Goal: Information Seeking & Learning: Learn about a topic

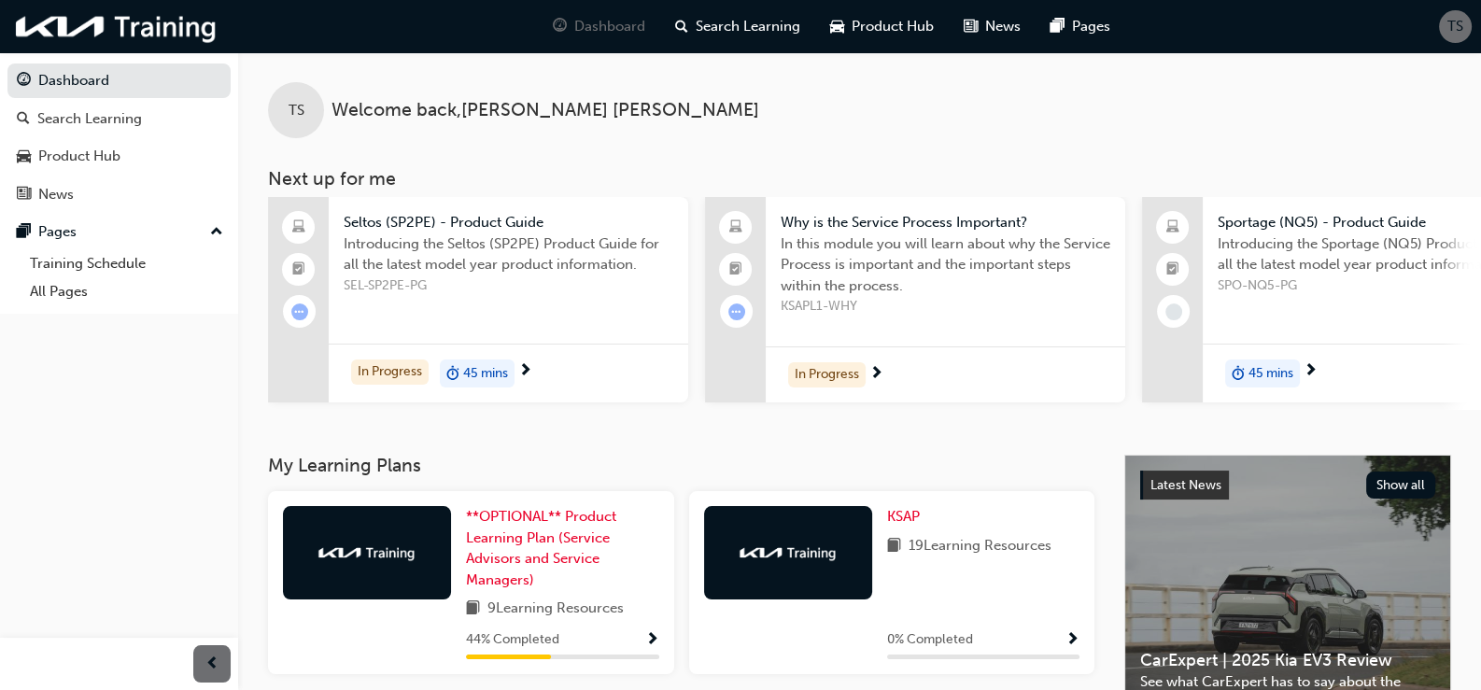
click at [501, 223] on span "Seltos (SP2PE) - Product Guide" at bounding box center [509, 222] width 330 height 21
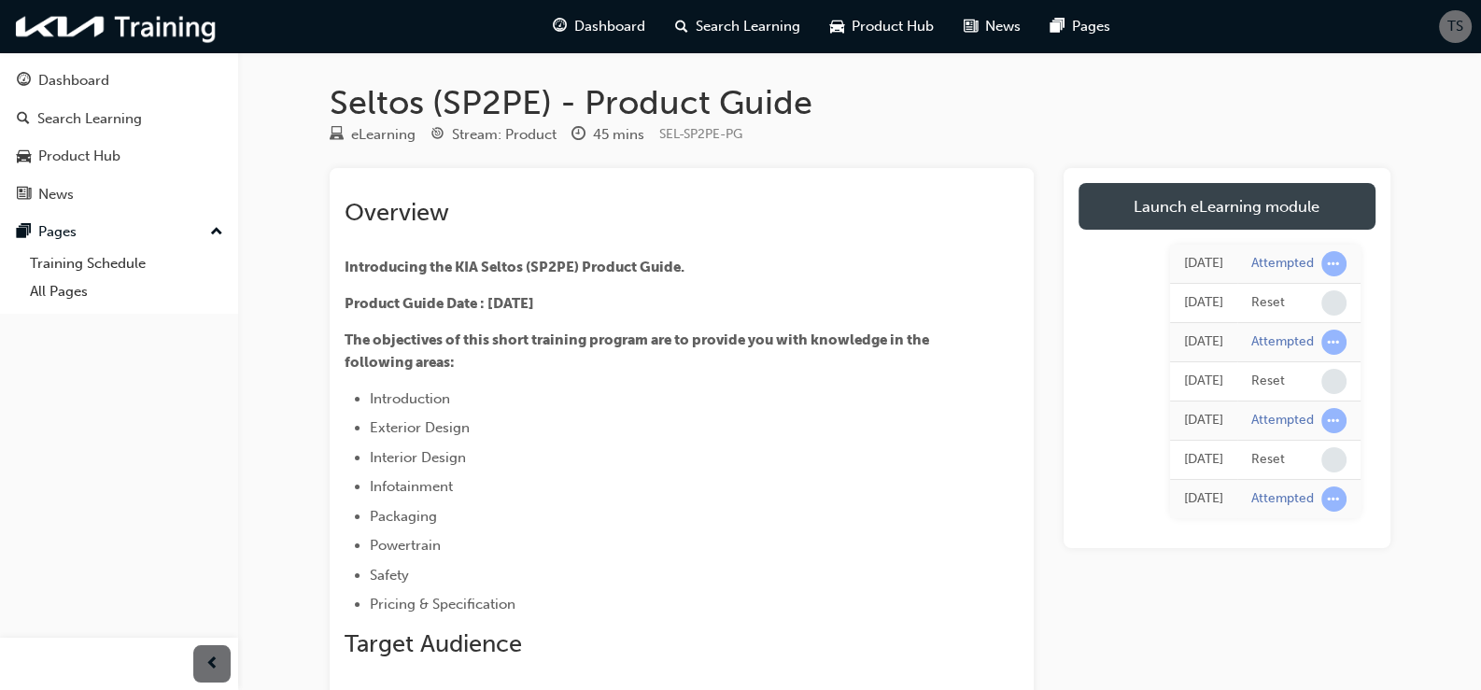
click at [1238, 213] on link "Launch eLearning module" at bounding box center [1227, 206] width 297 height 47
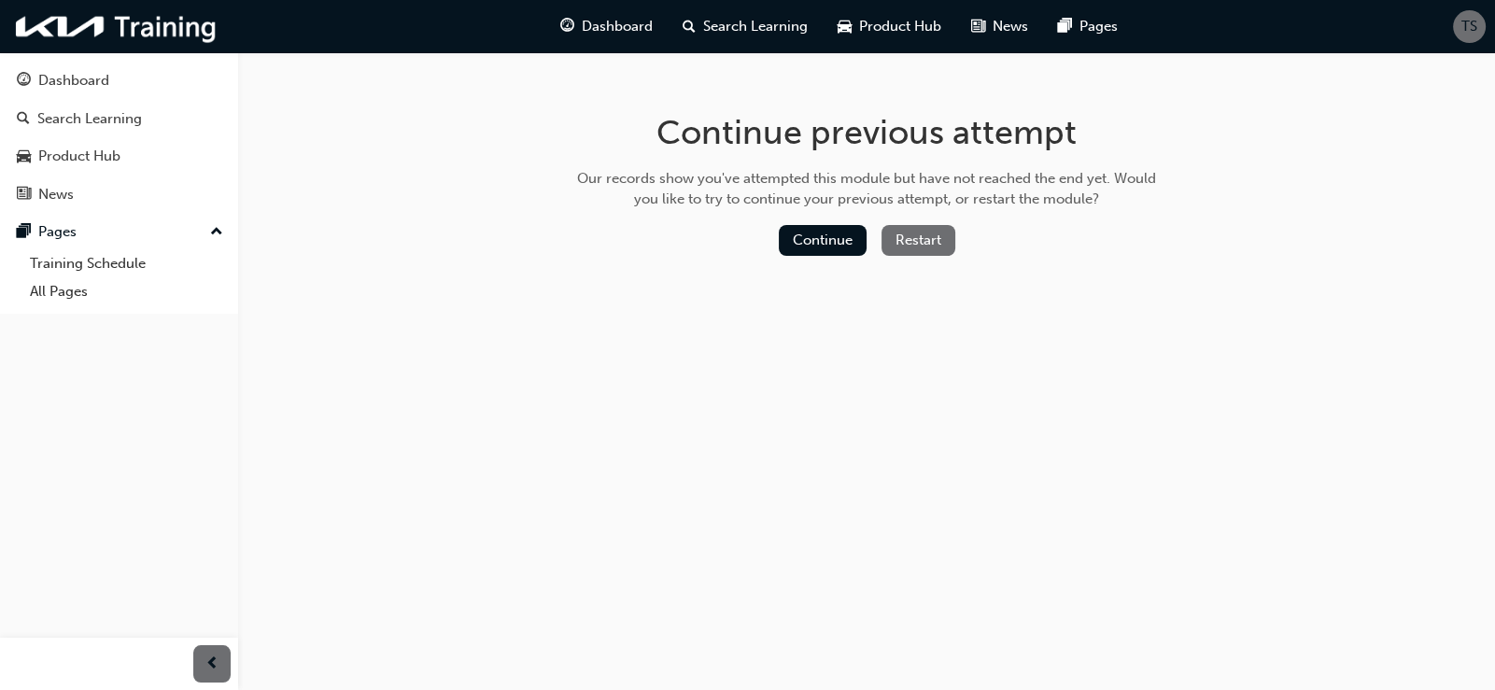
click at [913, 242] on button "Restart" at bounding box center [919, 240] width 74 height 31
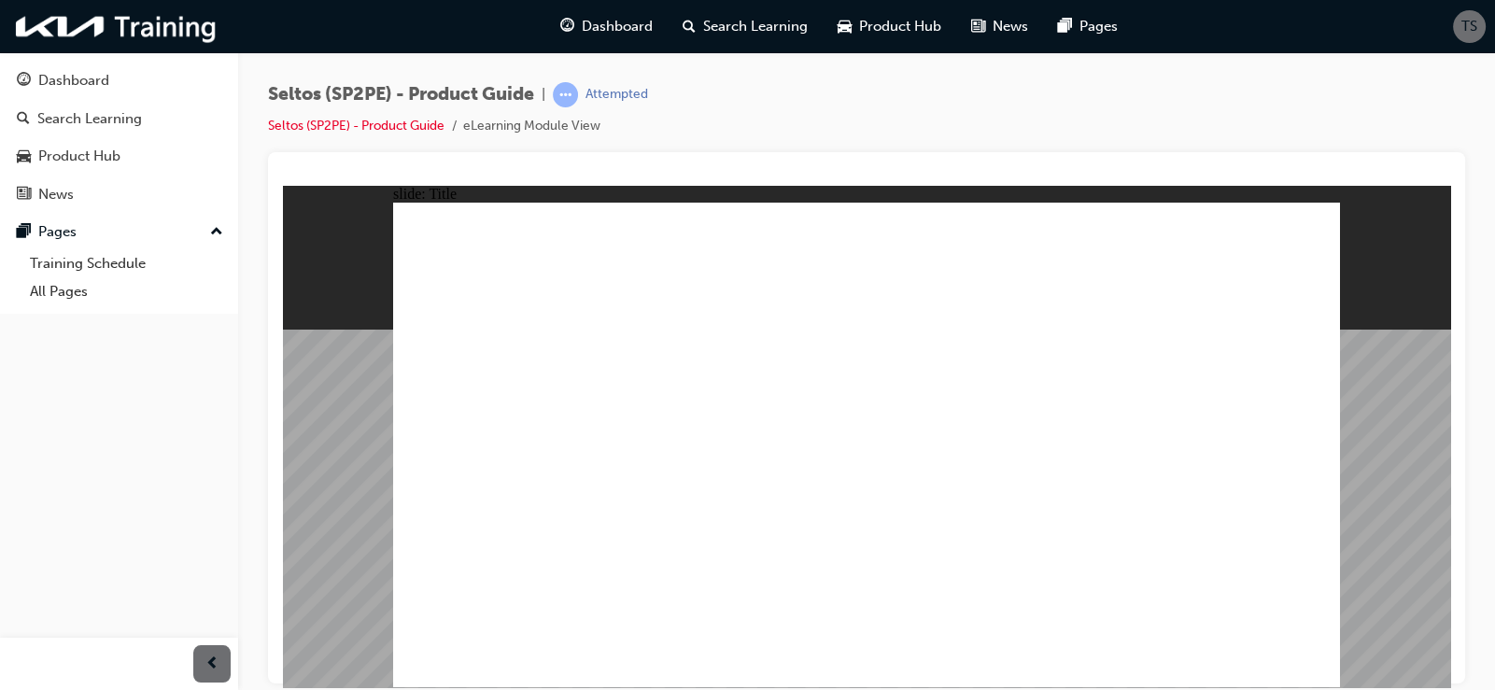
drag, startPoint x: 1270, startPoint y: 222, endPoint x: 1036, endPoint y: 353, distance: 268.4
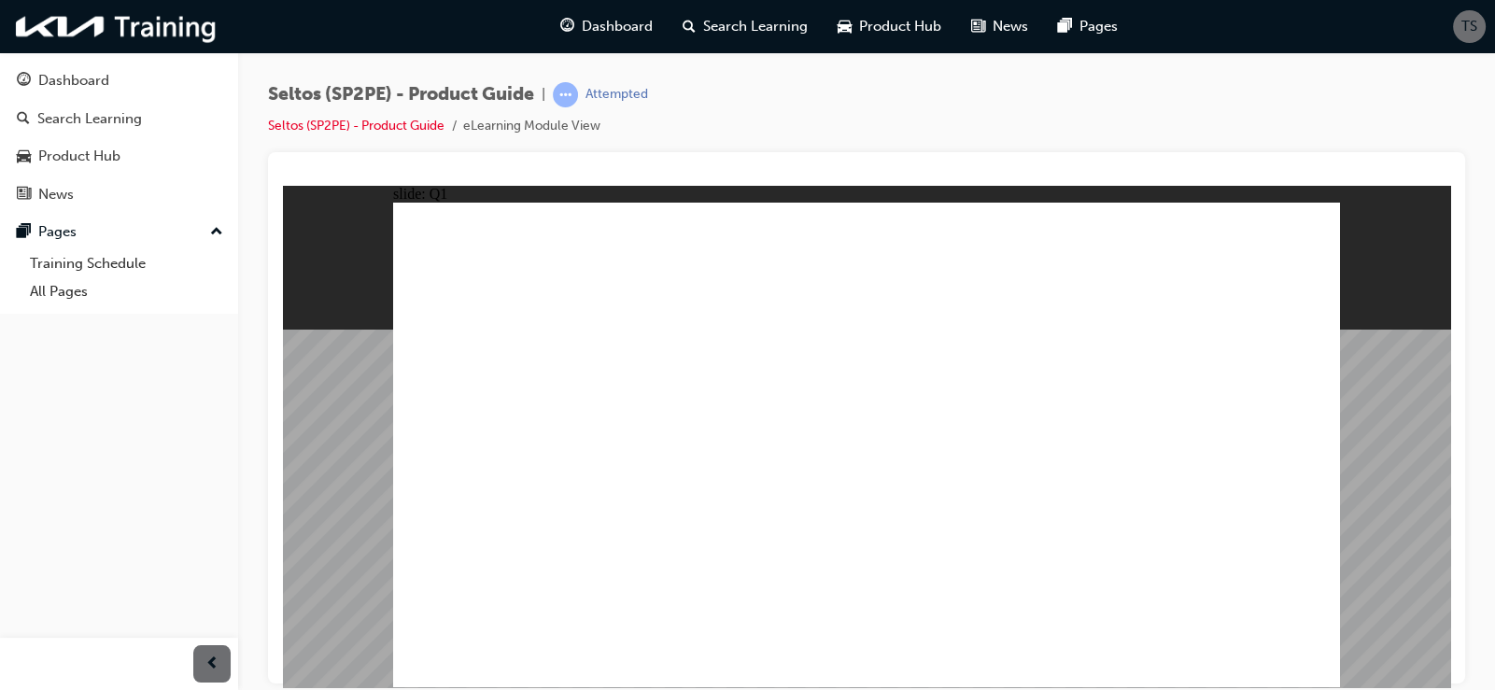
radio input "true"
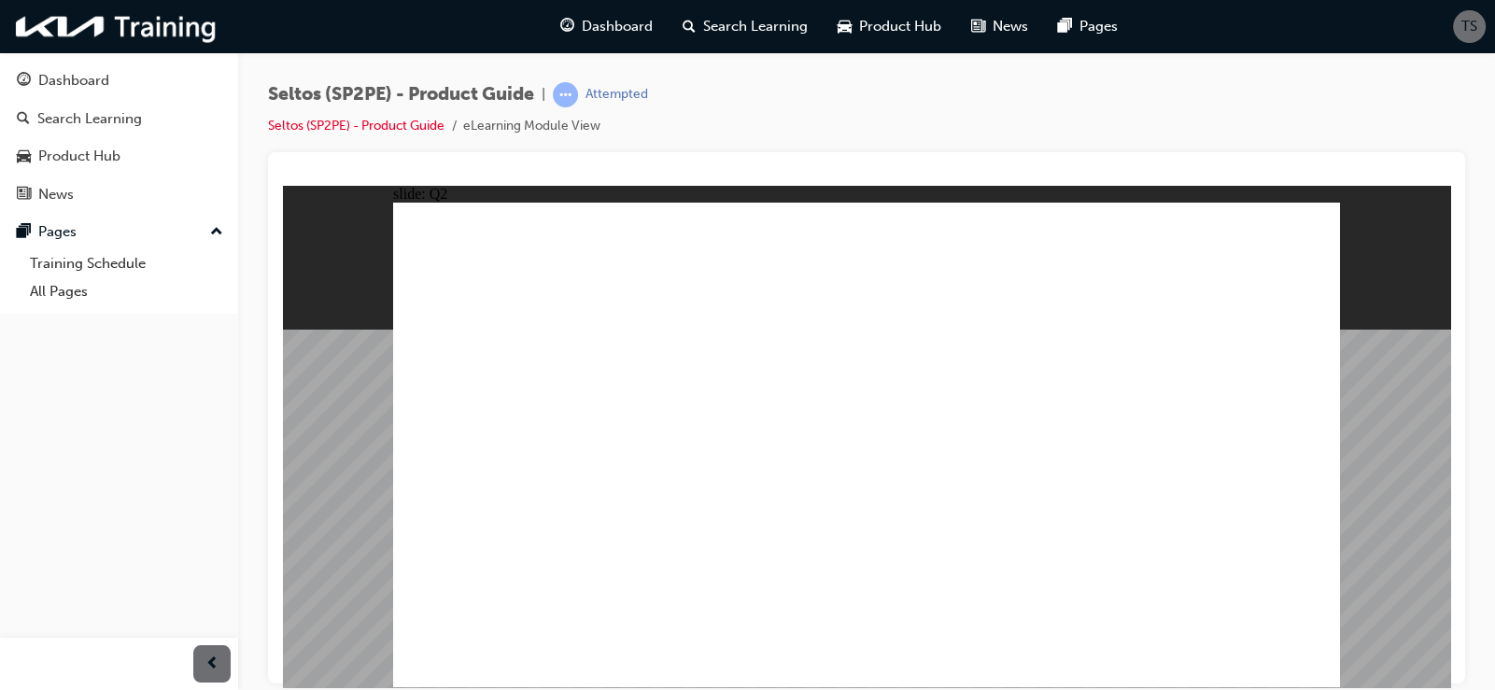
radio input "true"
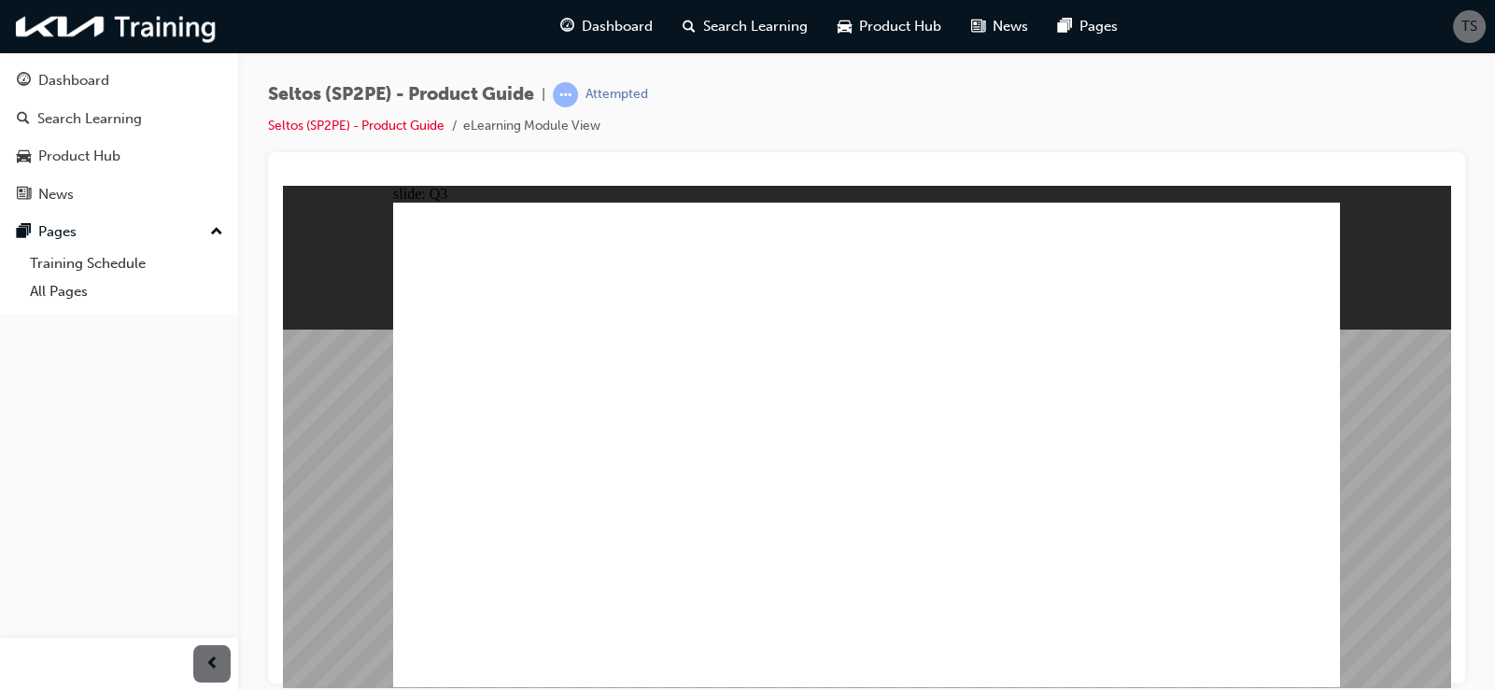
radio input "true"
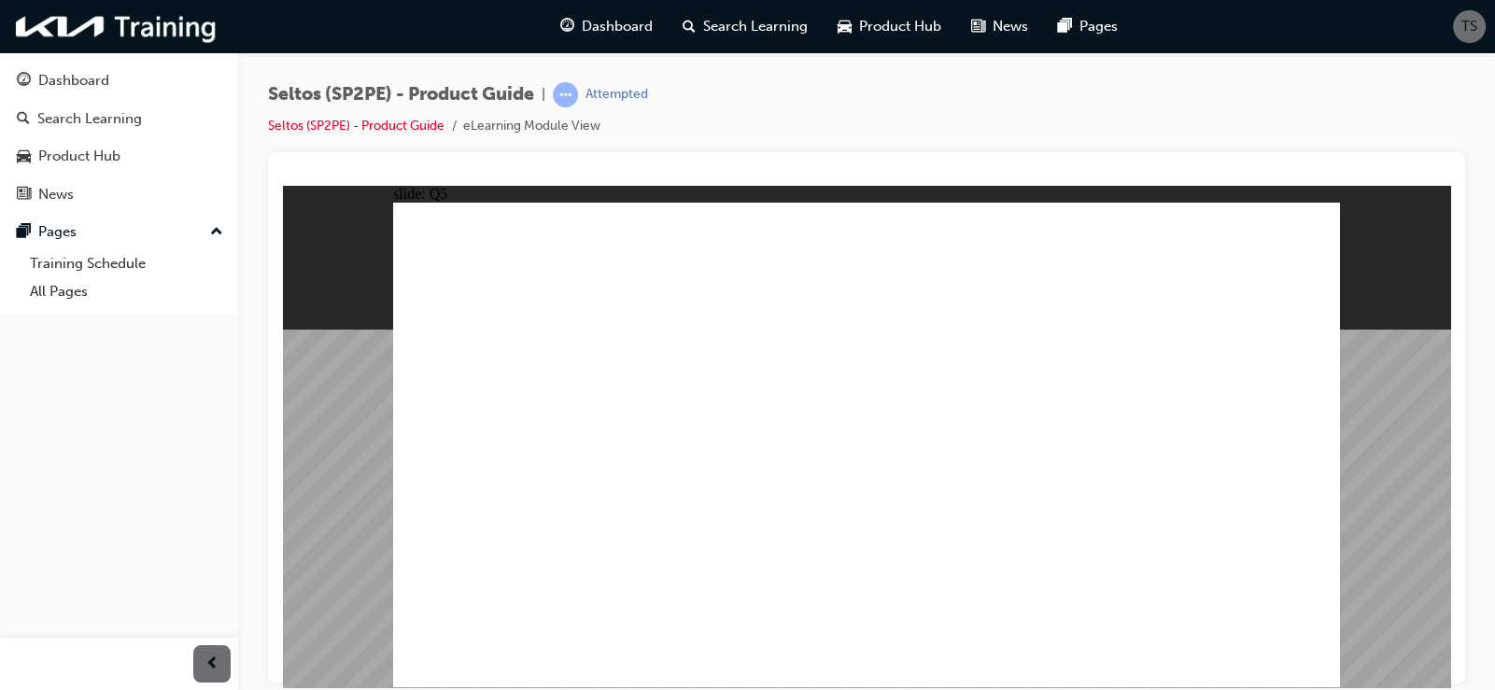
radio input "true"
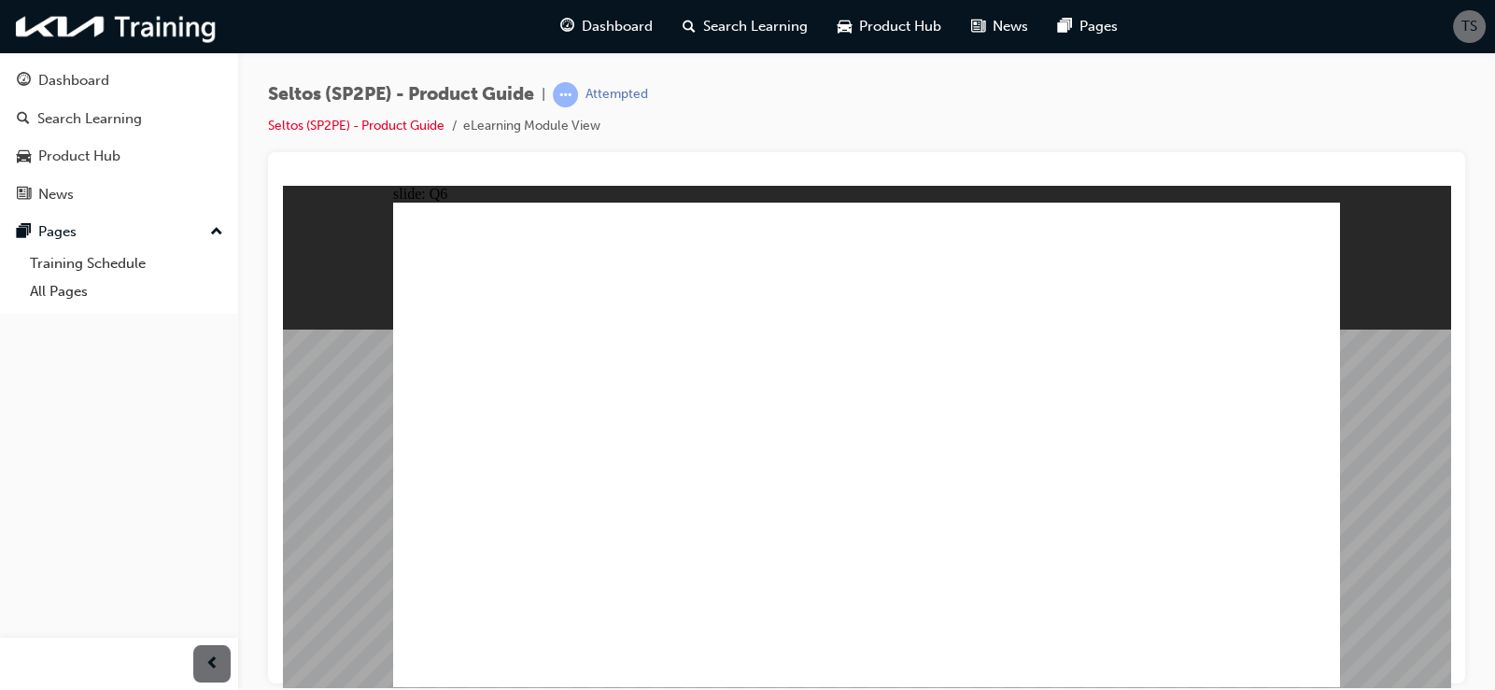
radio input "true"
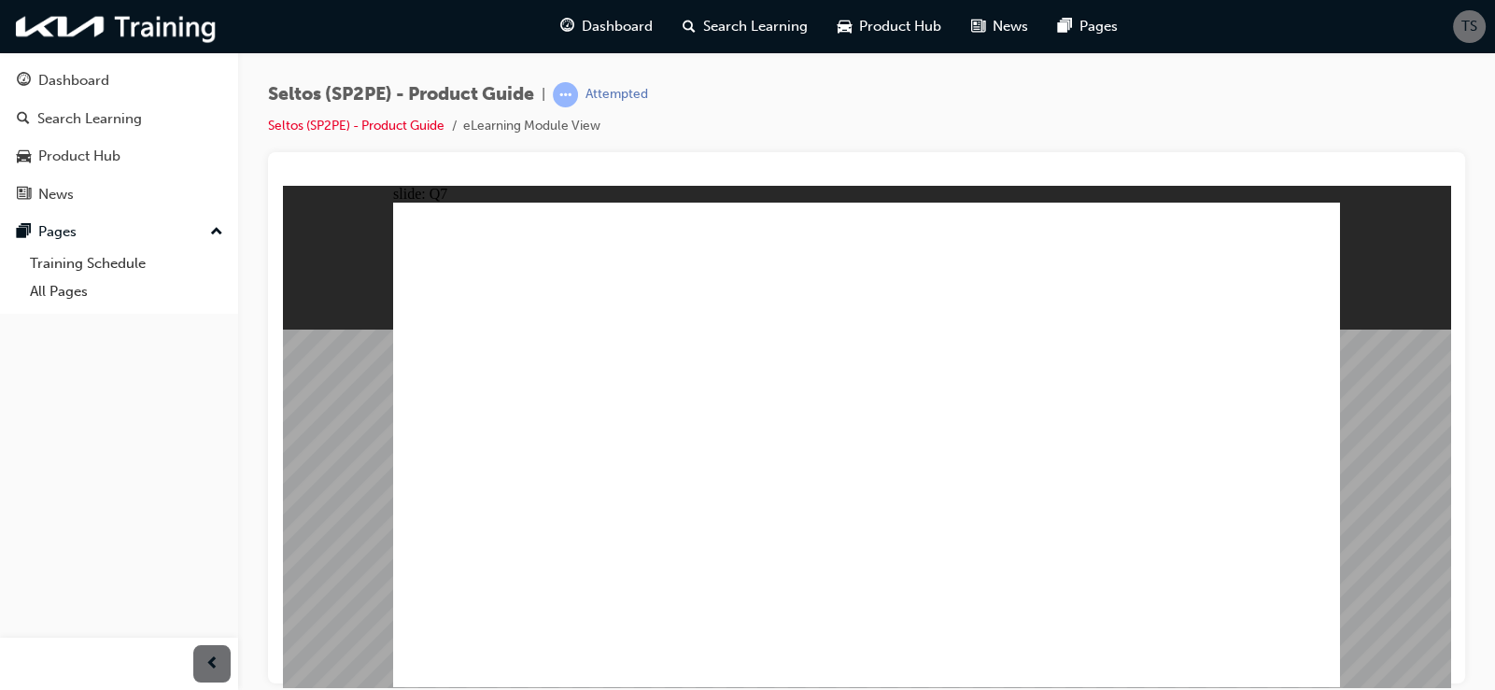
radio input "true"
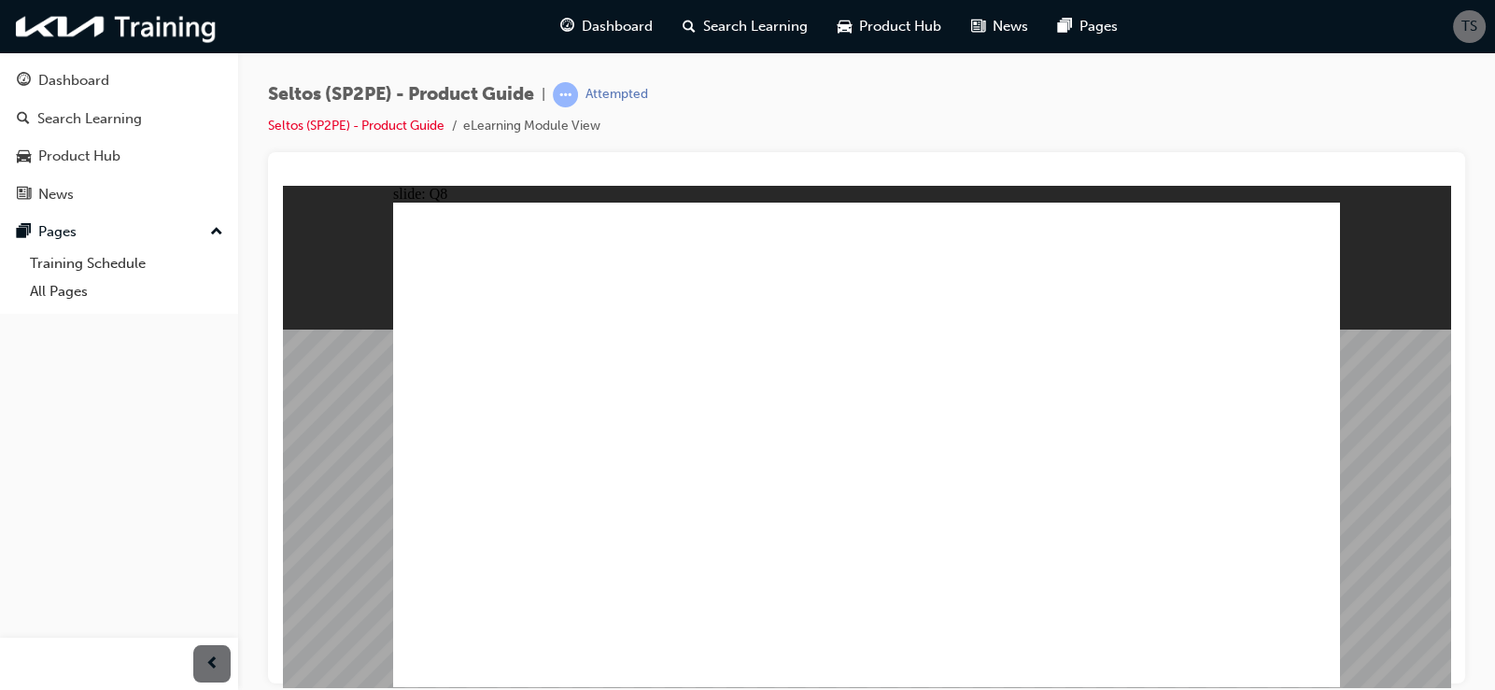
radio input "true"
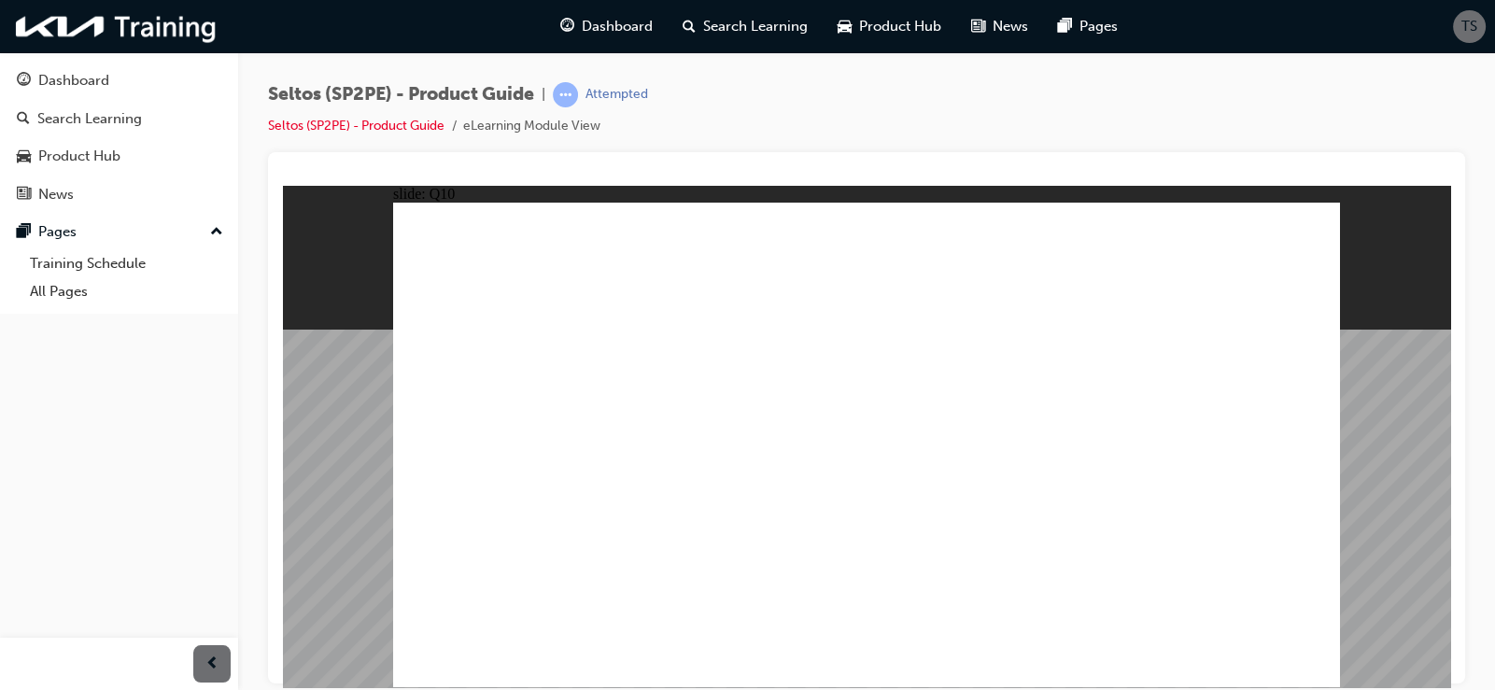
radio input "true"
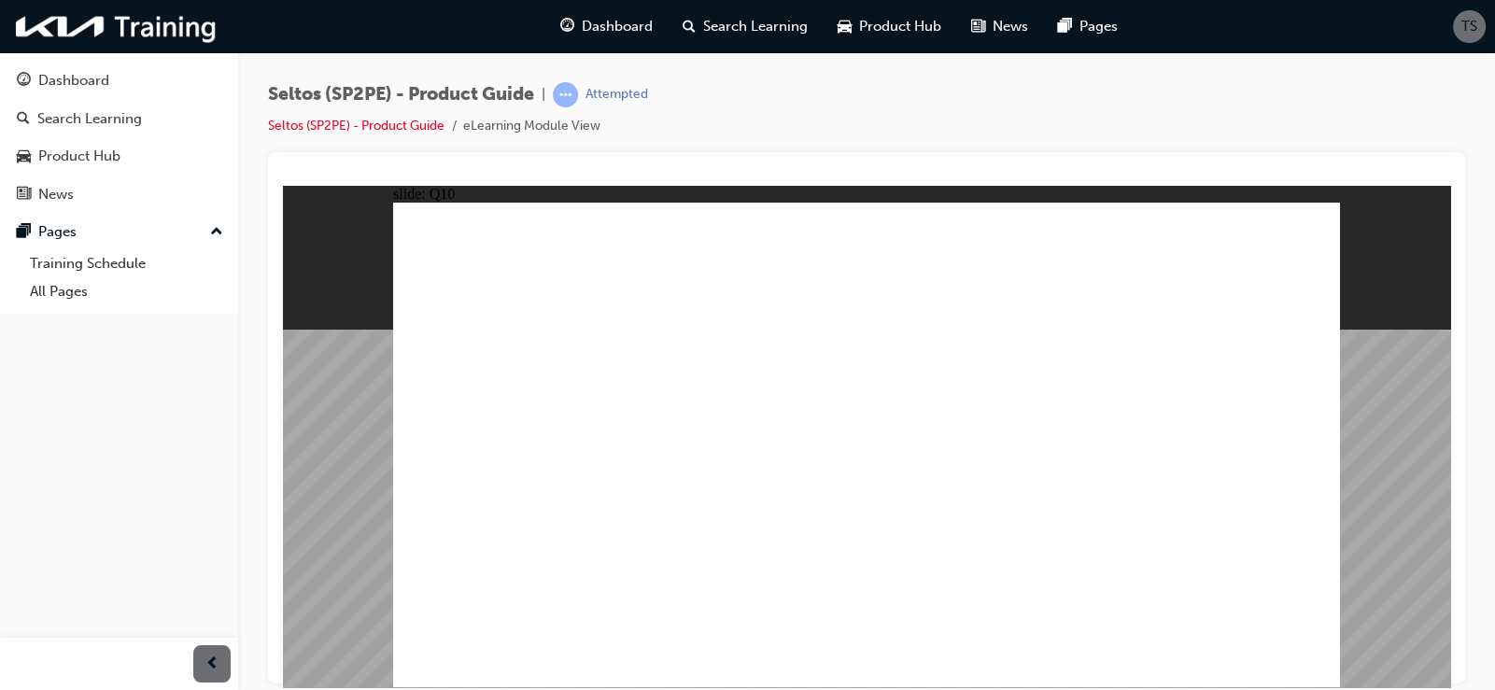
radio input "true"
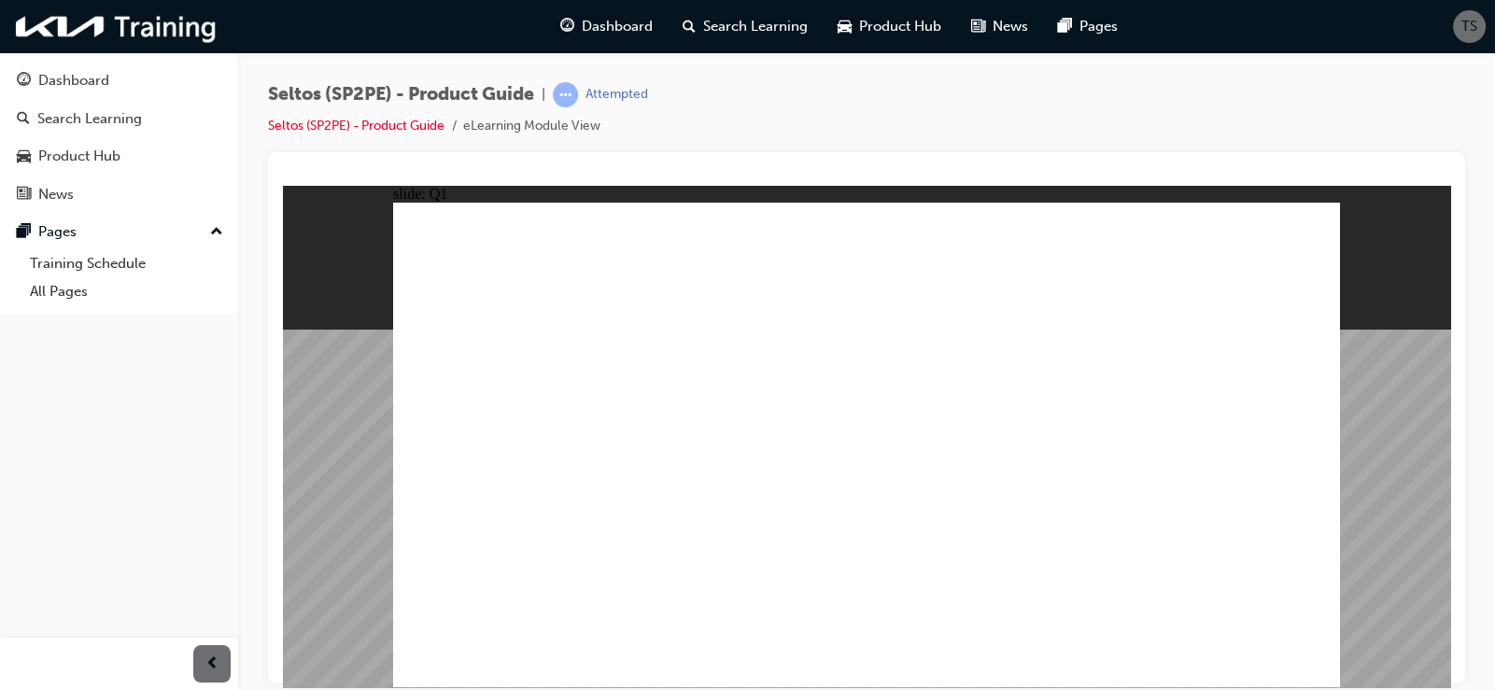
radio input "true"
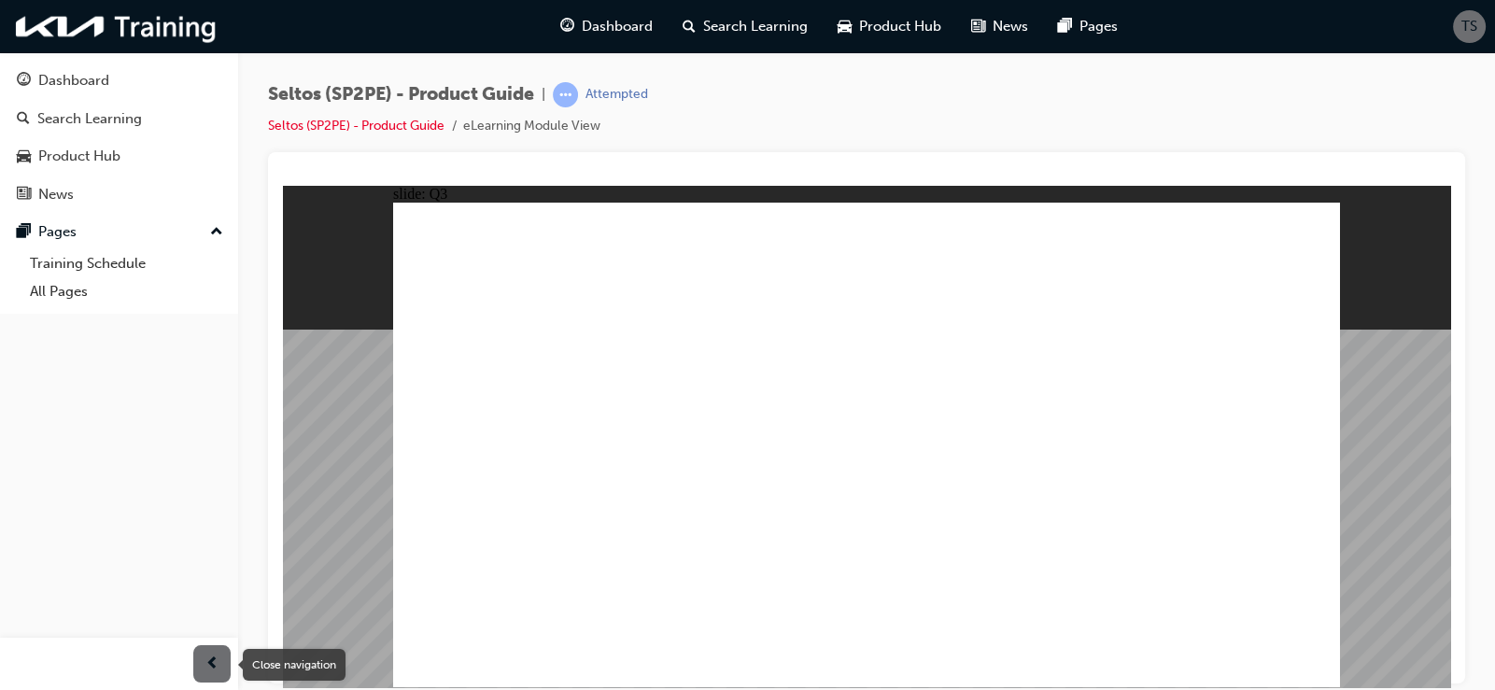
click at [207, 661] on span "prev-icon" at bounding box center [212, 664] width 14 height 23
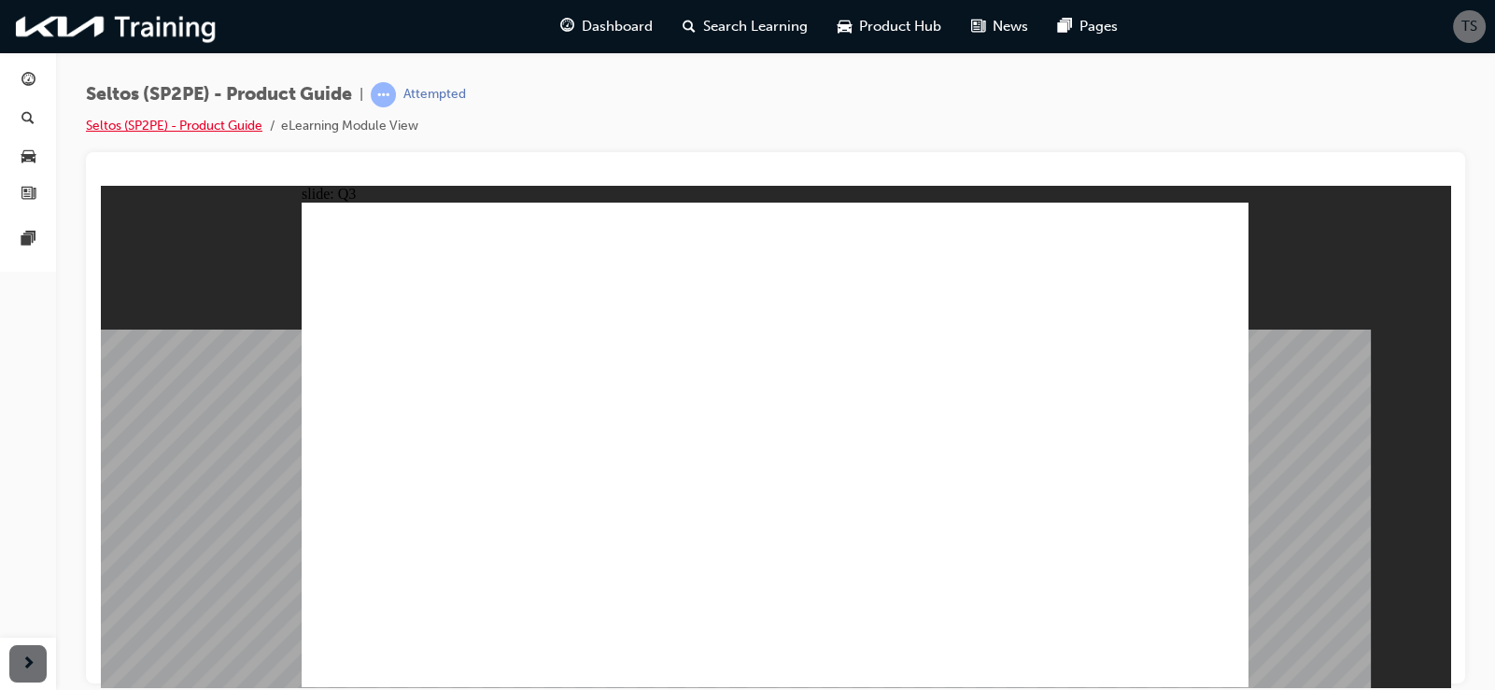
click at [221, 128] on link "Seltos (SP2PE) - Product Guide" at bounding box center [174, 126] width 177 height 16
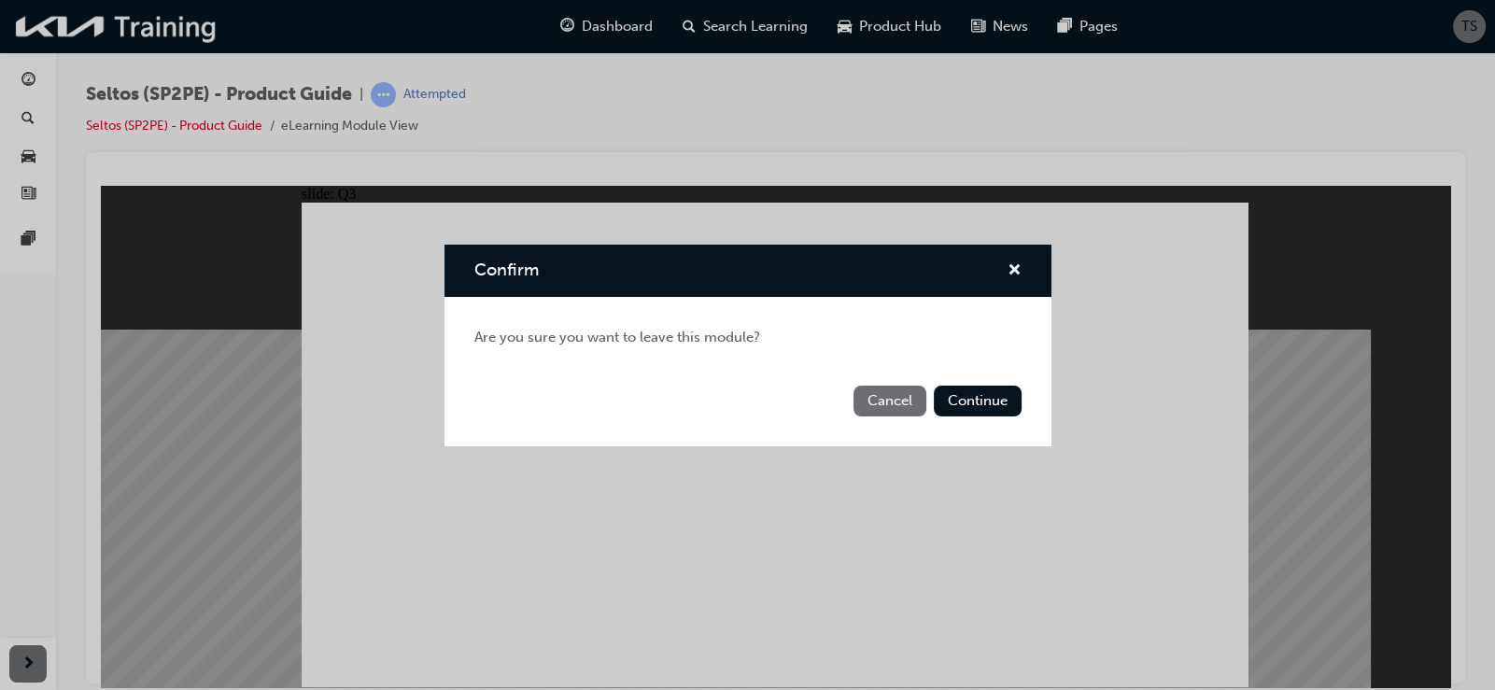
click at [903, 400] on button "Cancel" at bounding box center [890, 401] width 73 height 31
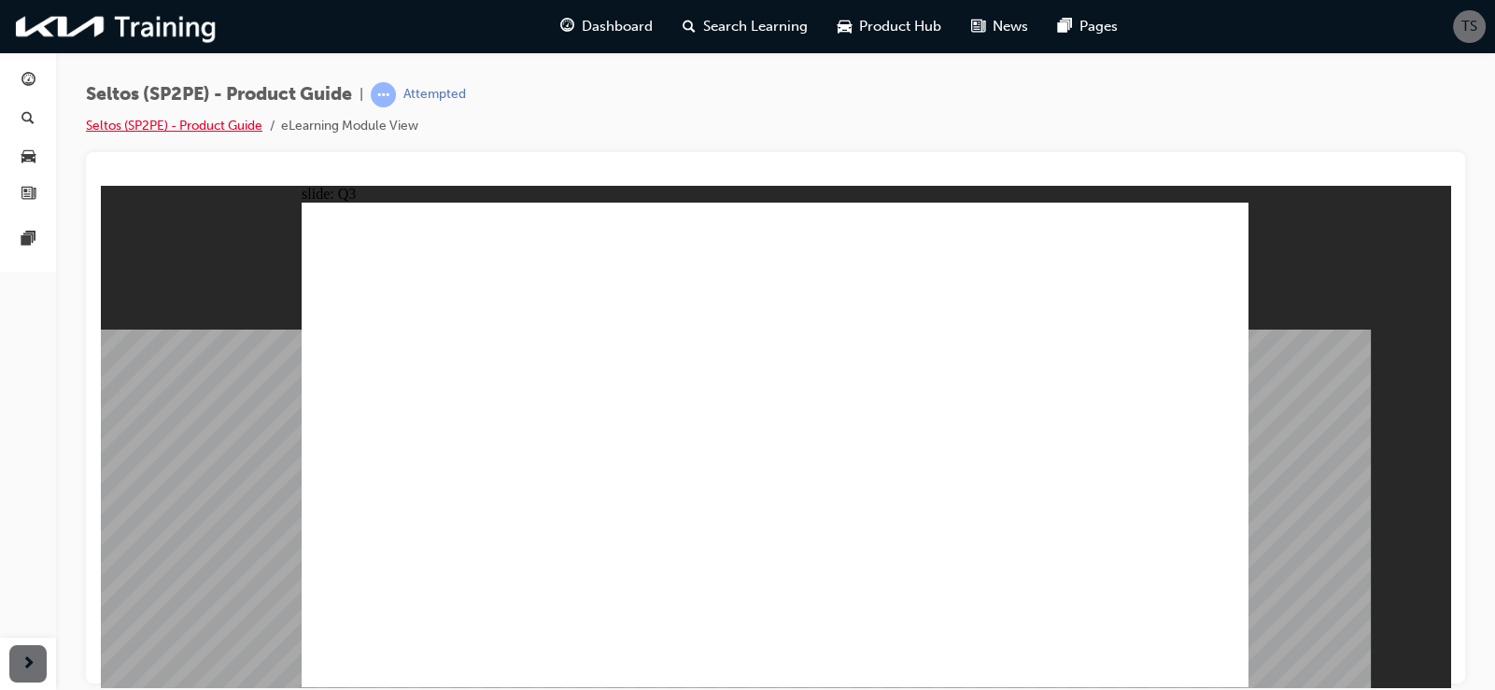
click at [133, 125] on link "Seltos (SP2PE) - Product Guide" at bounding box center [174, 126] width 177 height 16
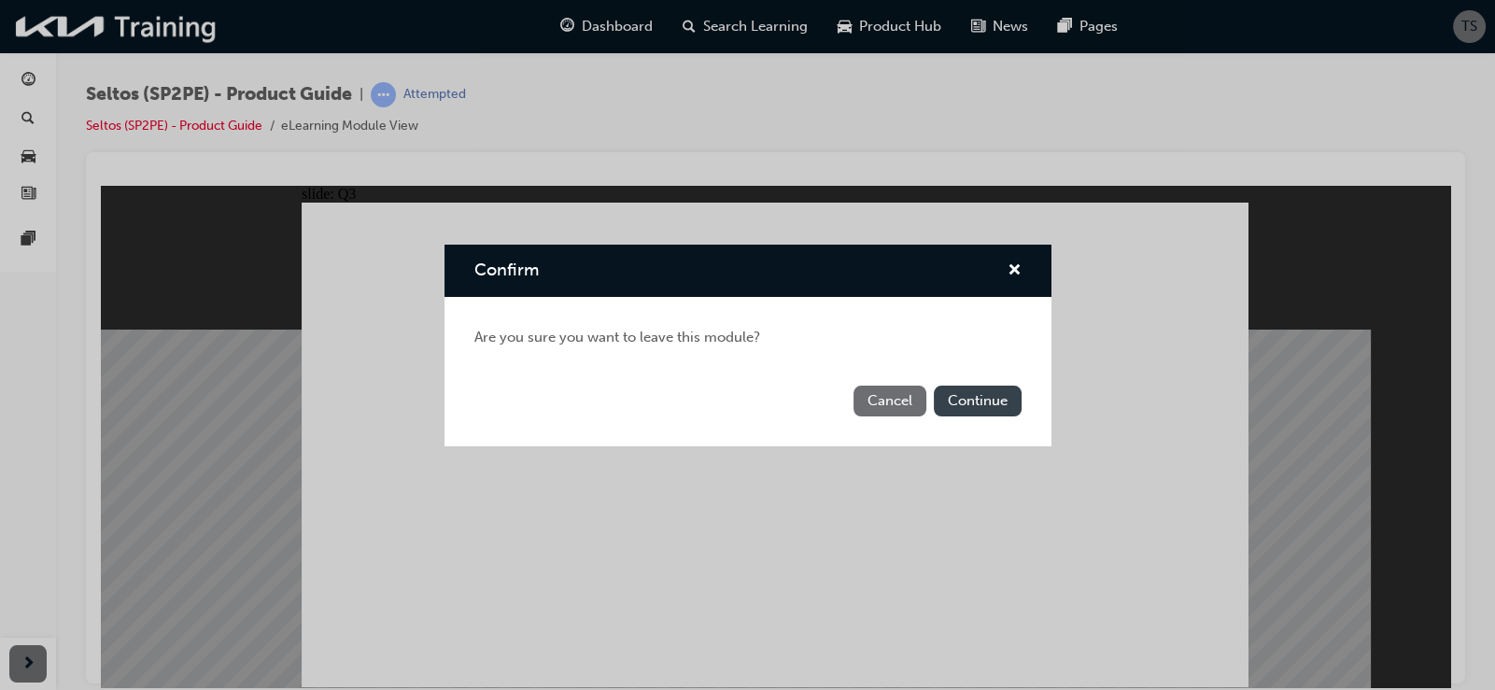
click at [956, 398] on button "Continue" at bounding box center [978, 401] width 88 height 31
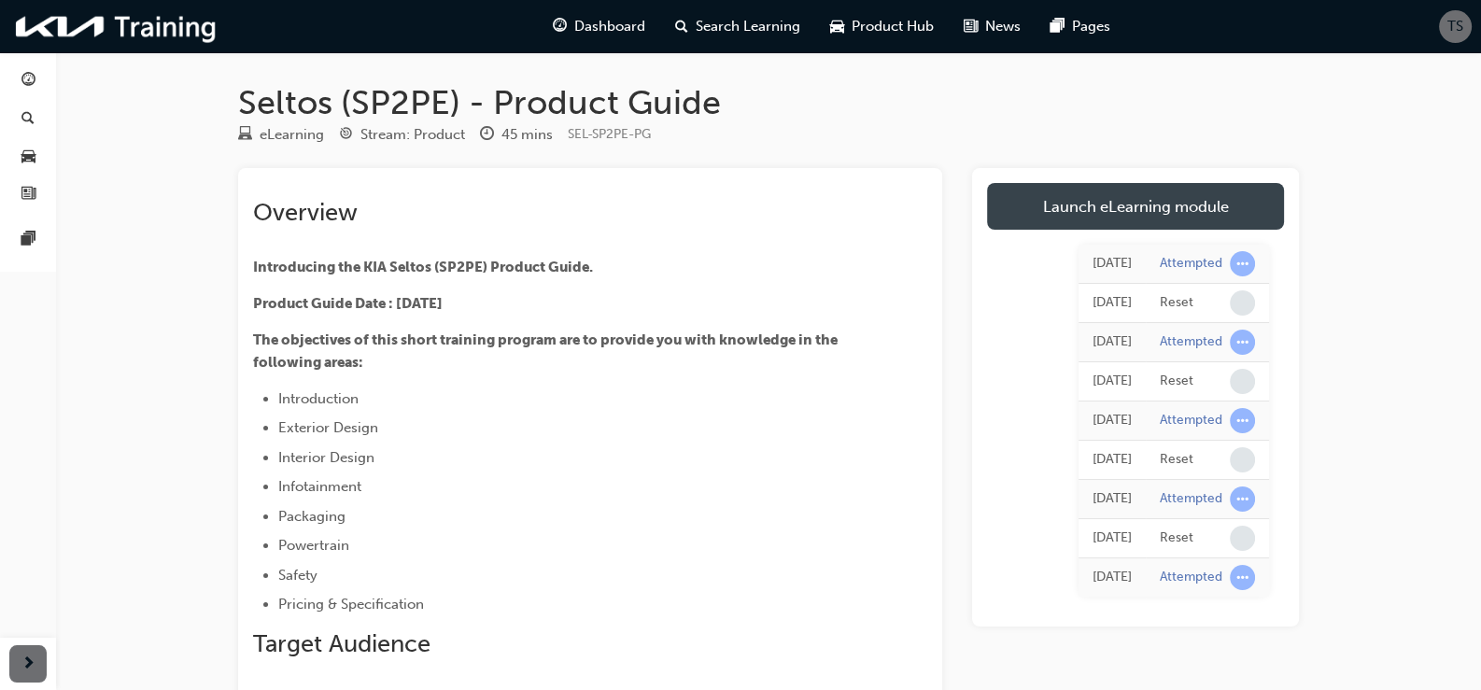
click at [1164, 205] on link "Launch eLearning module" at bounding box center [1135, 206] width 297 height 47
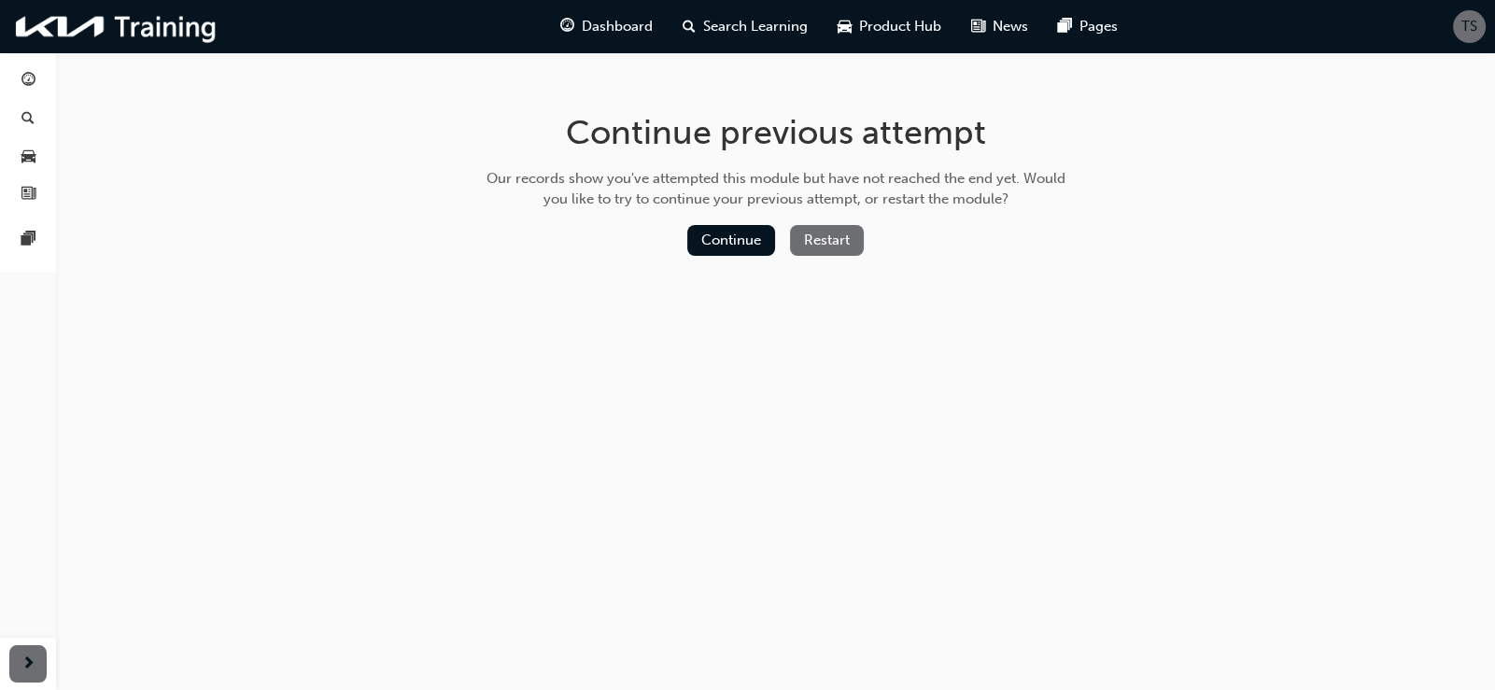
click at [849, 237] on button "Restart" at bounding box center [827, 240] width 74 height 31
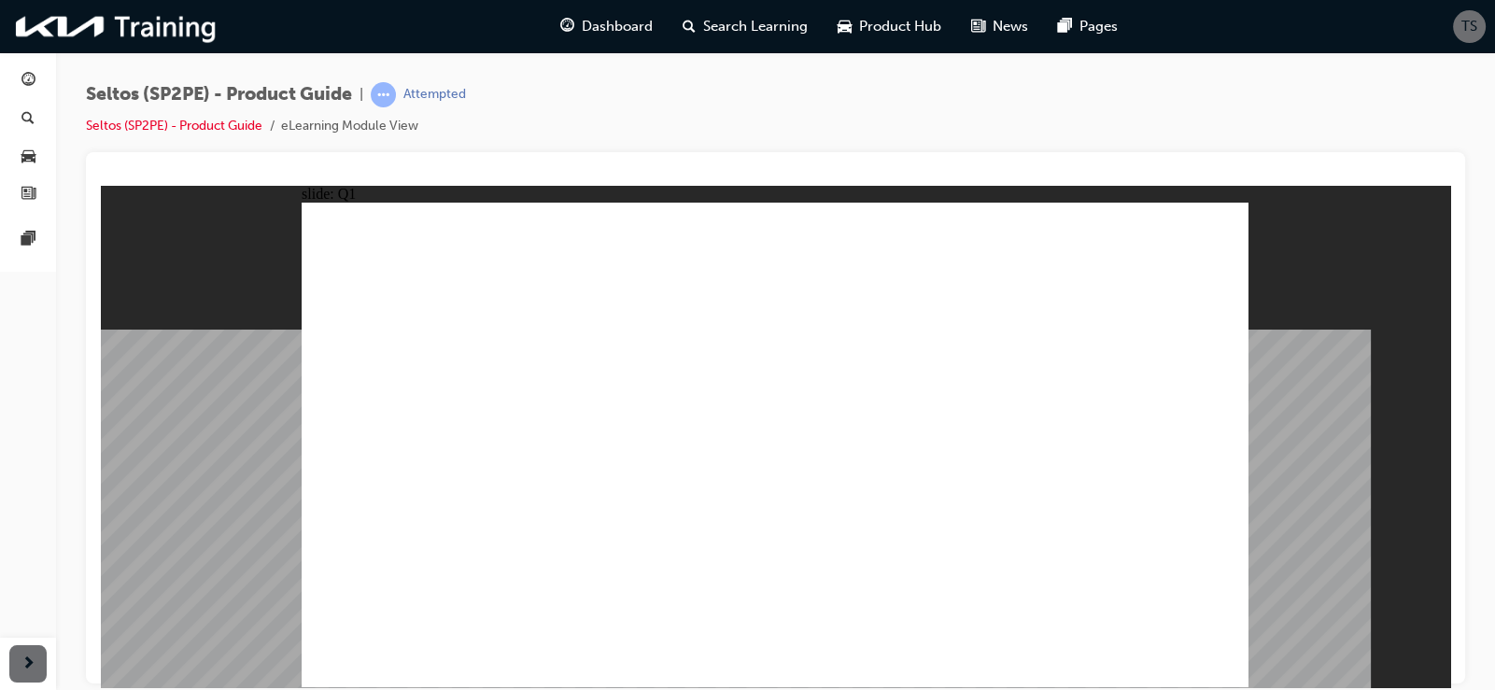
radio input "true"
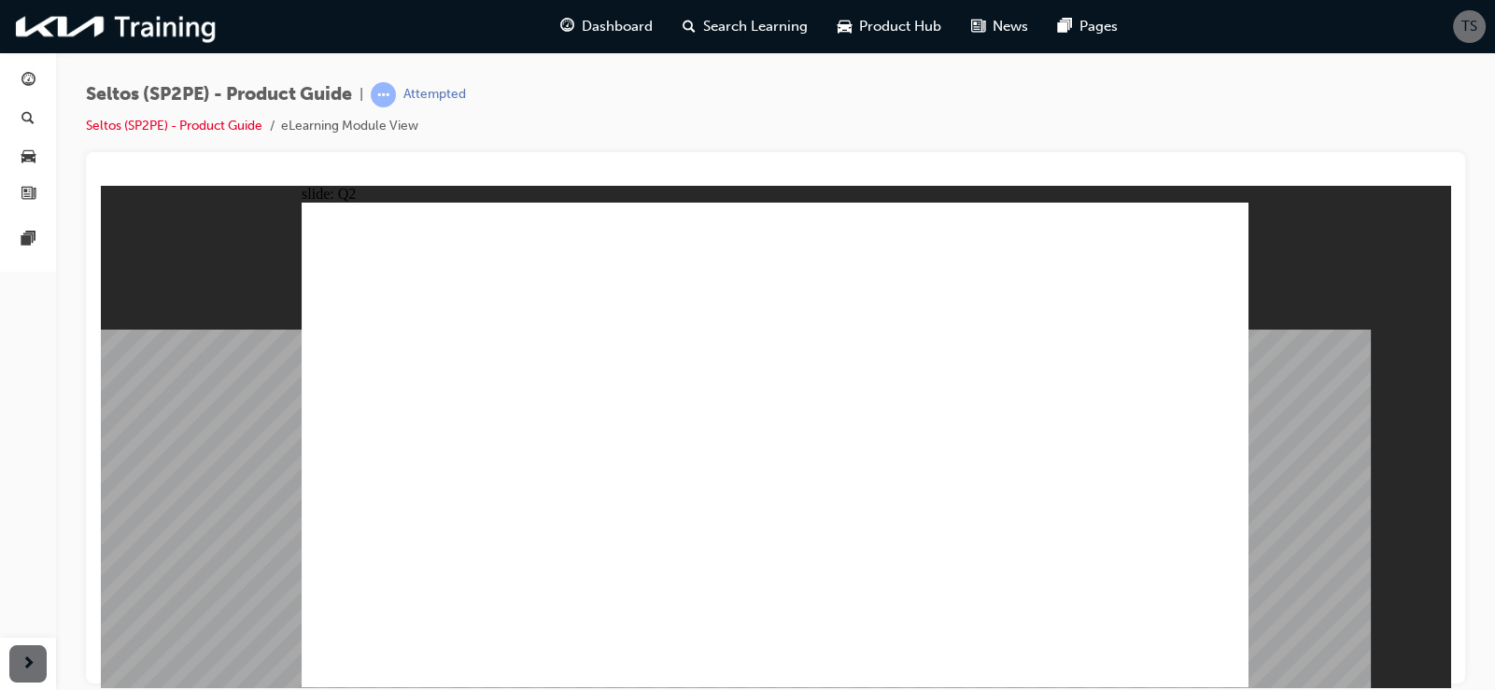
radio input "true"
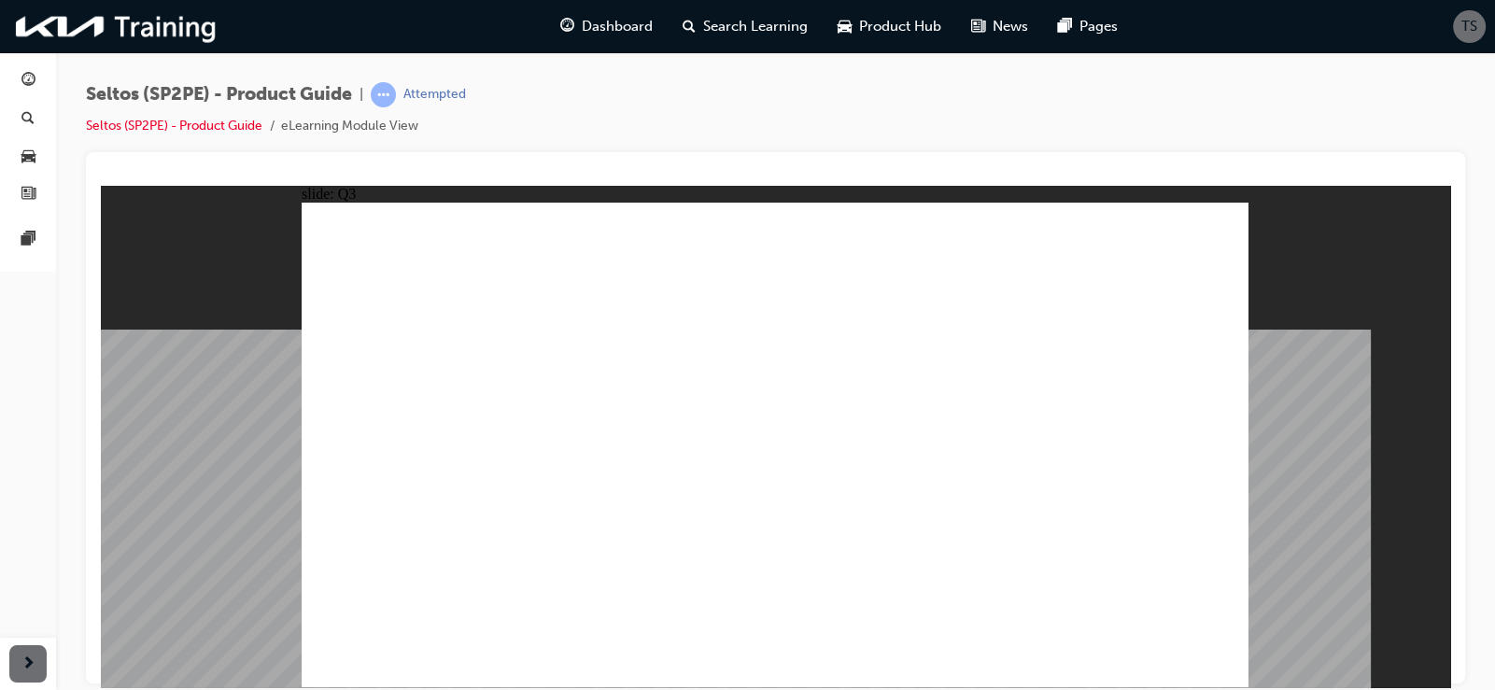
radio input "true"
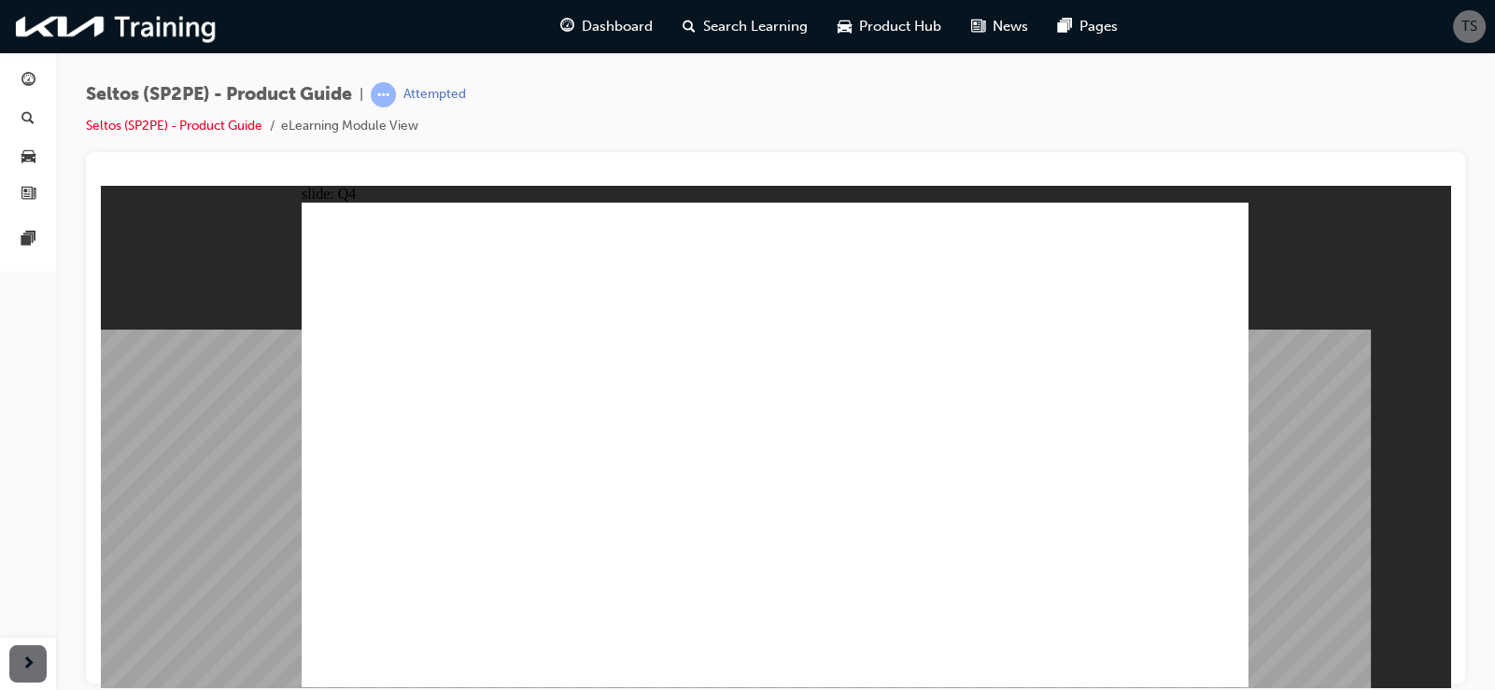
radio input "true"
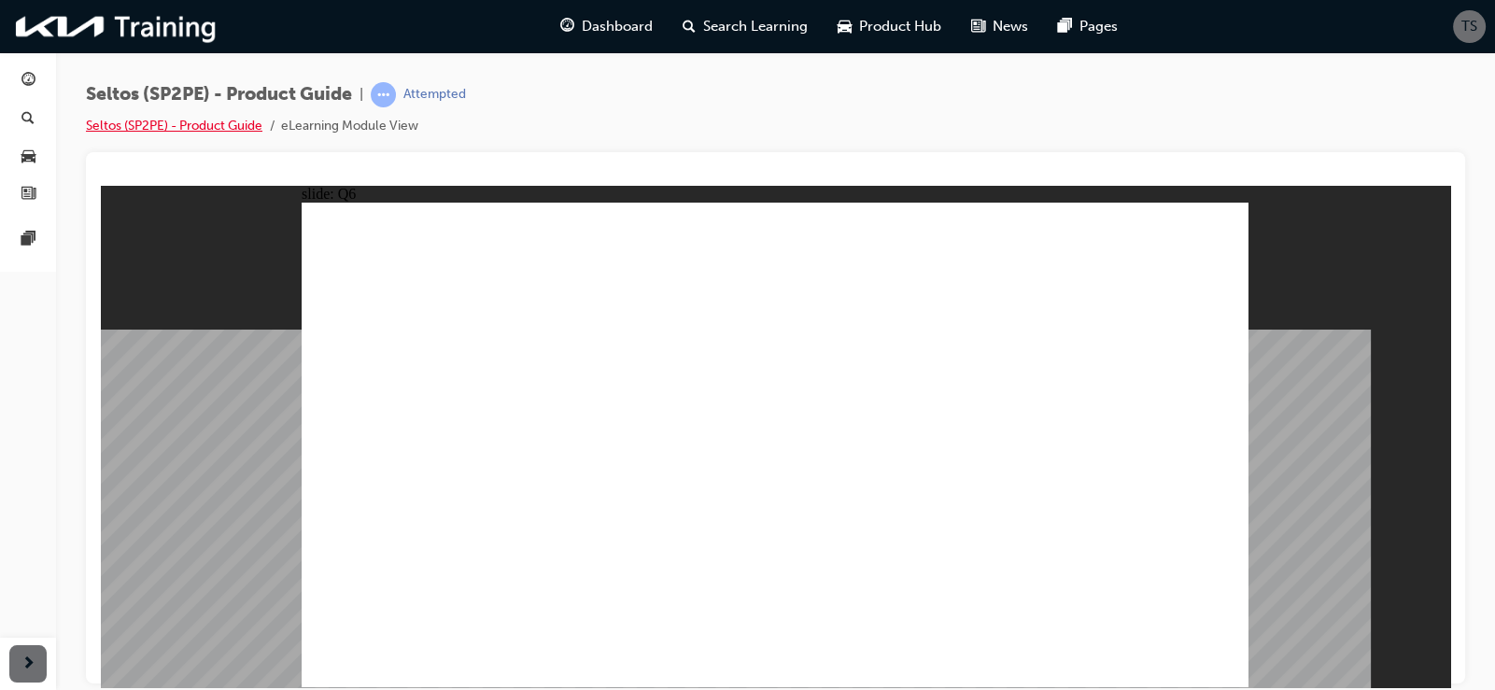
click at [244, 130] on link "Seltos (SP2PE) - Product Guide" at bounding box center [174, 126] width 177 height 16
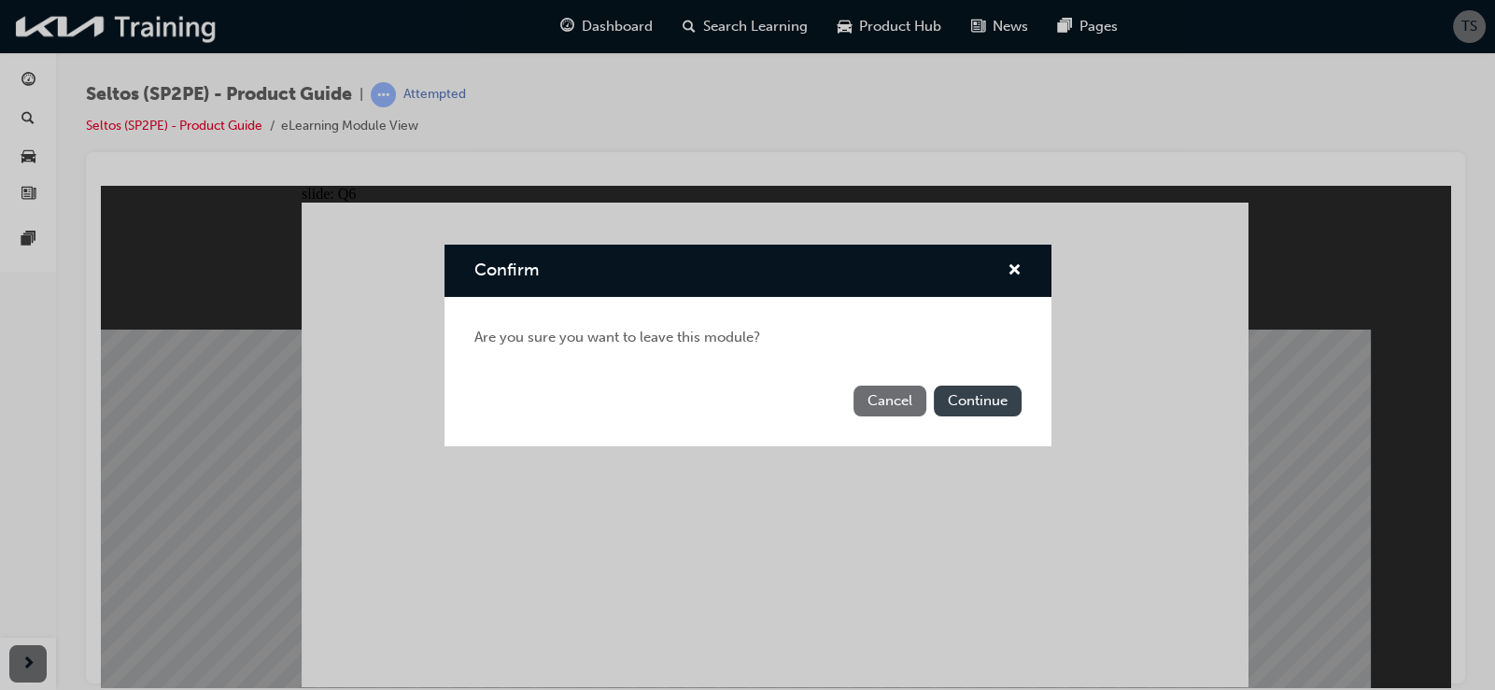
click at [967, 399] on button "Continue" at bounding box center [978, 401] width 88 height 31
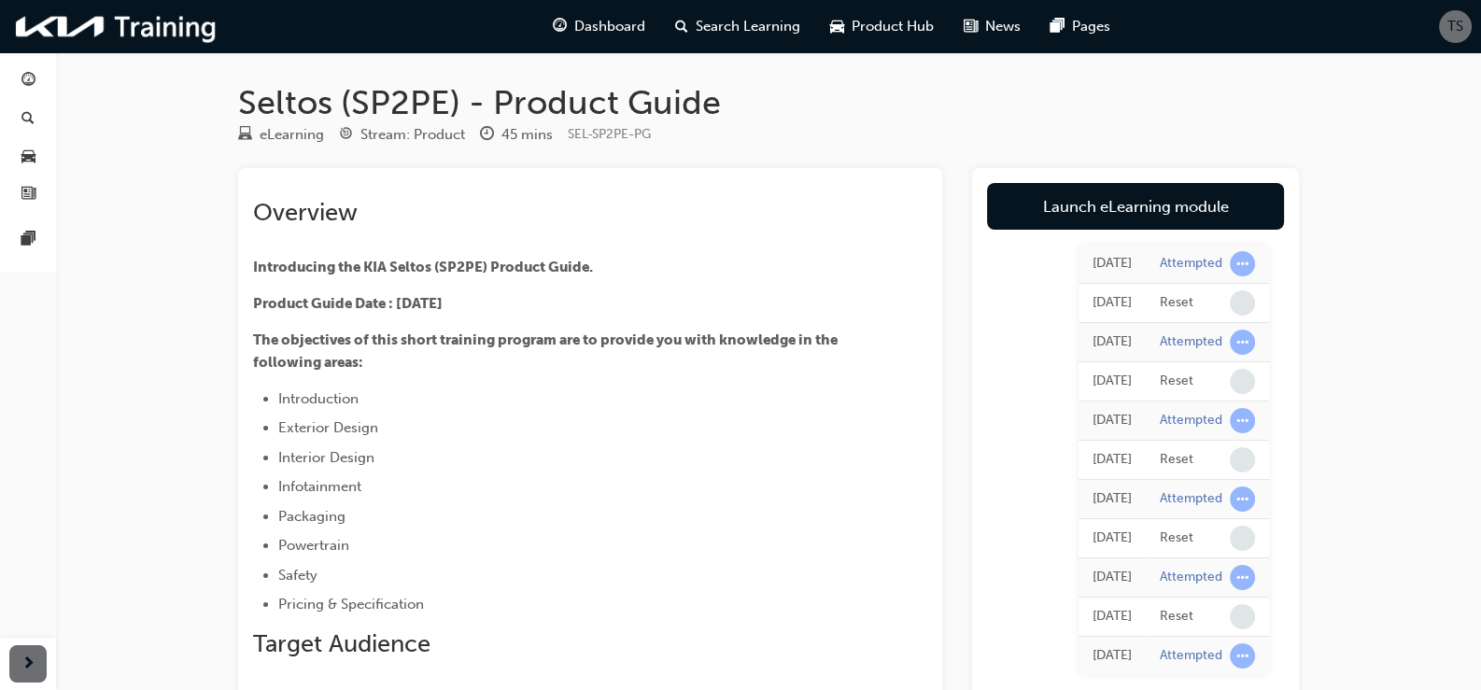
click at [1139, 91] on h1 "Seltos (SP2PE) - Product Guide" at bounding box center [768, 102] width 1061 height 41
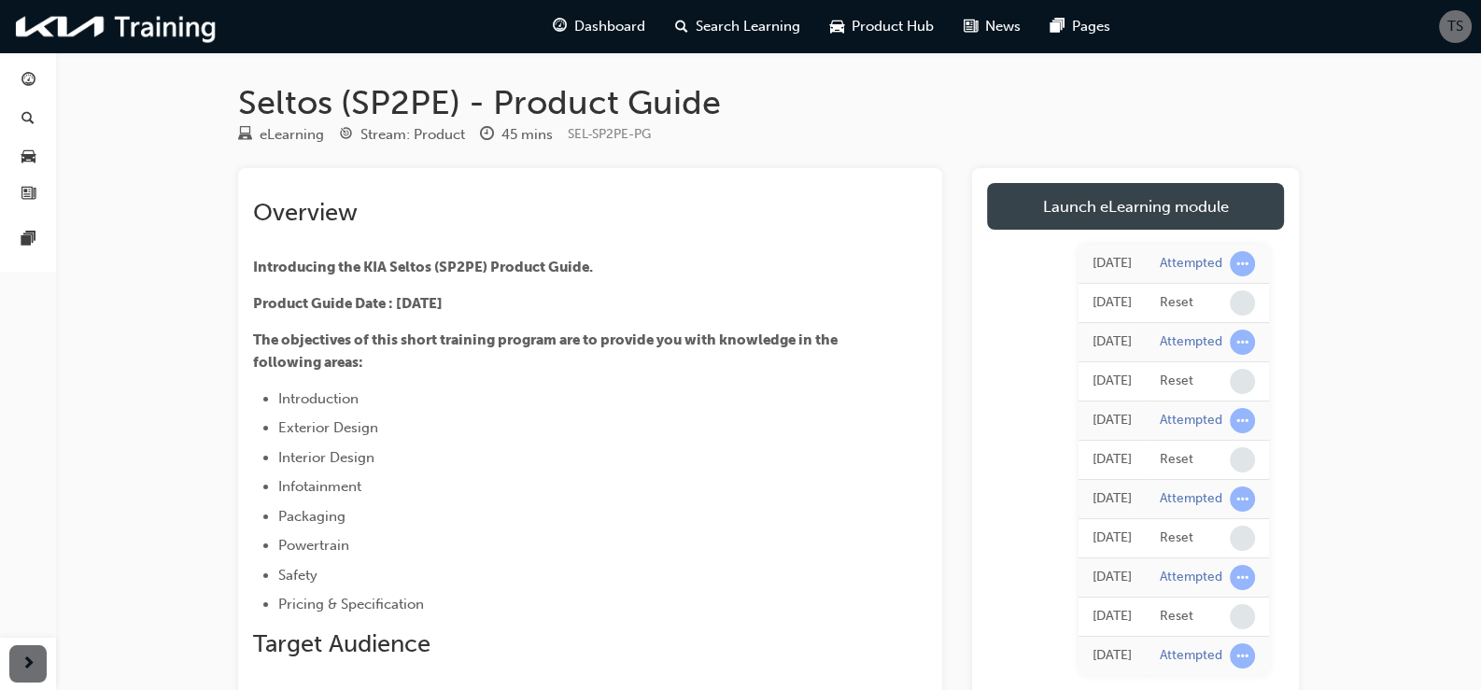
click at [1062, 205] on link "Launch eLearning module" at bounding box center [1135, 206] width 297 height 47
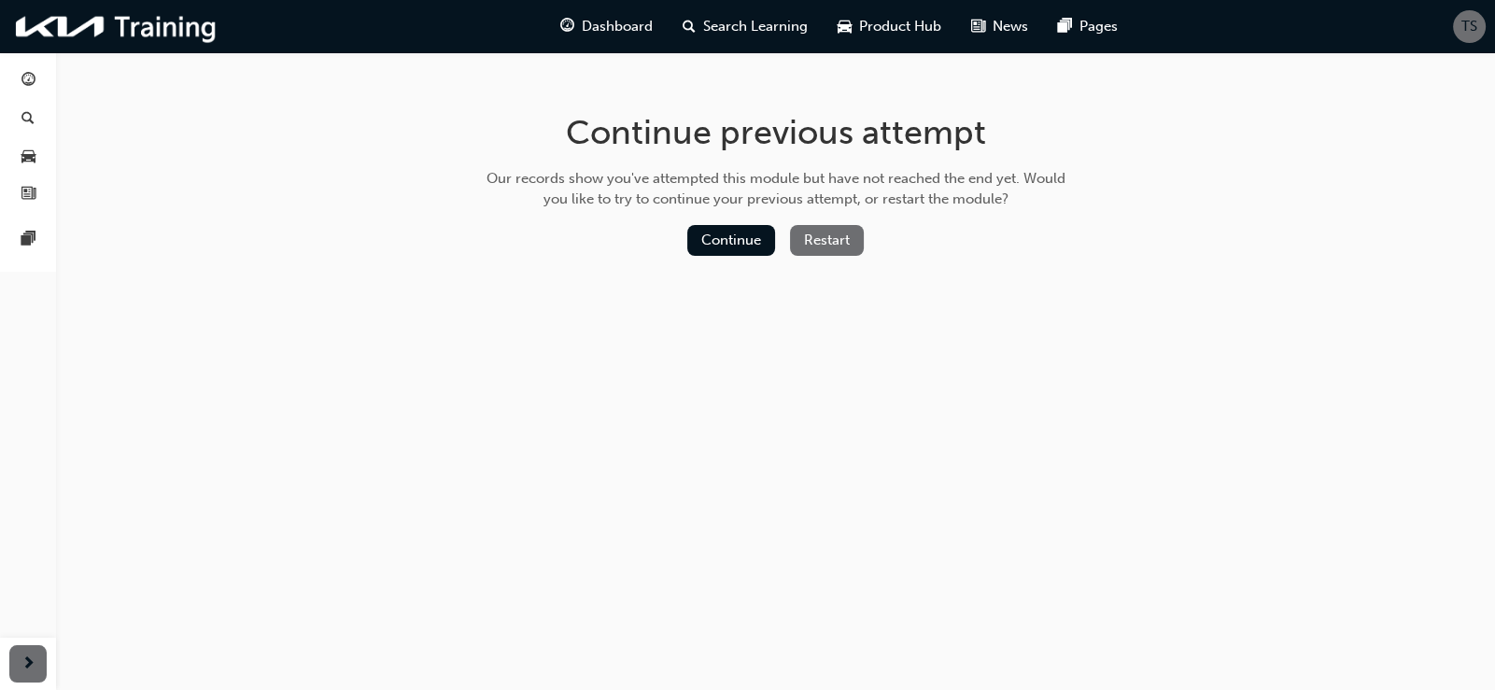
click at [833, 242] on button "Restart" at bounding box center [827, 240] width 74 height 31
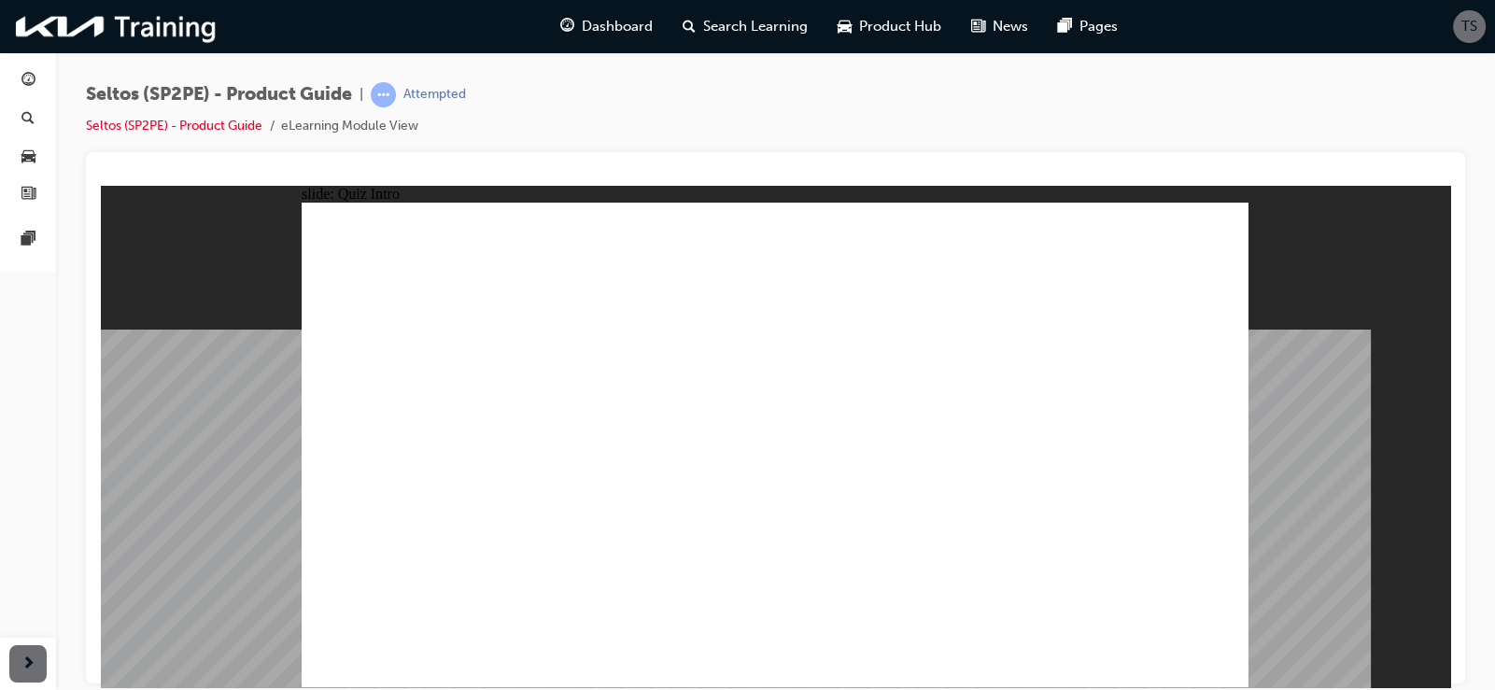
radio input "true"
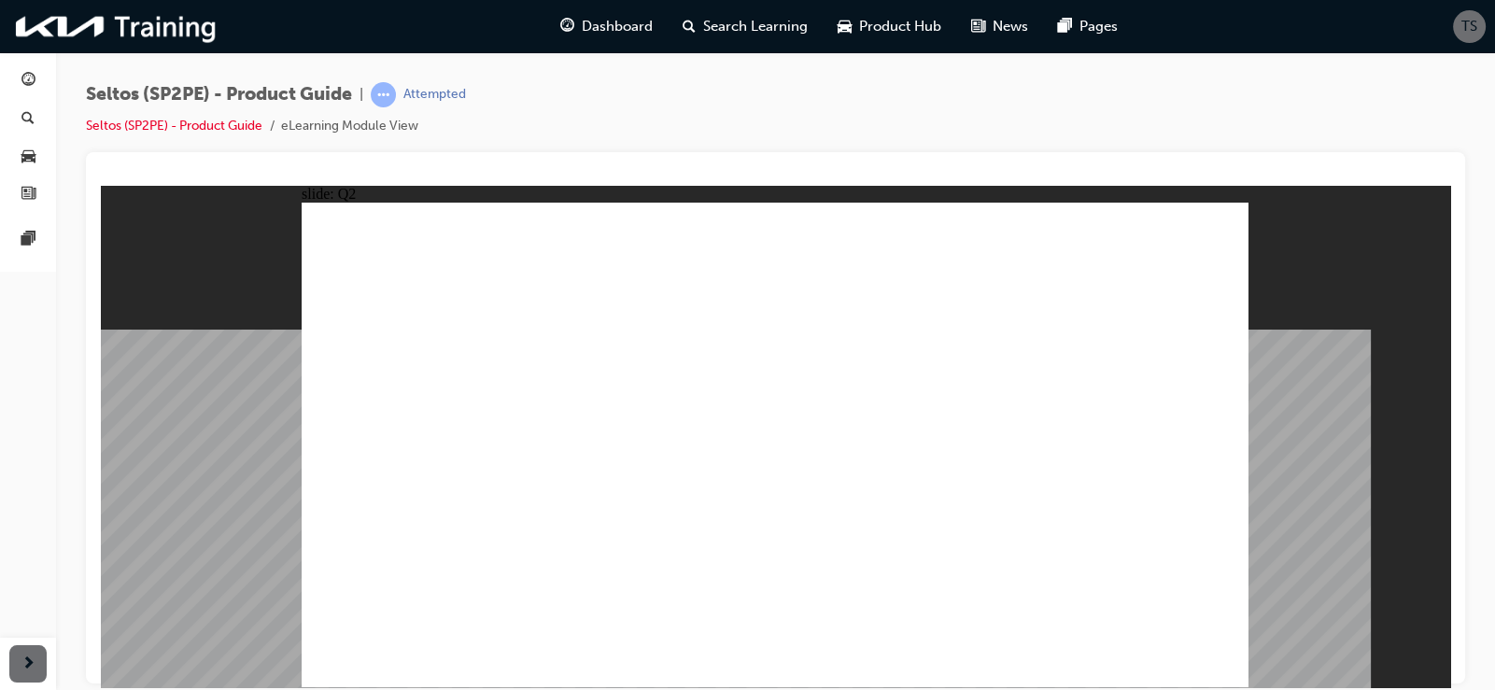
radio input "true"
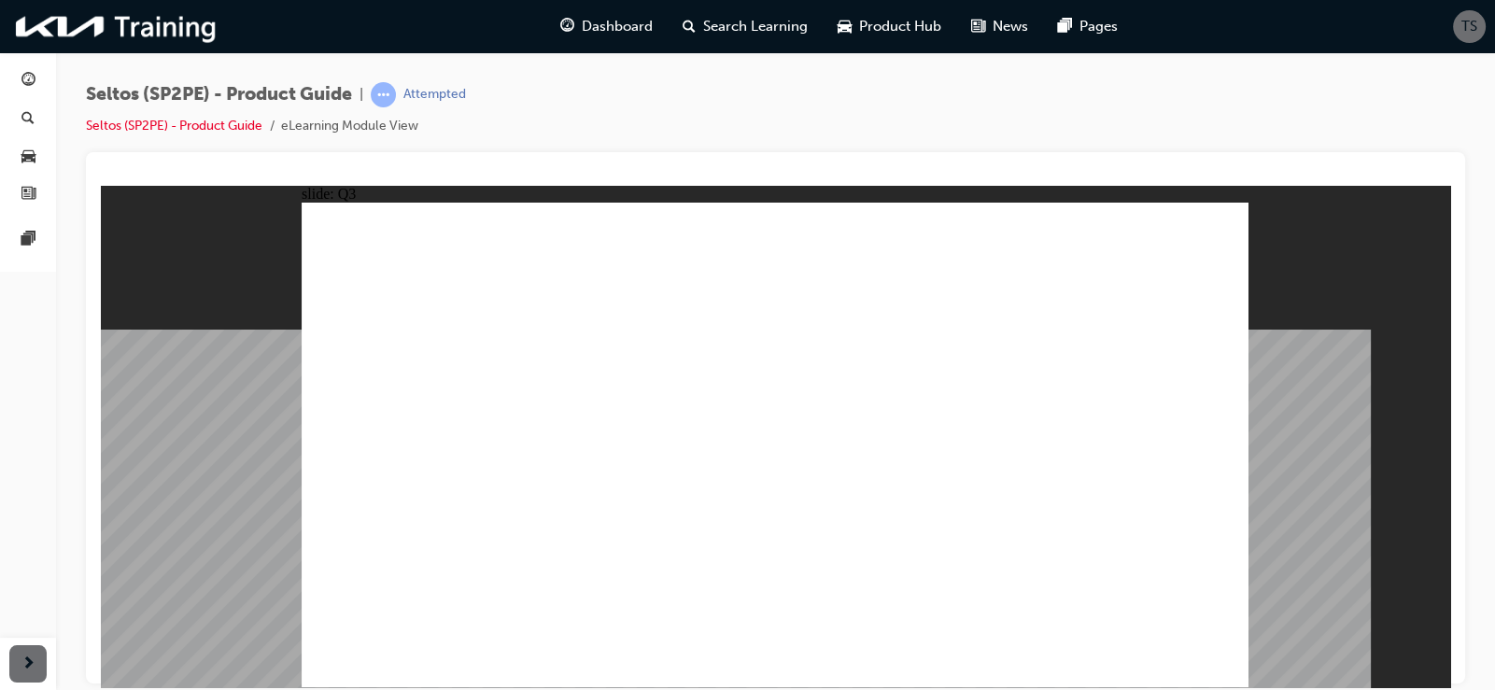
radio input "true"
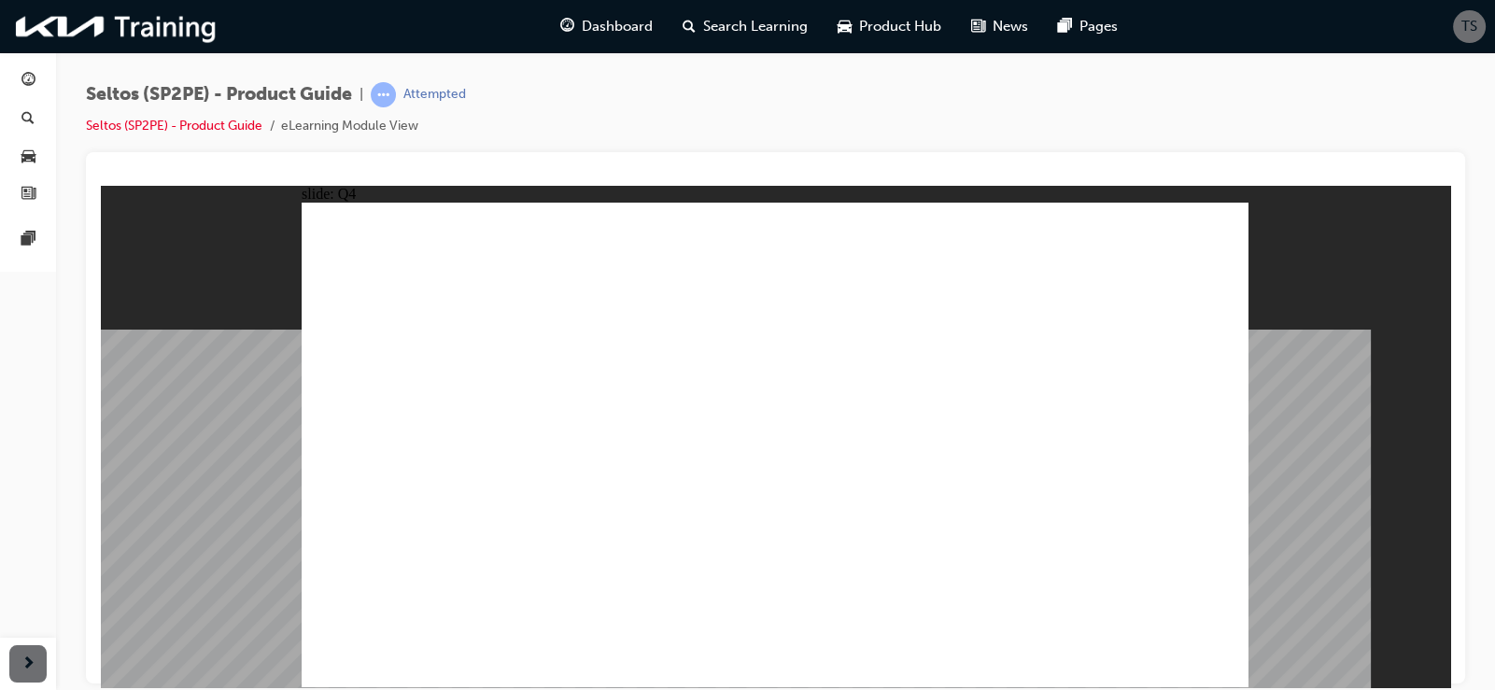
radio input "true"
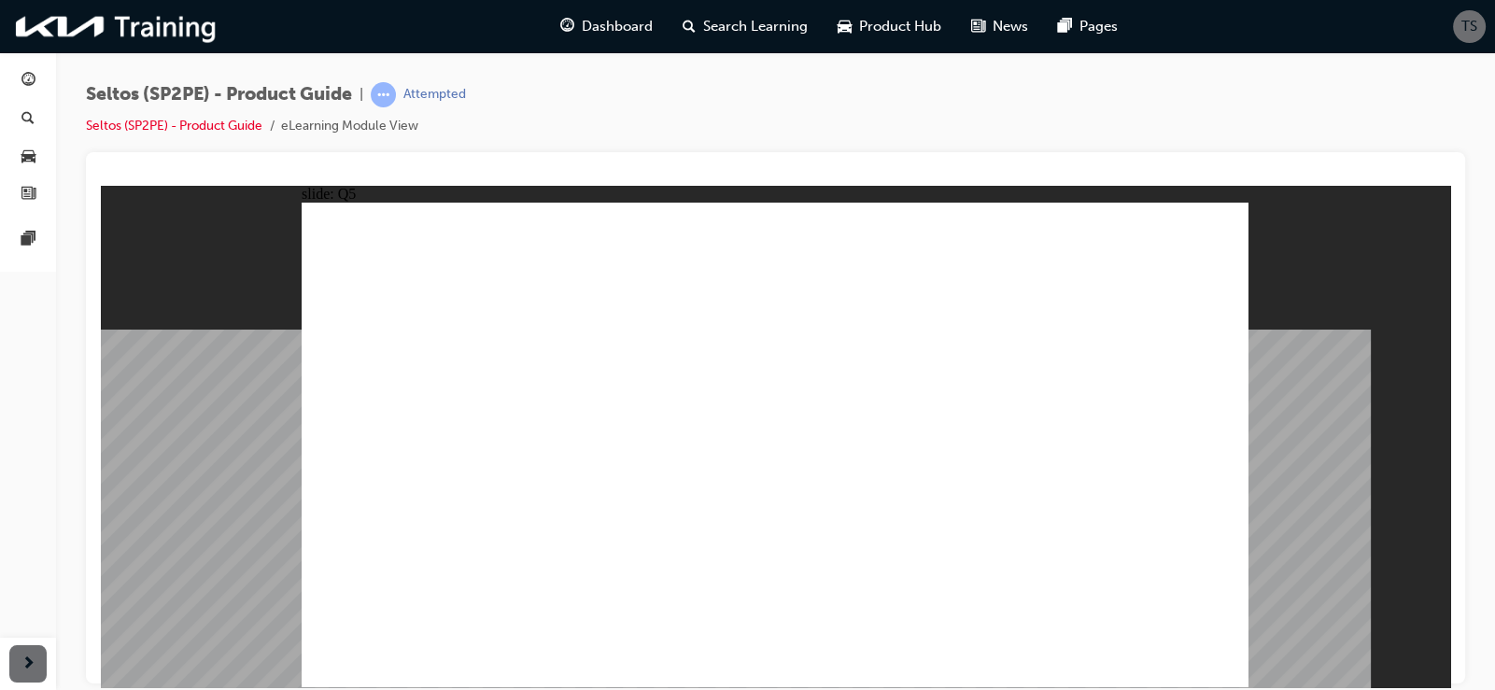
radio input "true"
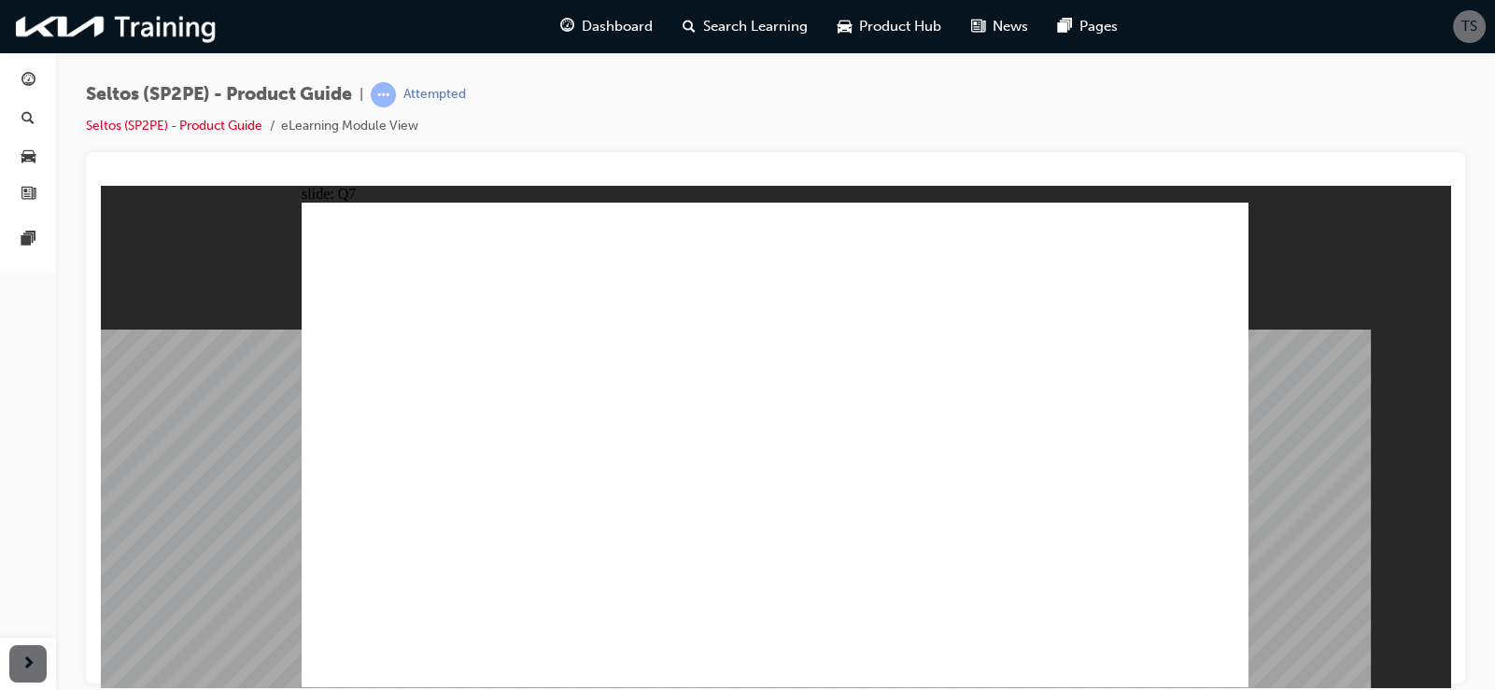
radio input "true"
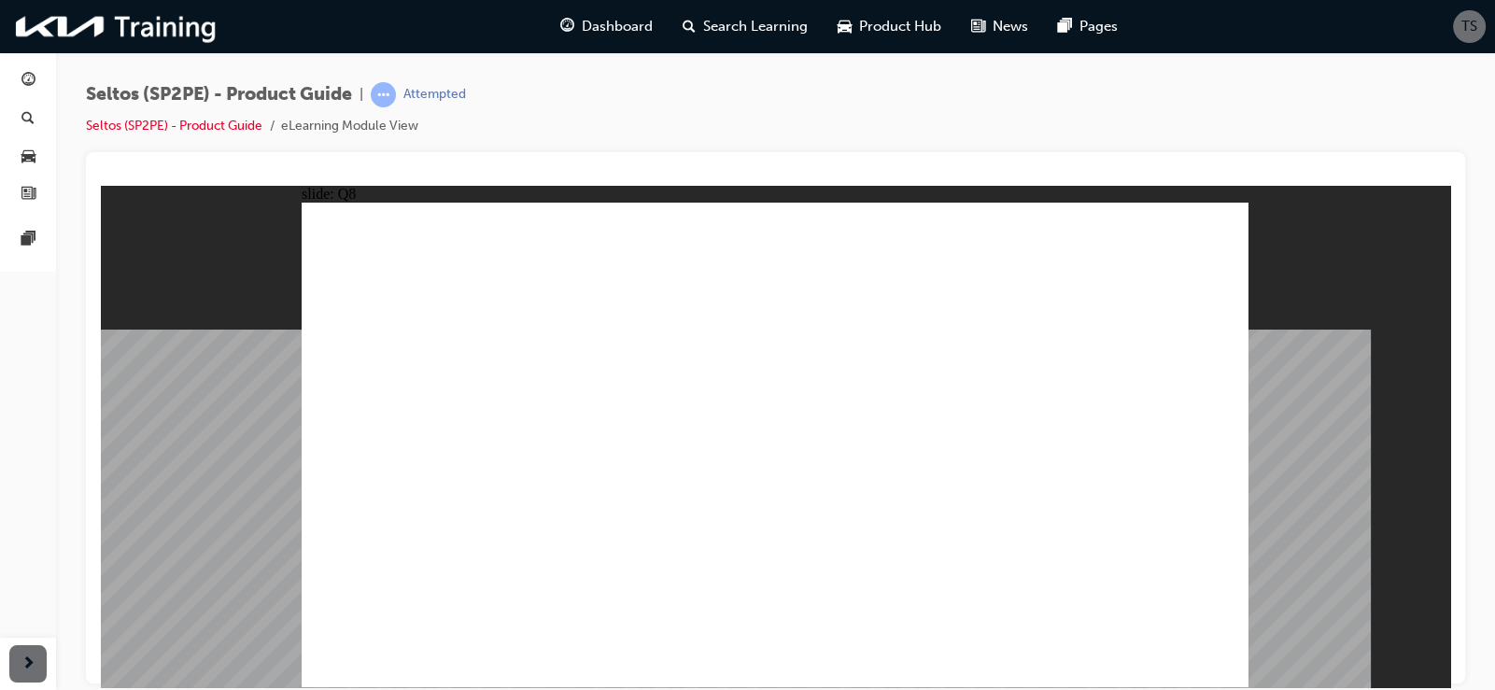
radio input "true"
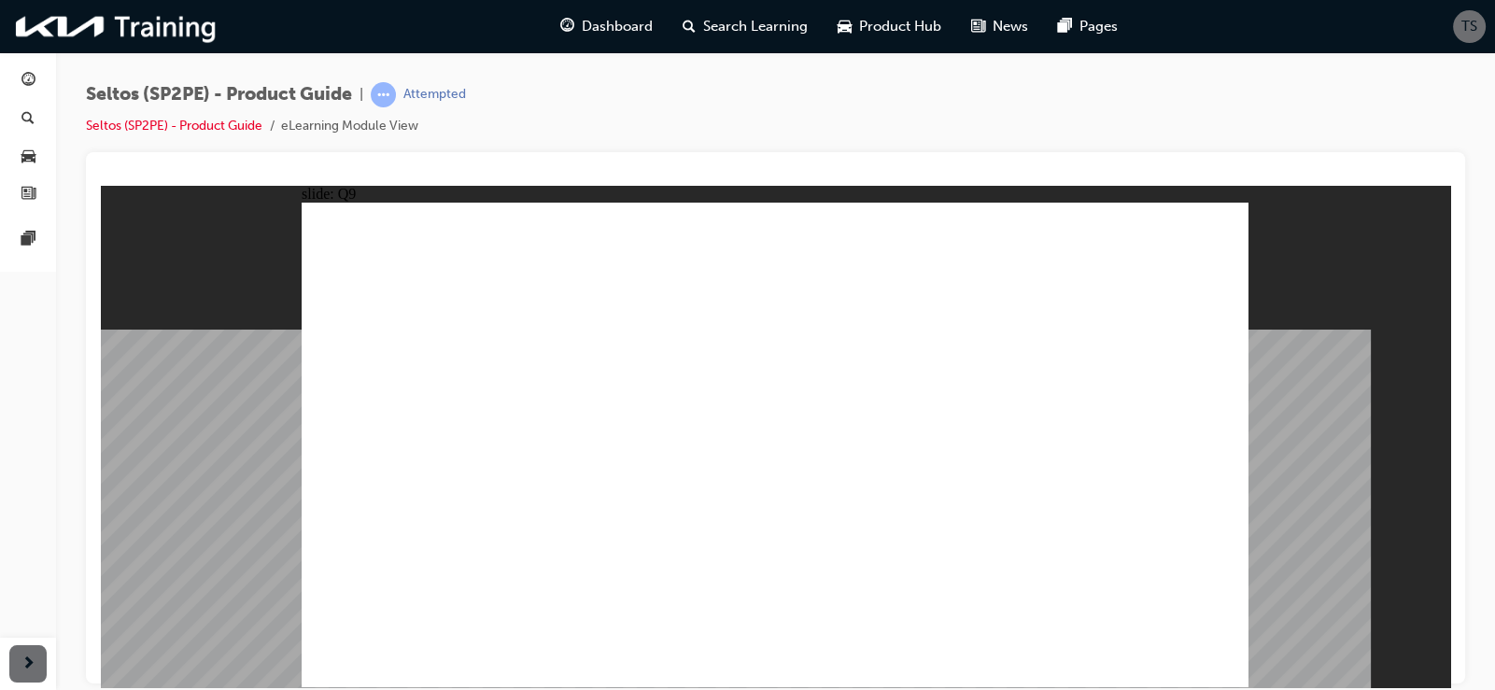
radio input "true"
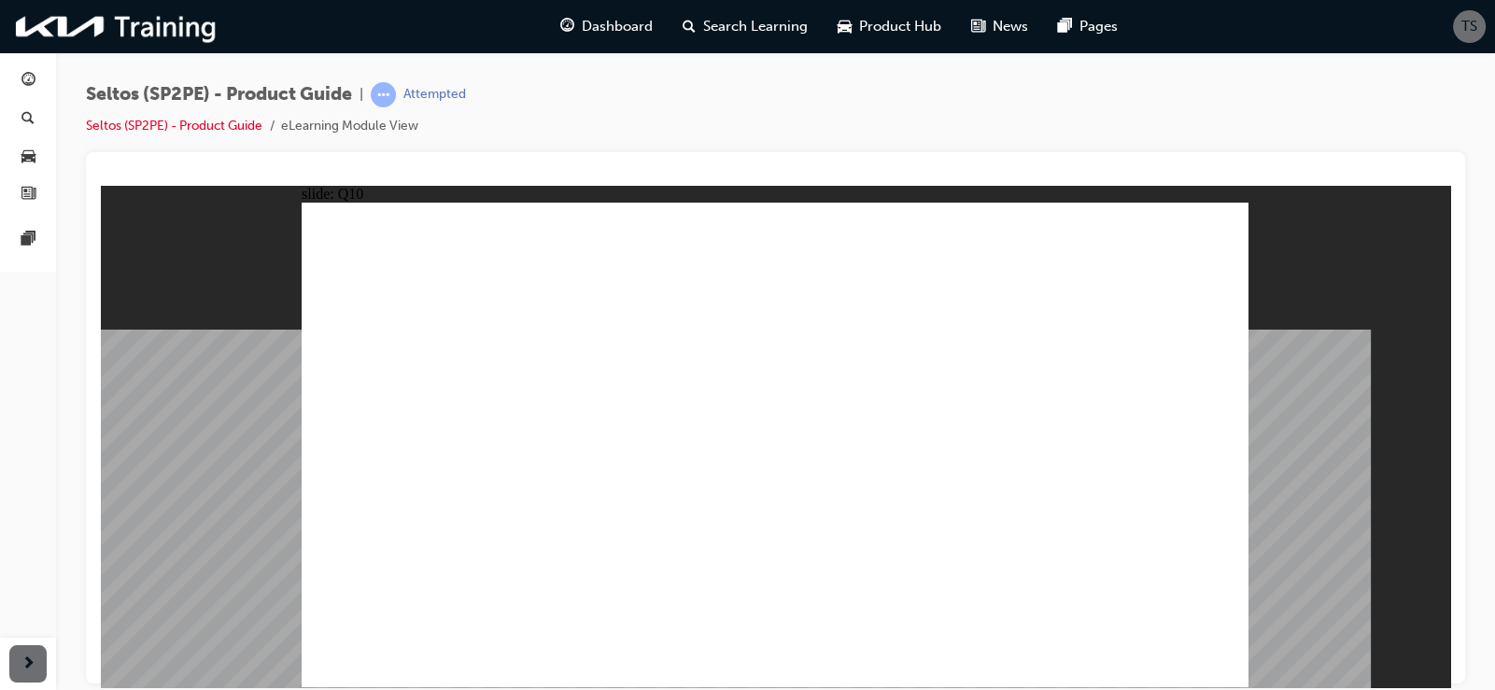
click at [28, 107] on div "button" at bounding box center [27, 118] width 13 height 23
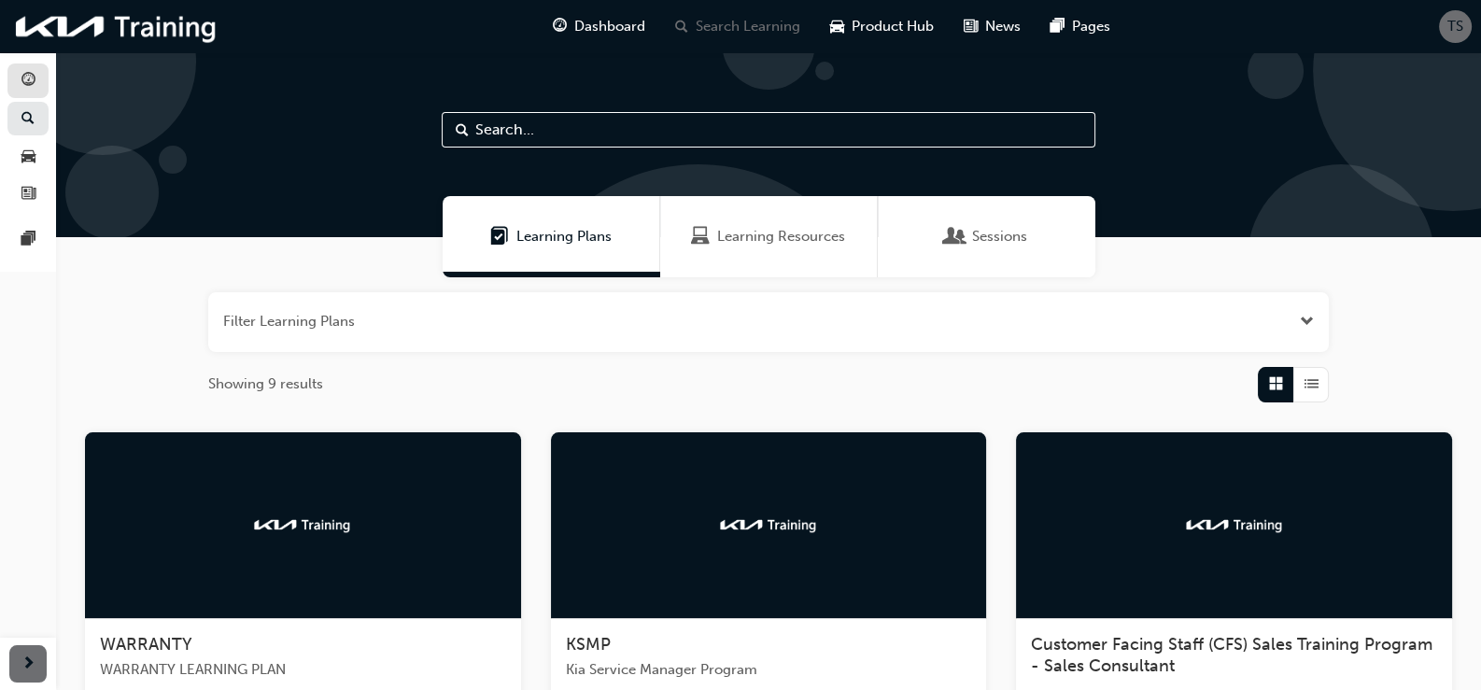
click at [37, 81] on div "button" at bounding box center [28, 80] width 22 height 23
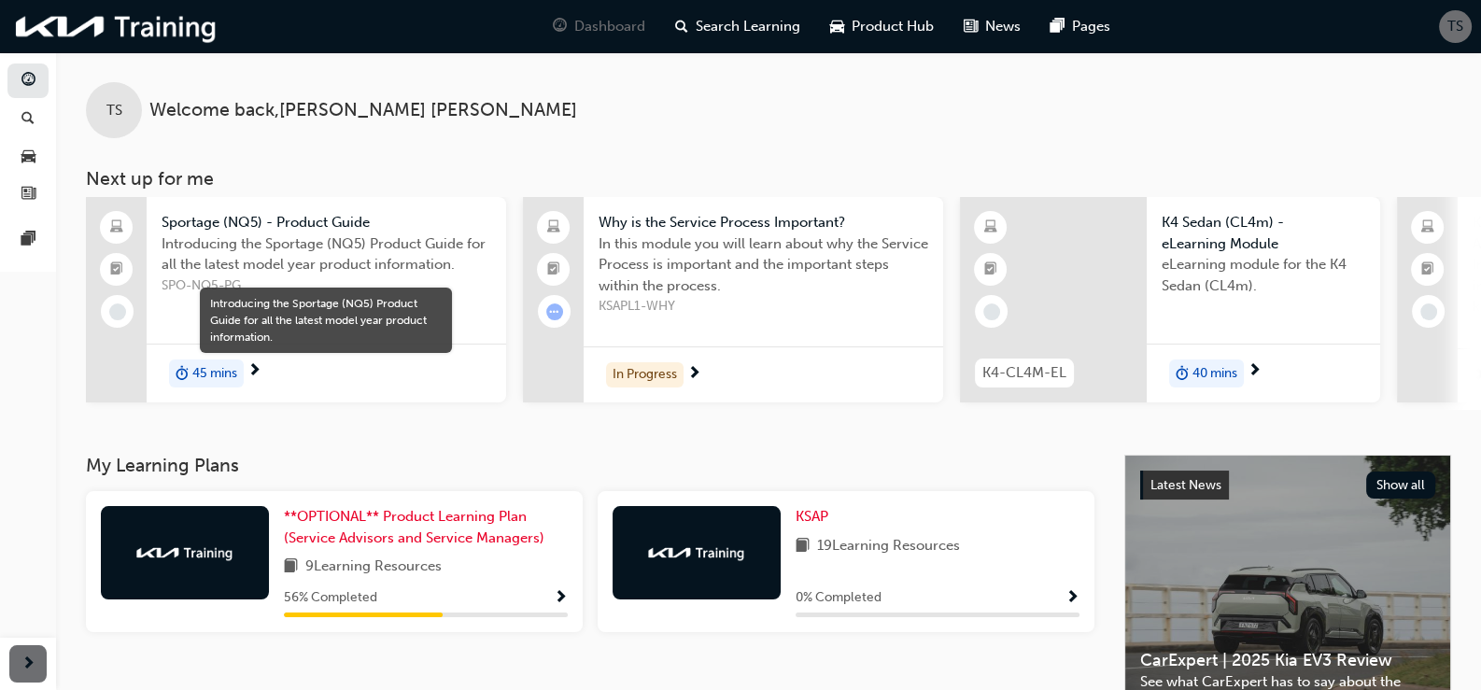
click at [559, 605] on span "Show Progress" at bounding box center [561, 598] width 14 height 17
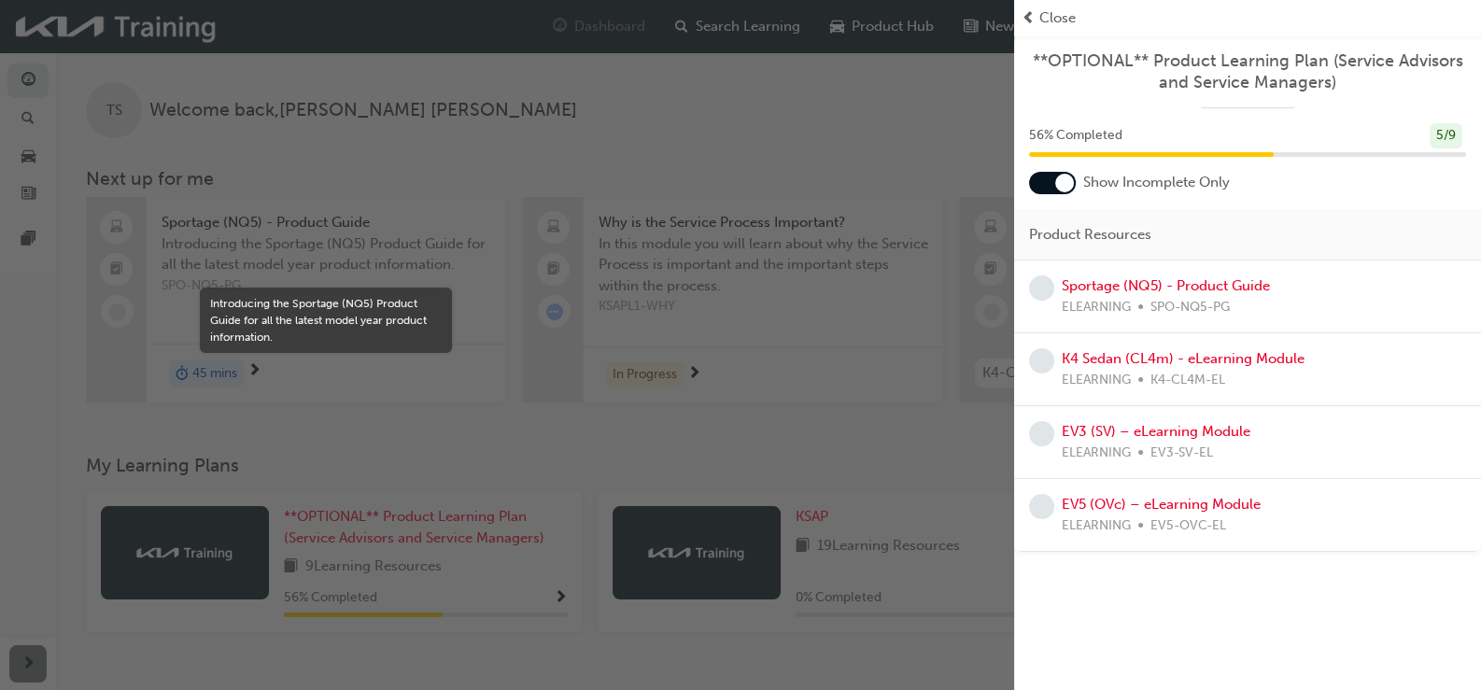
click at [1055, 13] on span "Close" at bounding box center [1058, 17] width 36 height 21
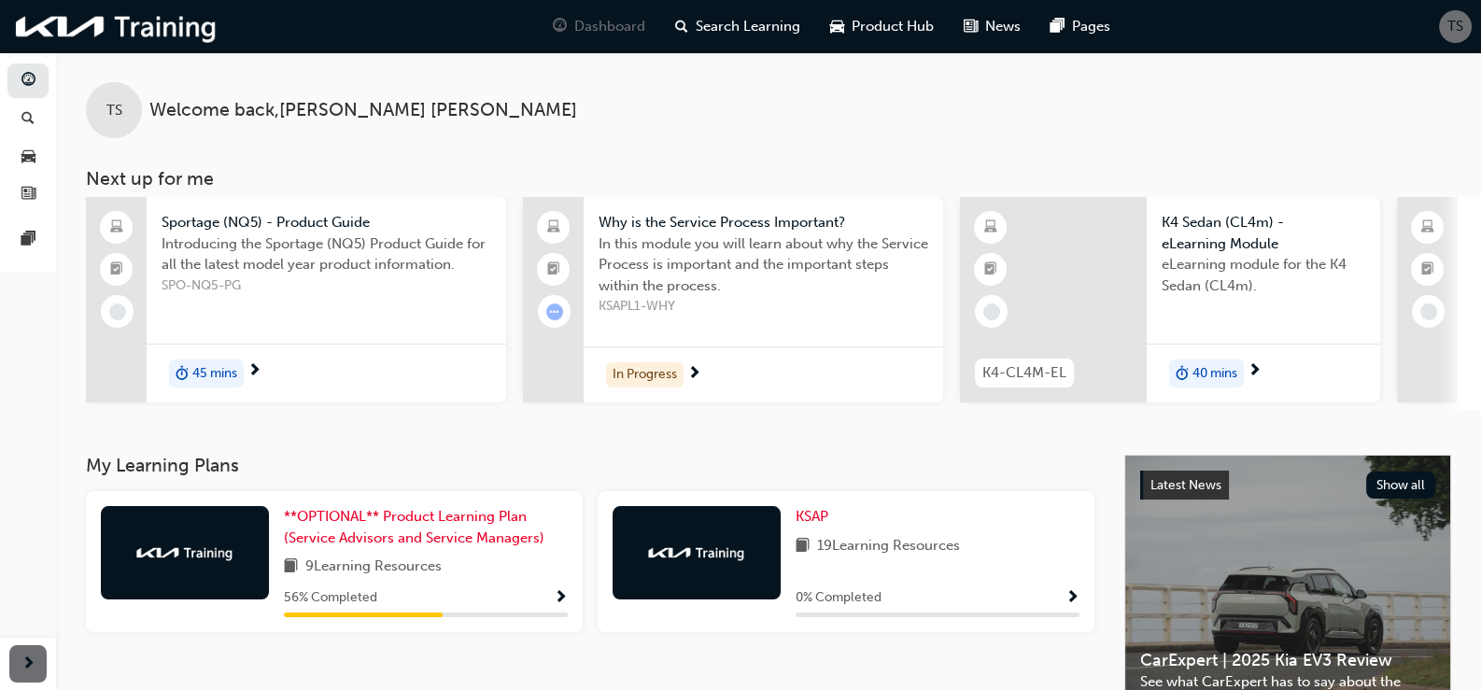
click at [324, 230] on span "Sportage (NQ5) - Product Guide" at bounding box center [327, 222] width 330 height 21
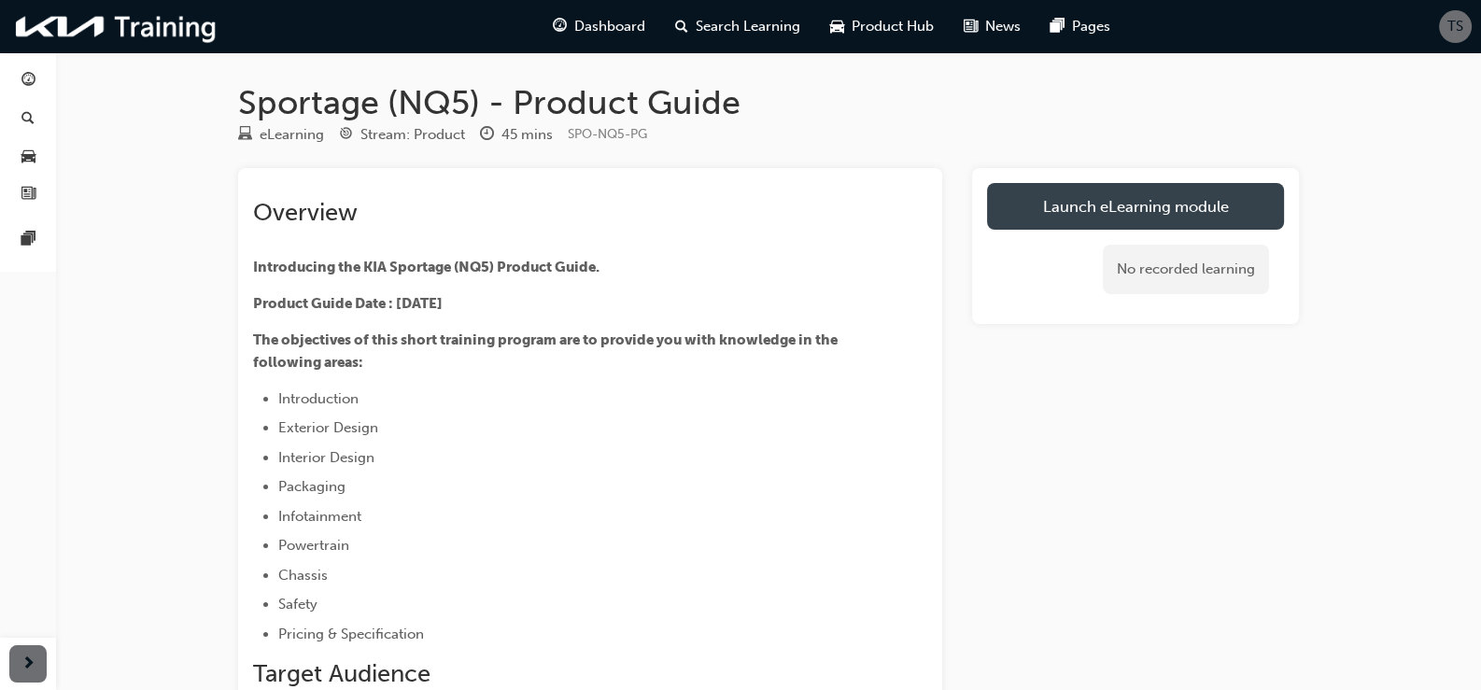
click at [1202, 188] on link "Launch eLearning module" at bounding box center [1135, 206] width 297 height 47
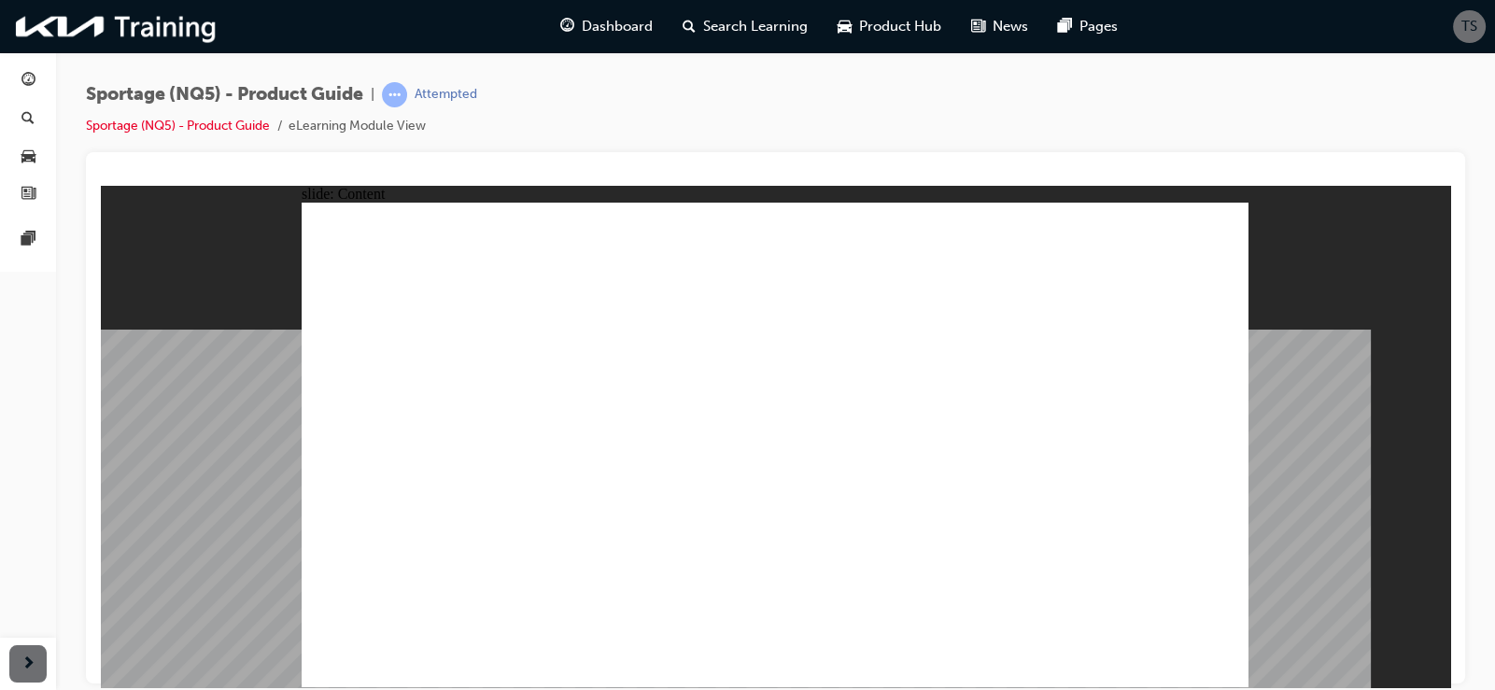
drag, startPoint x: 1205, startPoint y: 648, endPoint x: 1157, endPoint y: 727, distance: 91.8
click at [1157, 687] on html "slide: Quiz Intro Group Rectangle 2 Line 2 Menu Resources Knowledge Check Click…" at bounding box center [776, 436] width 1350 height 502
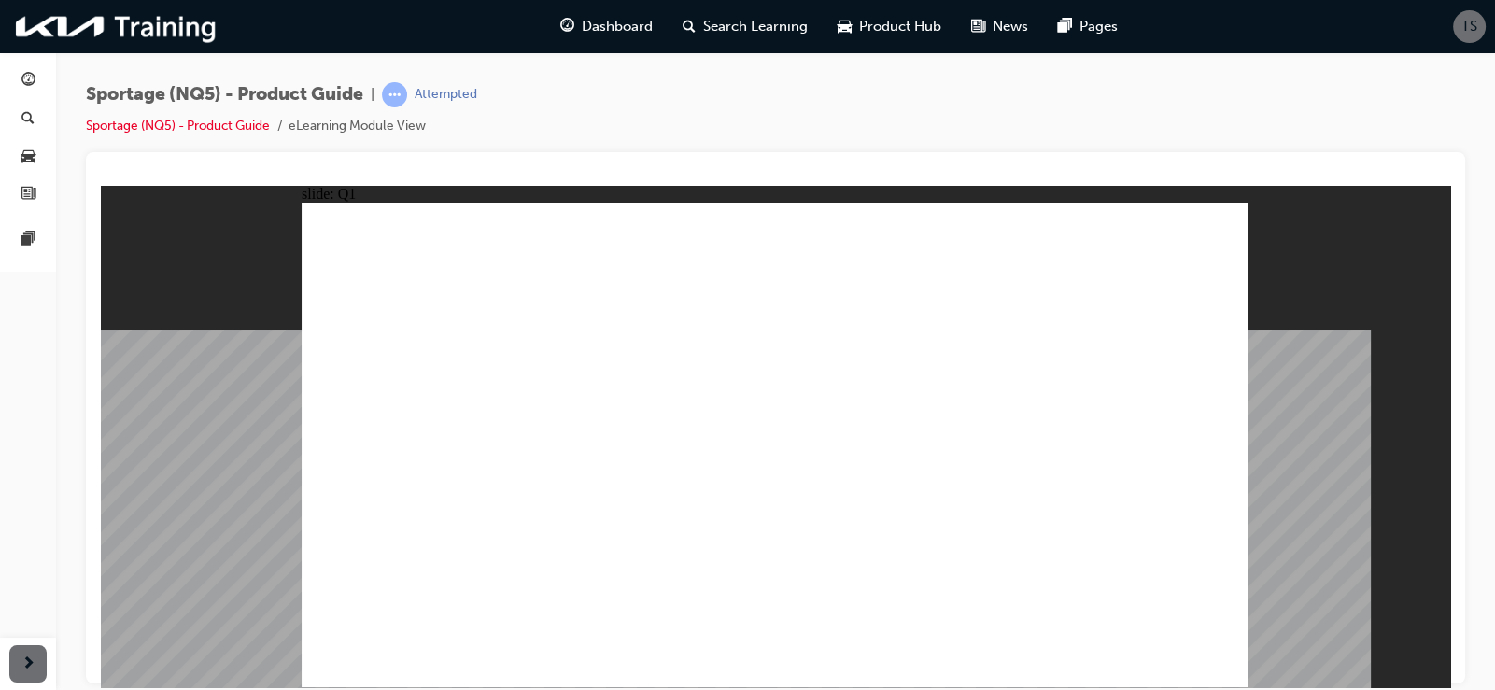
radio input "true"
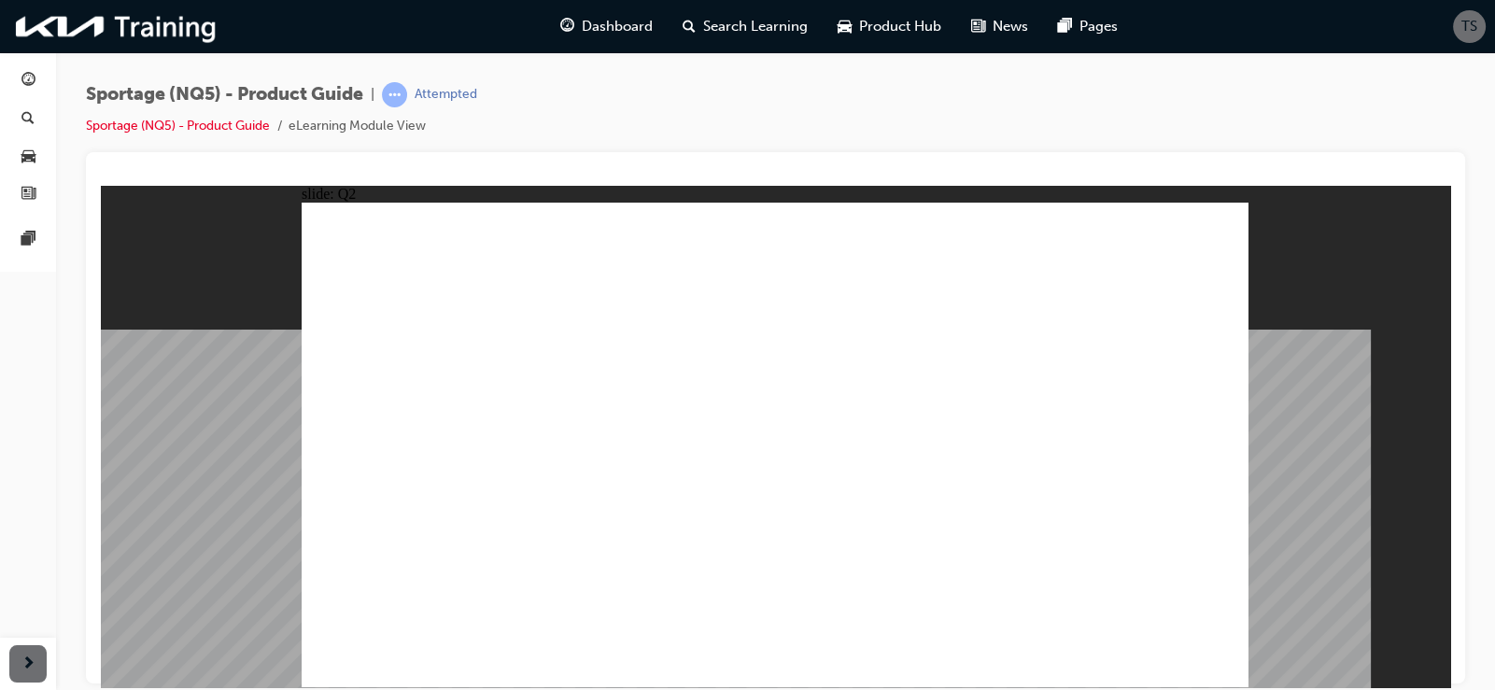
radio input "true"
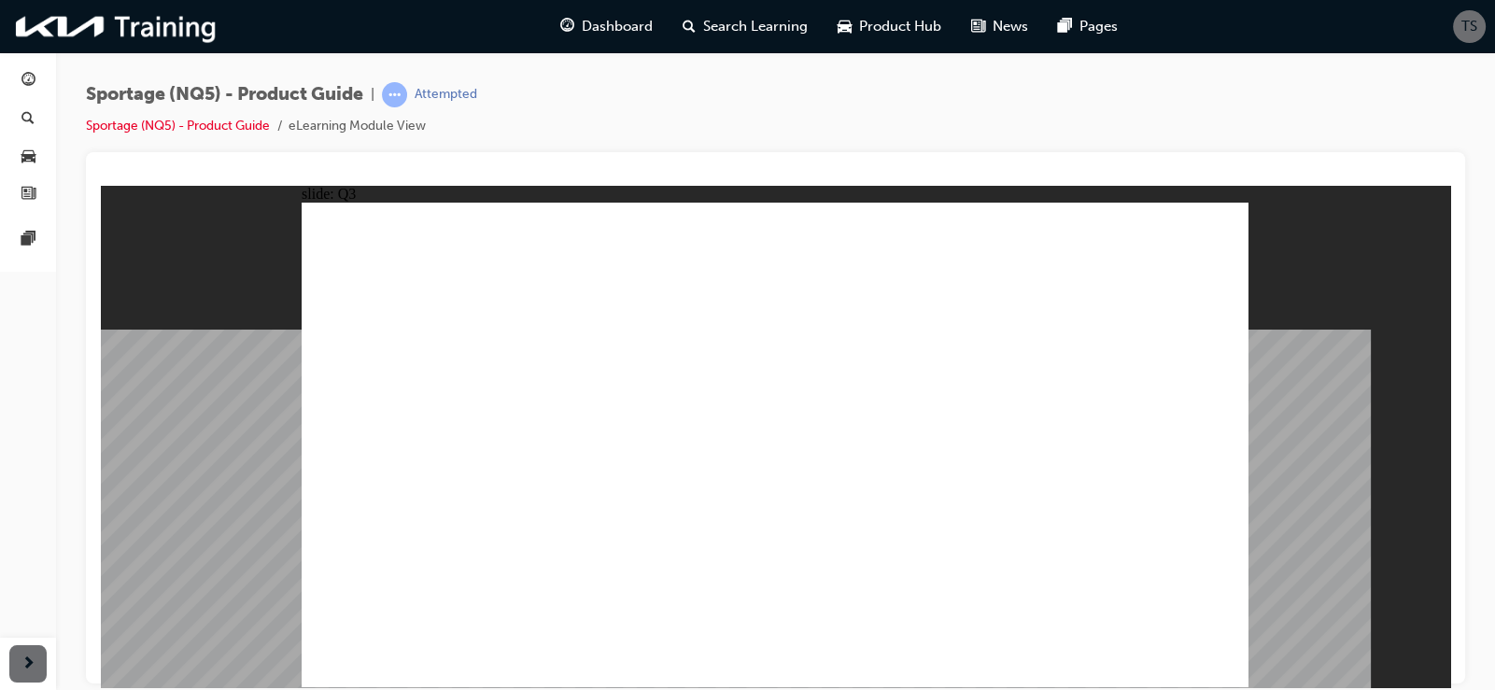
radio input "true"
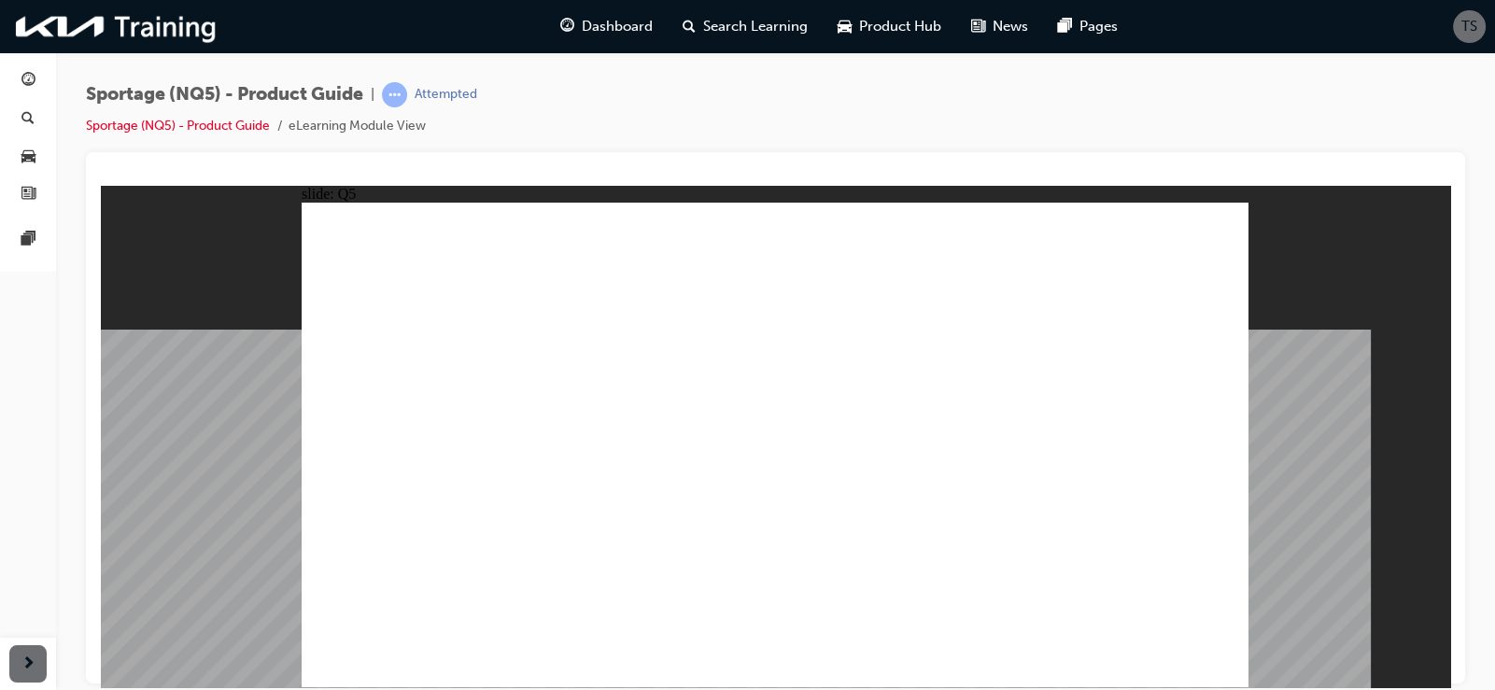
radio input "true"
drag, startPoint x: 830, startPoint y: 545, endPoint x: 875, endPoint y: 553, distance: 45.6
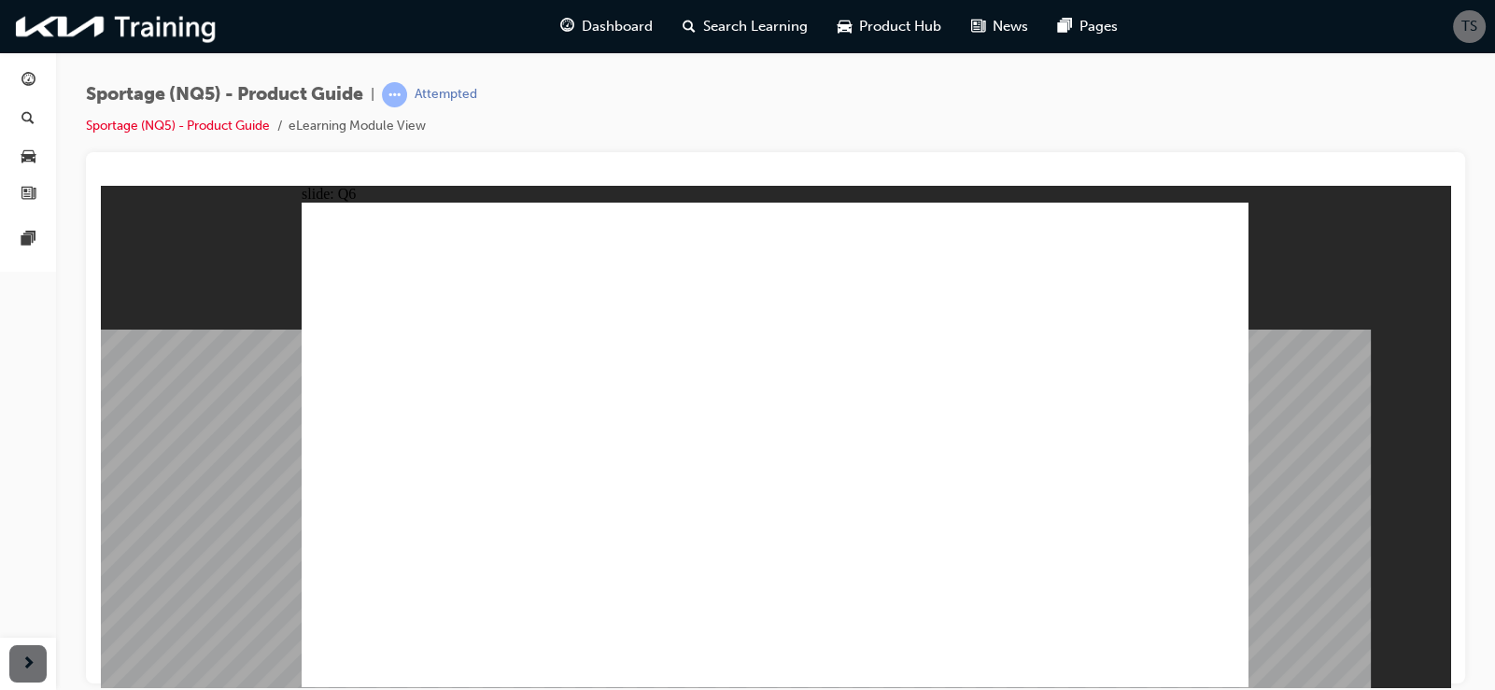
radio input "true"
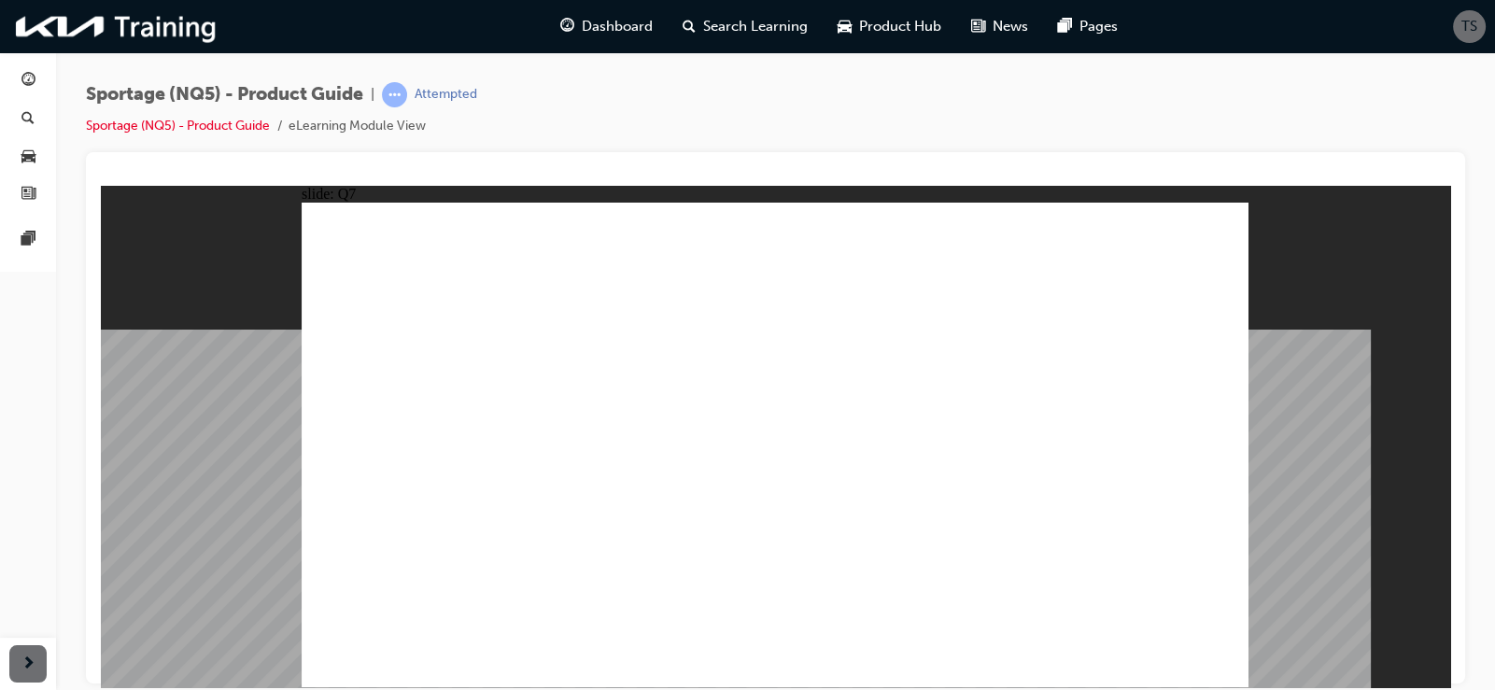
radio input "true"
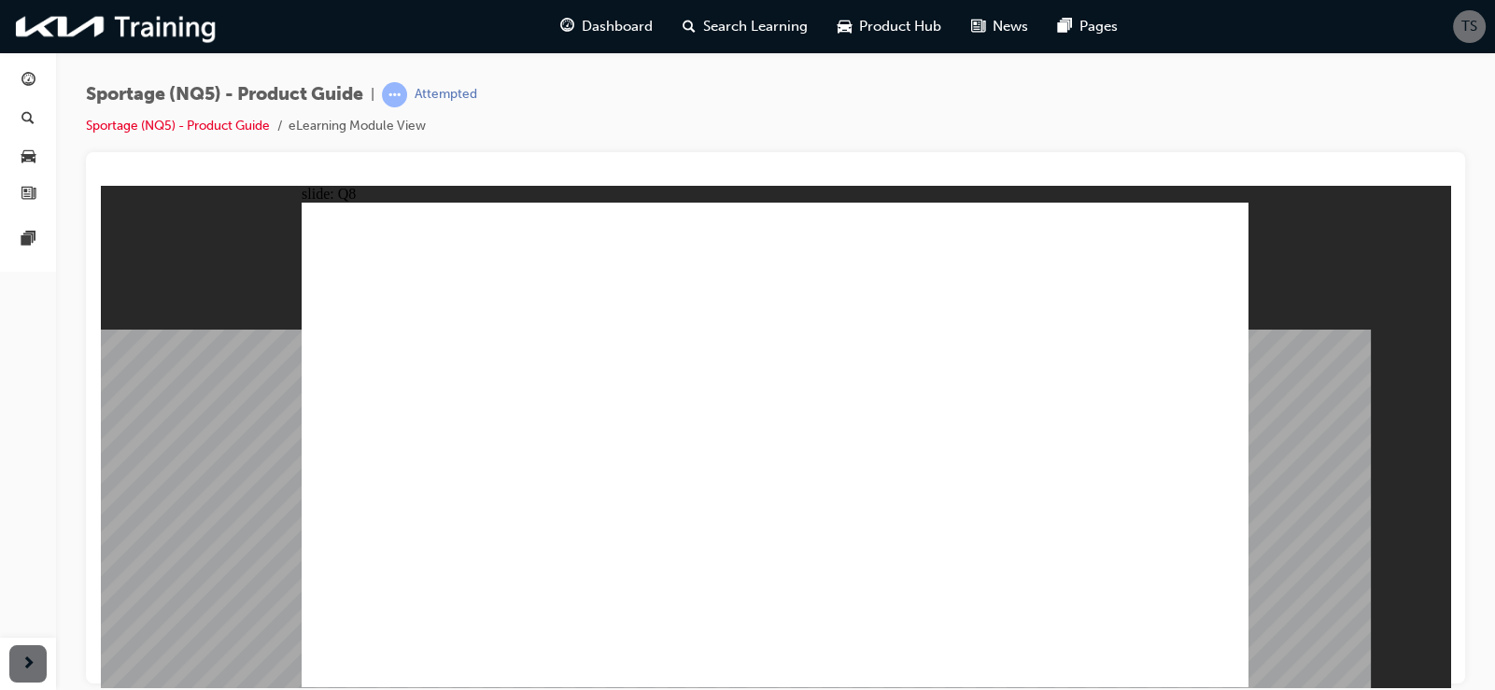
radio input "true"
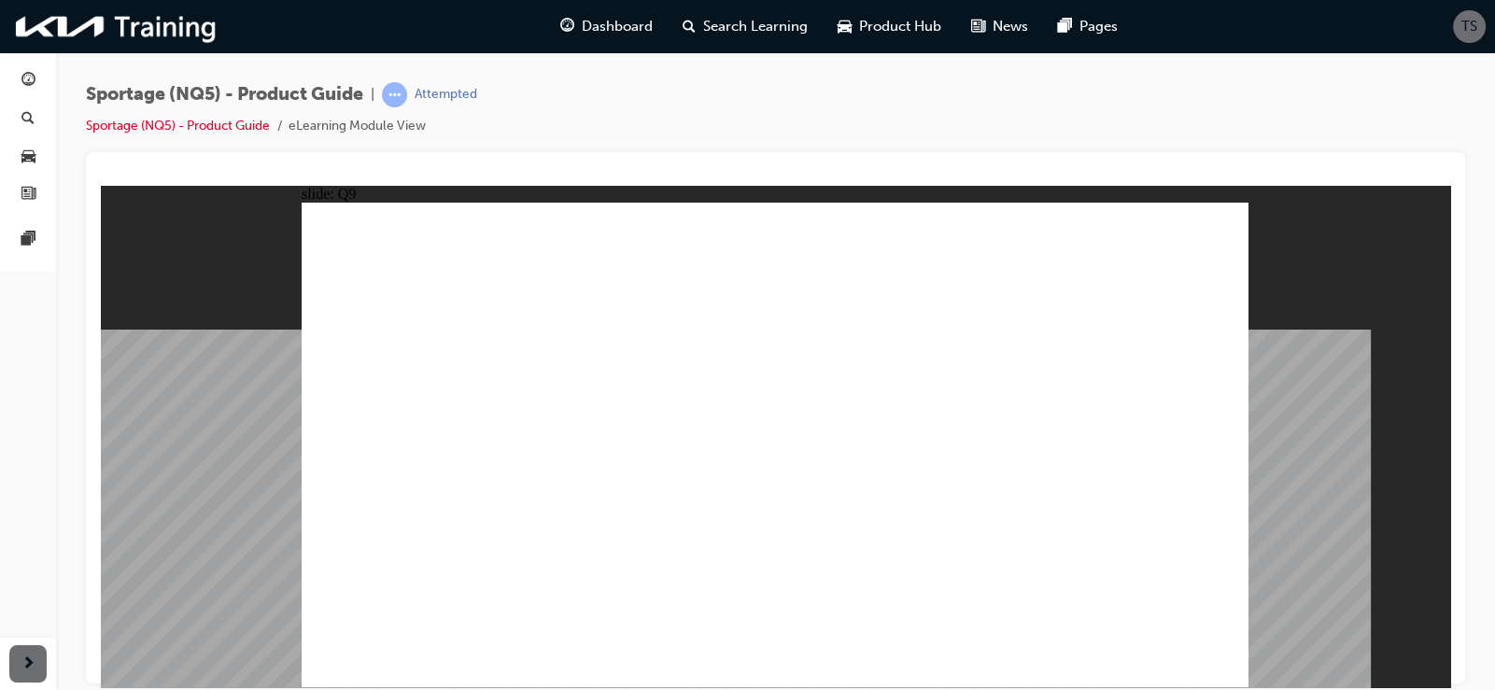
radio input "true"
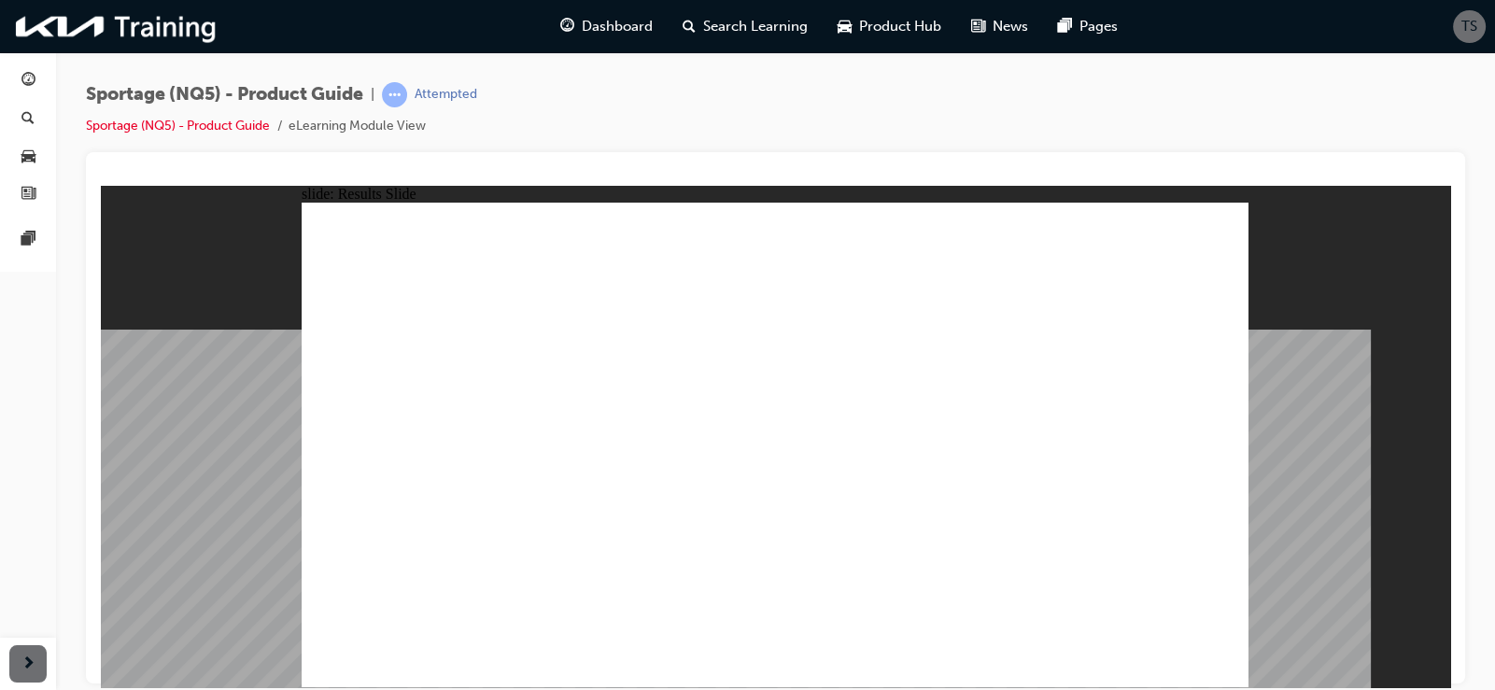
radio input "true"
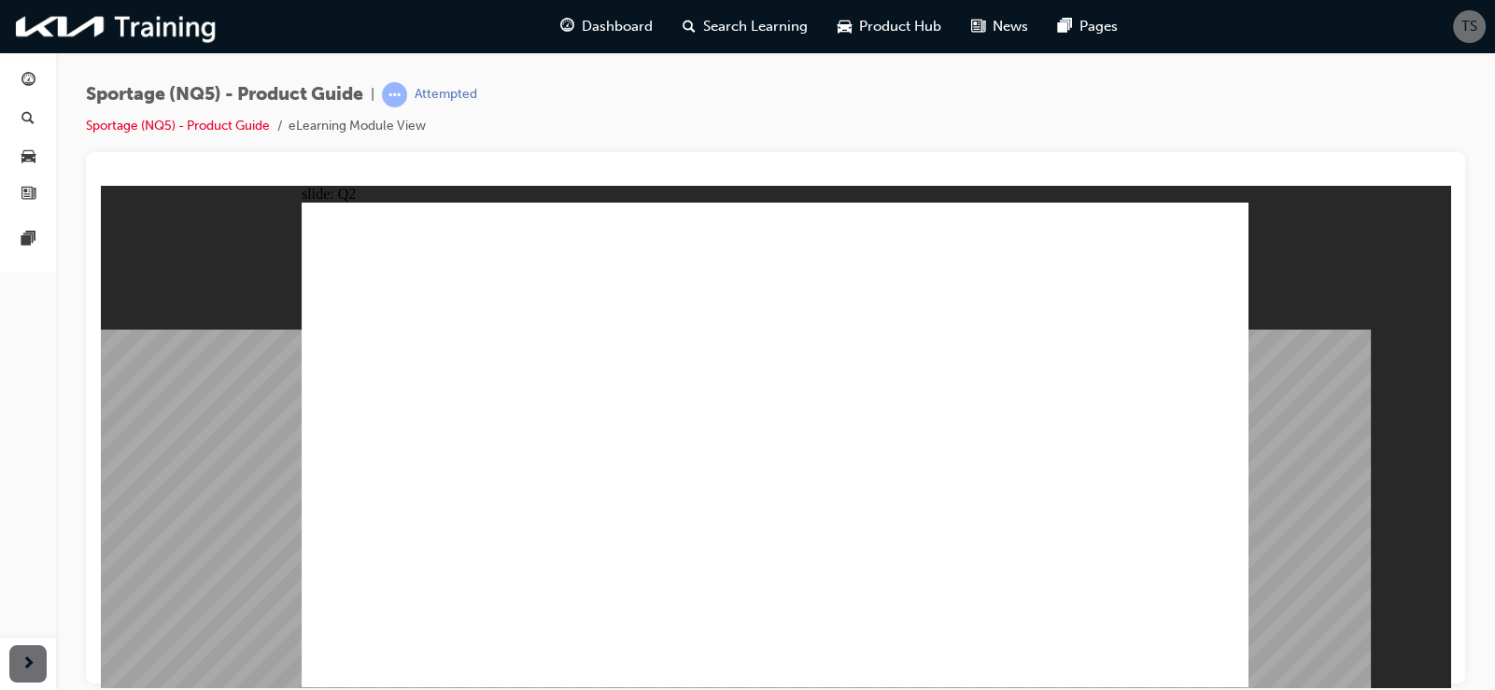
radio input "true"
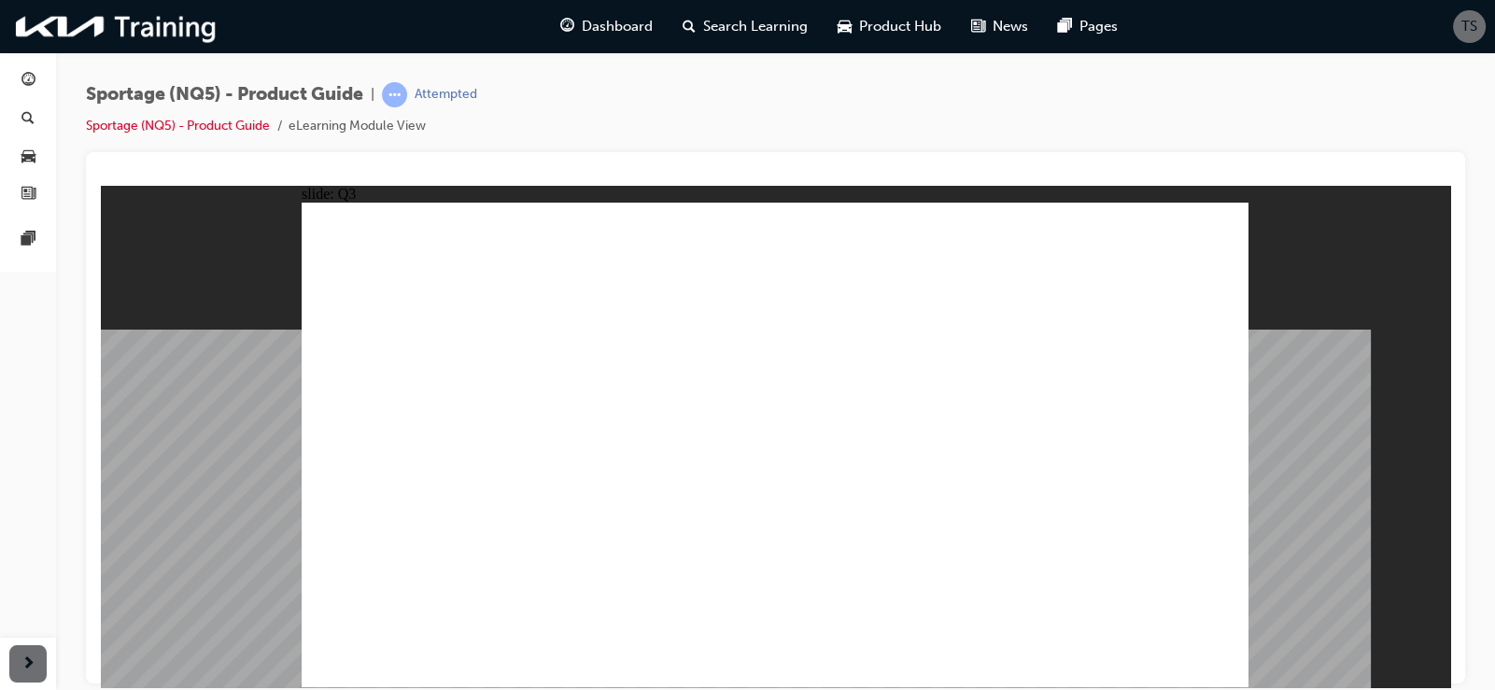
radio input "true"
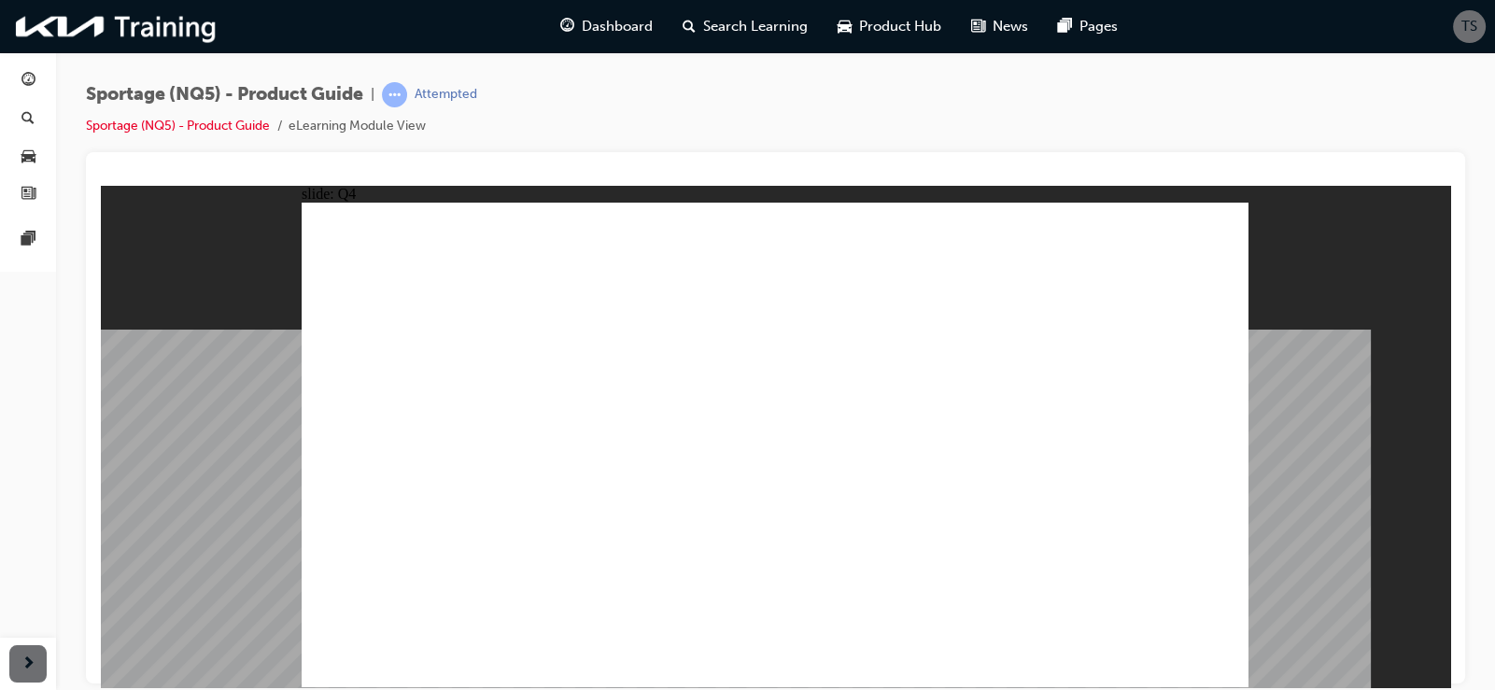
radio input "true"
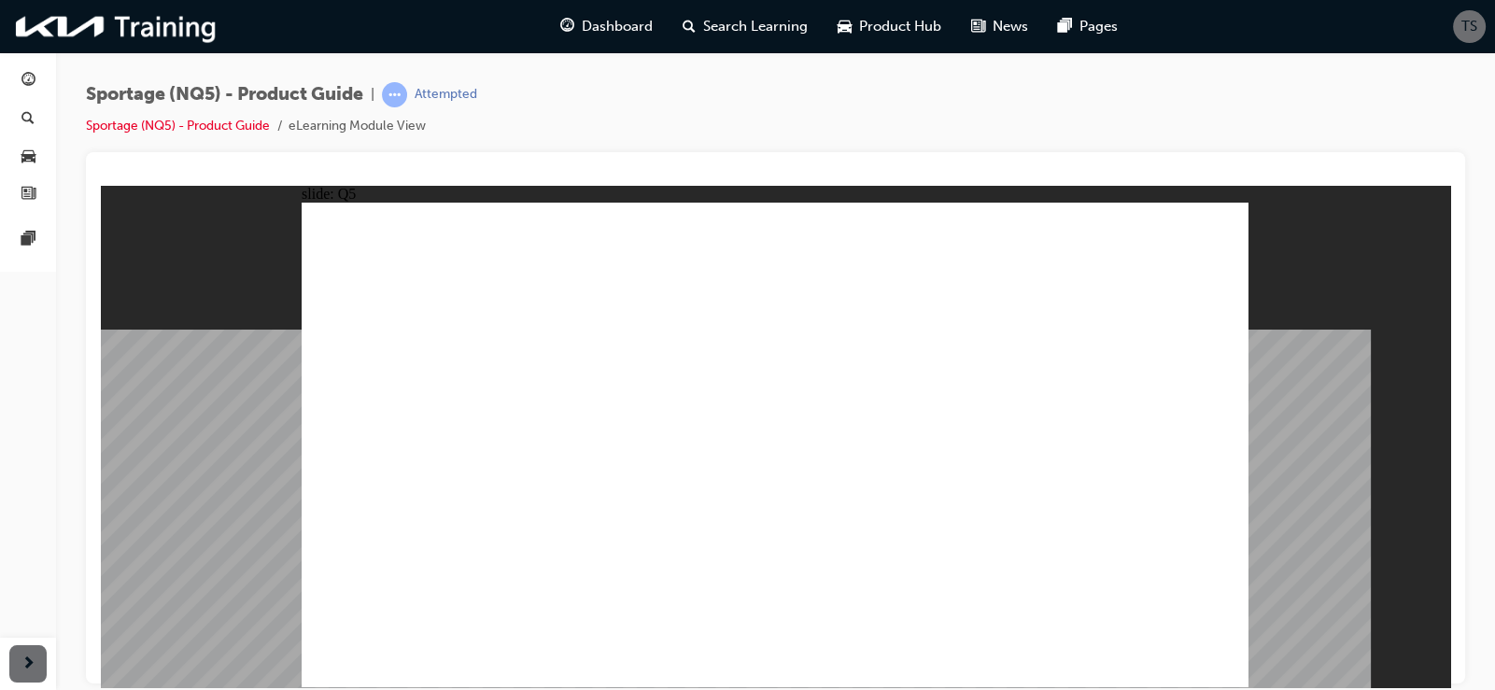
radio input "true"
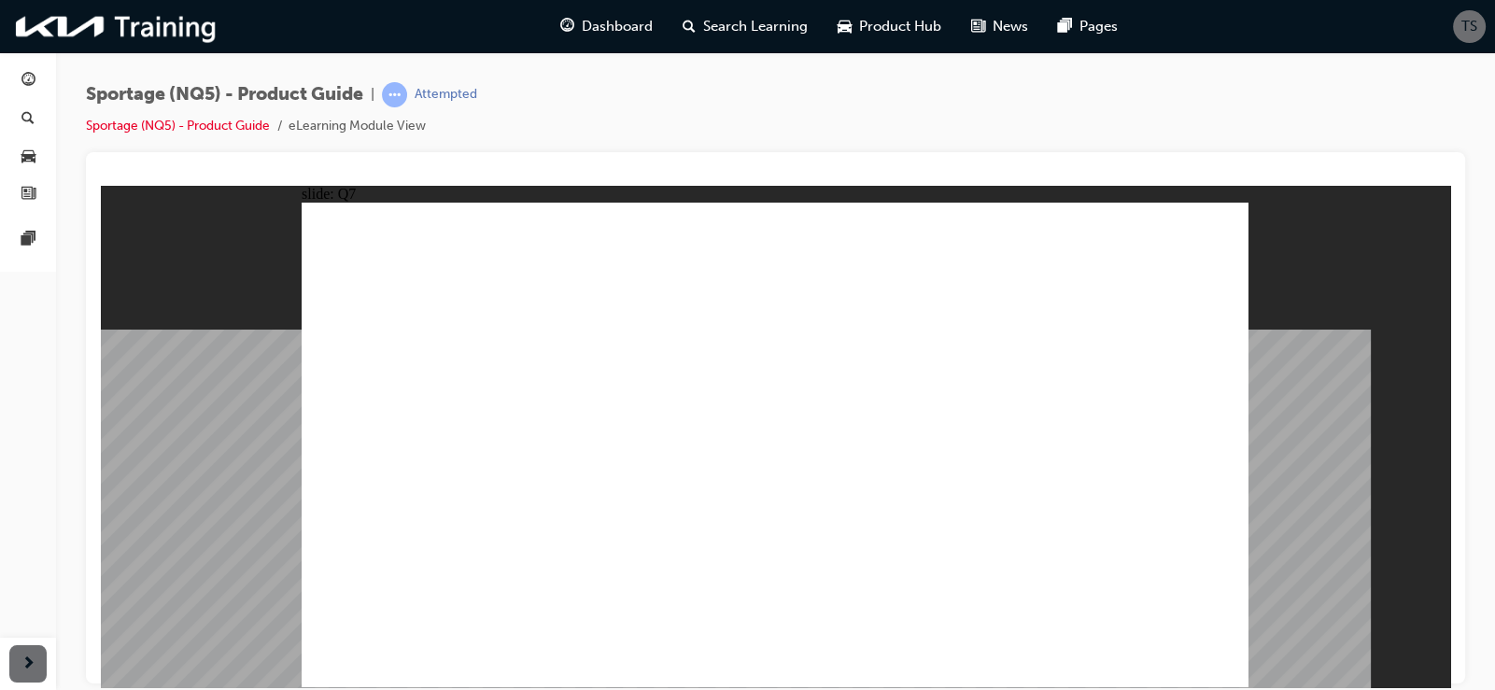
radio input "true"
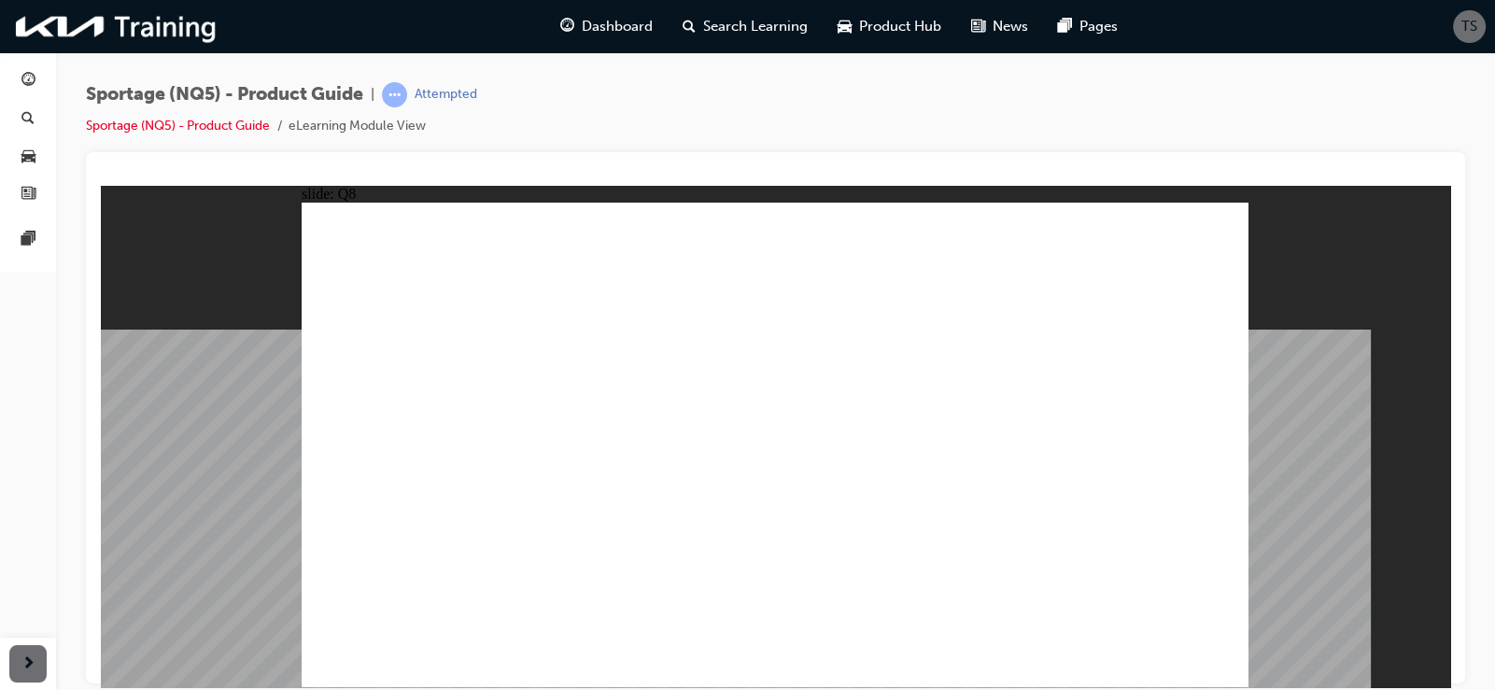
radio input "true"
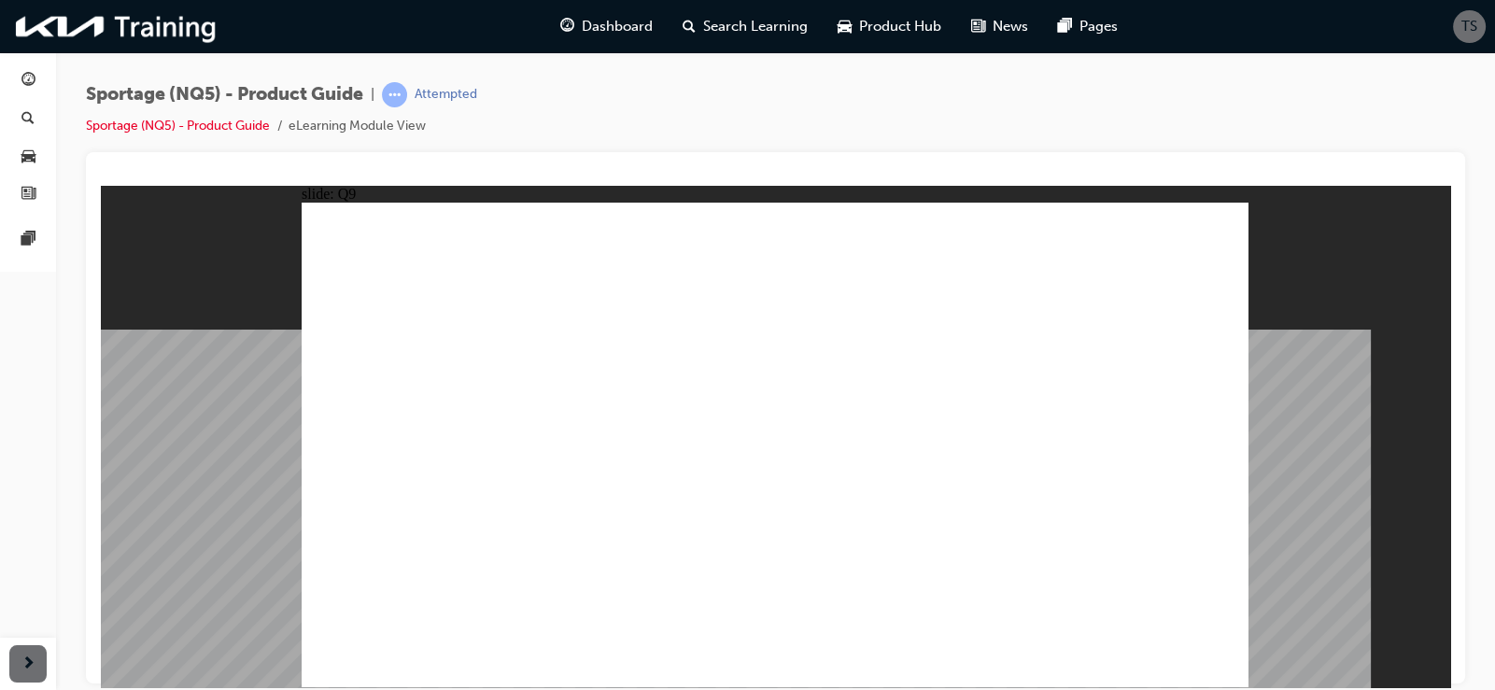
radio input "true"
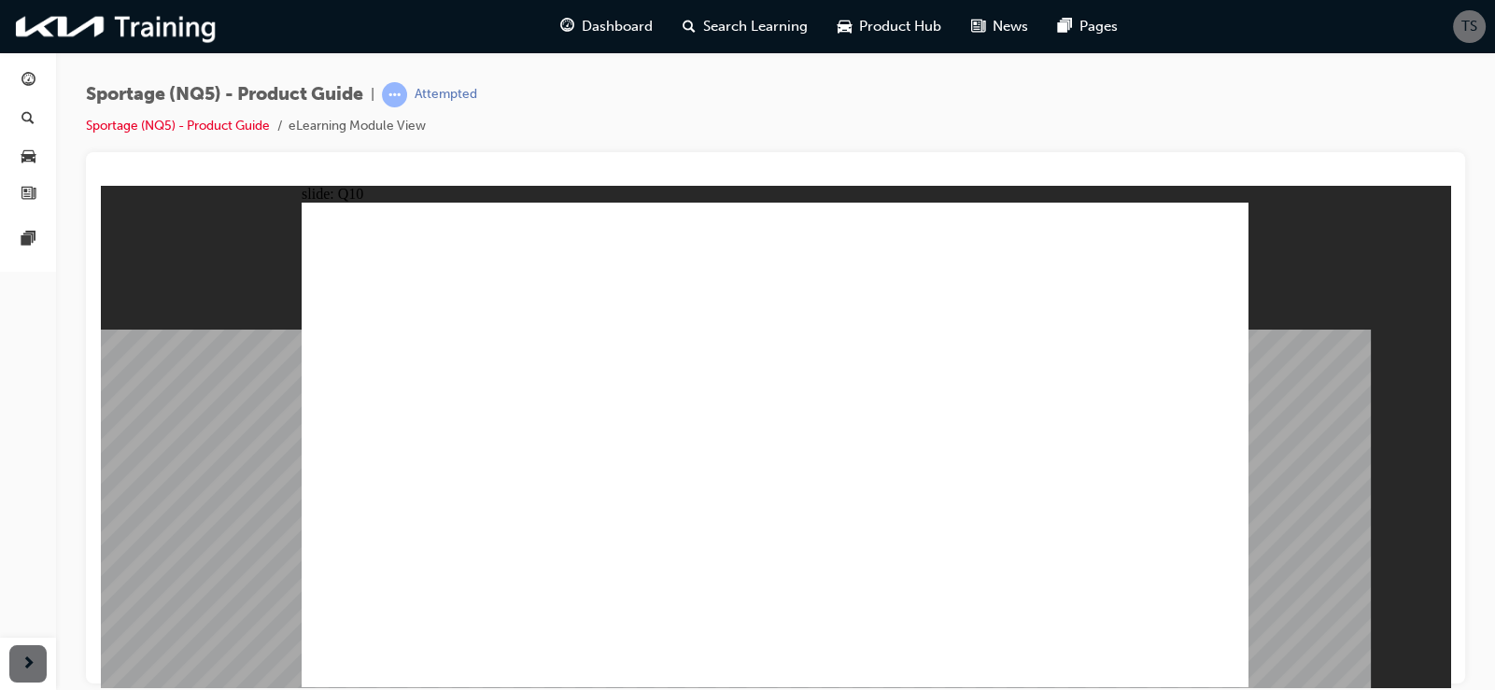
radio input "true"
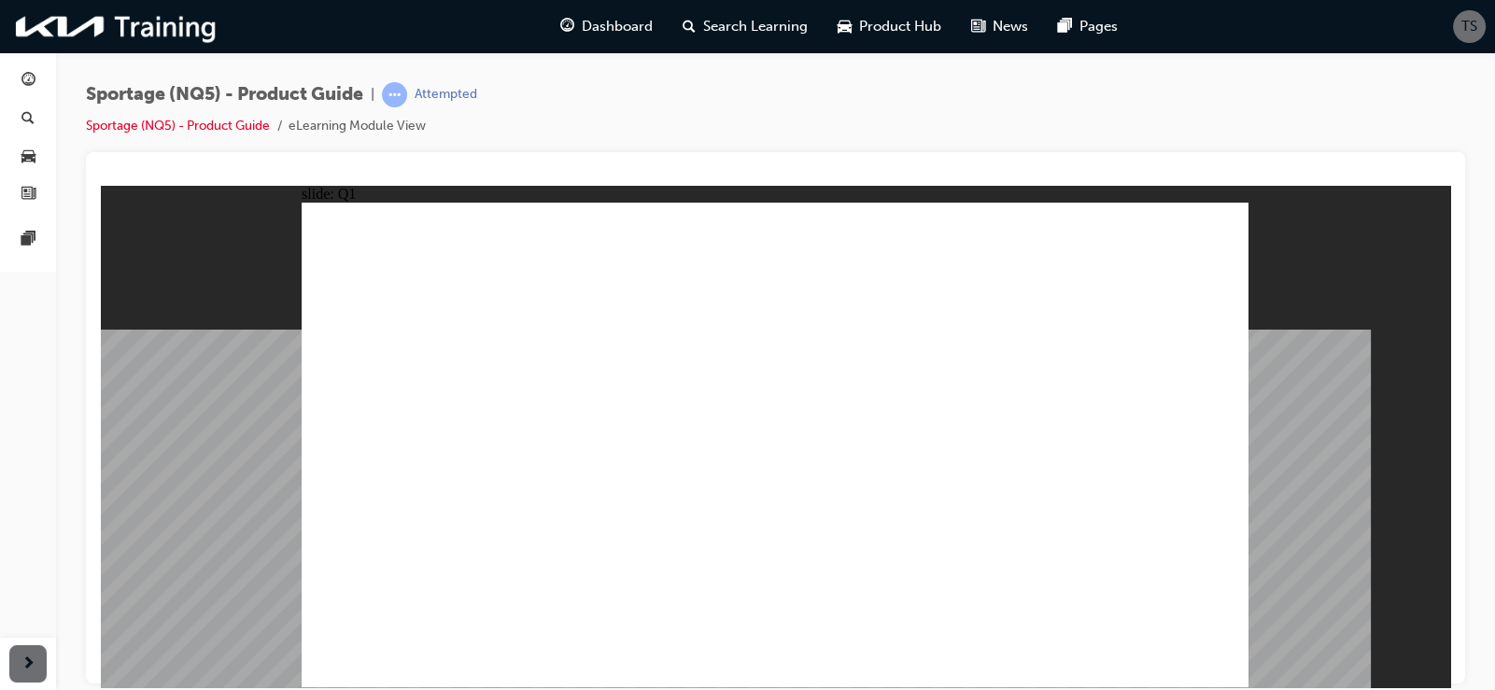
radio input "true"
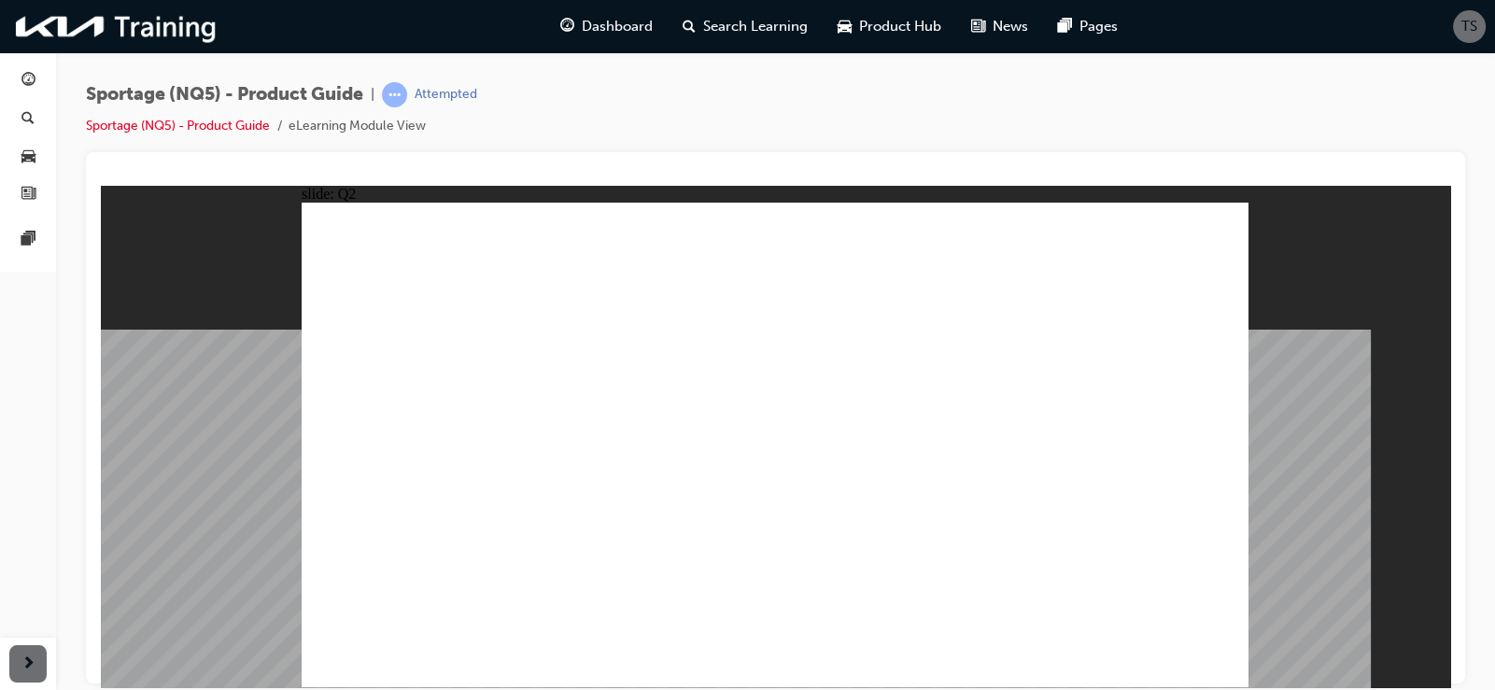
radio input "true"
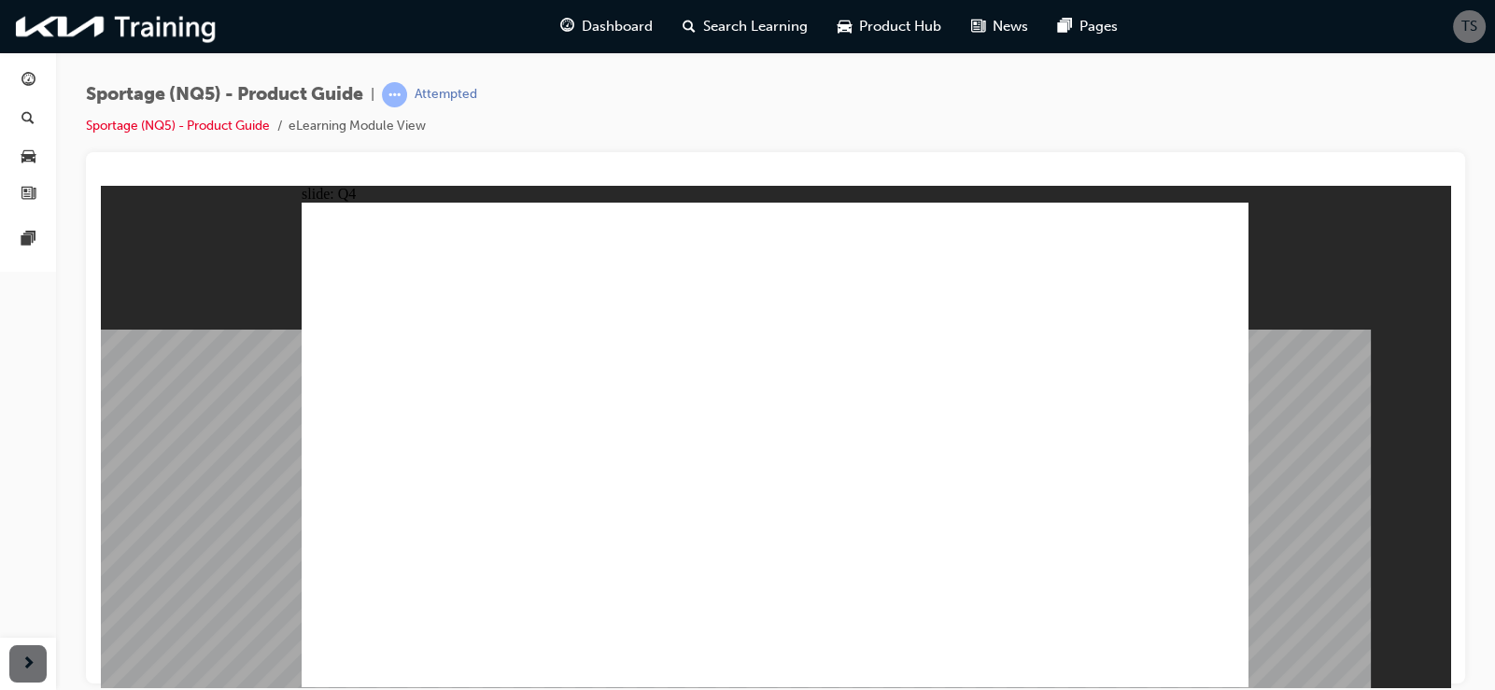
radio input "true"
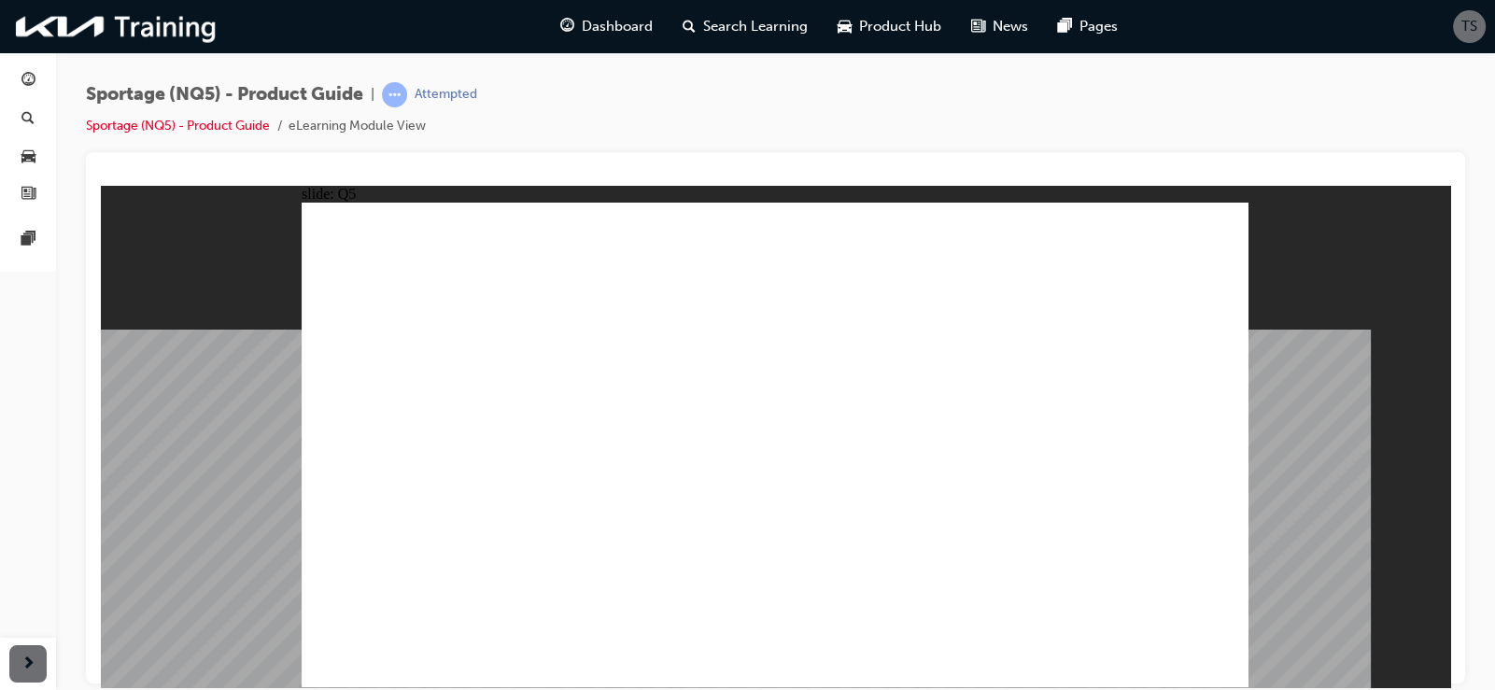
radio input "true"
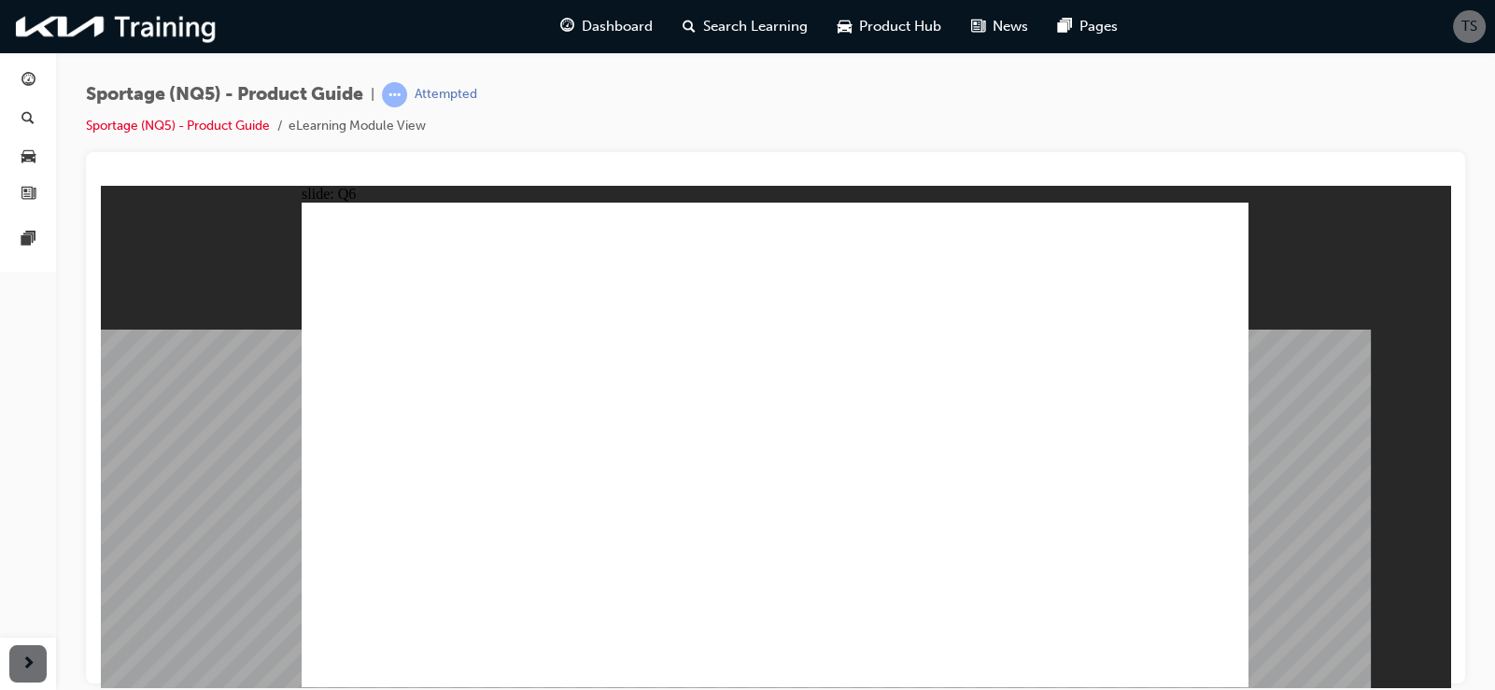
radio input "true"
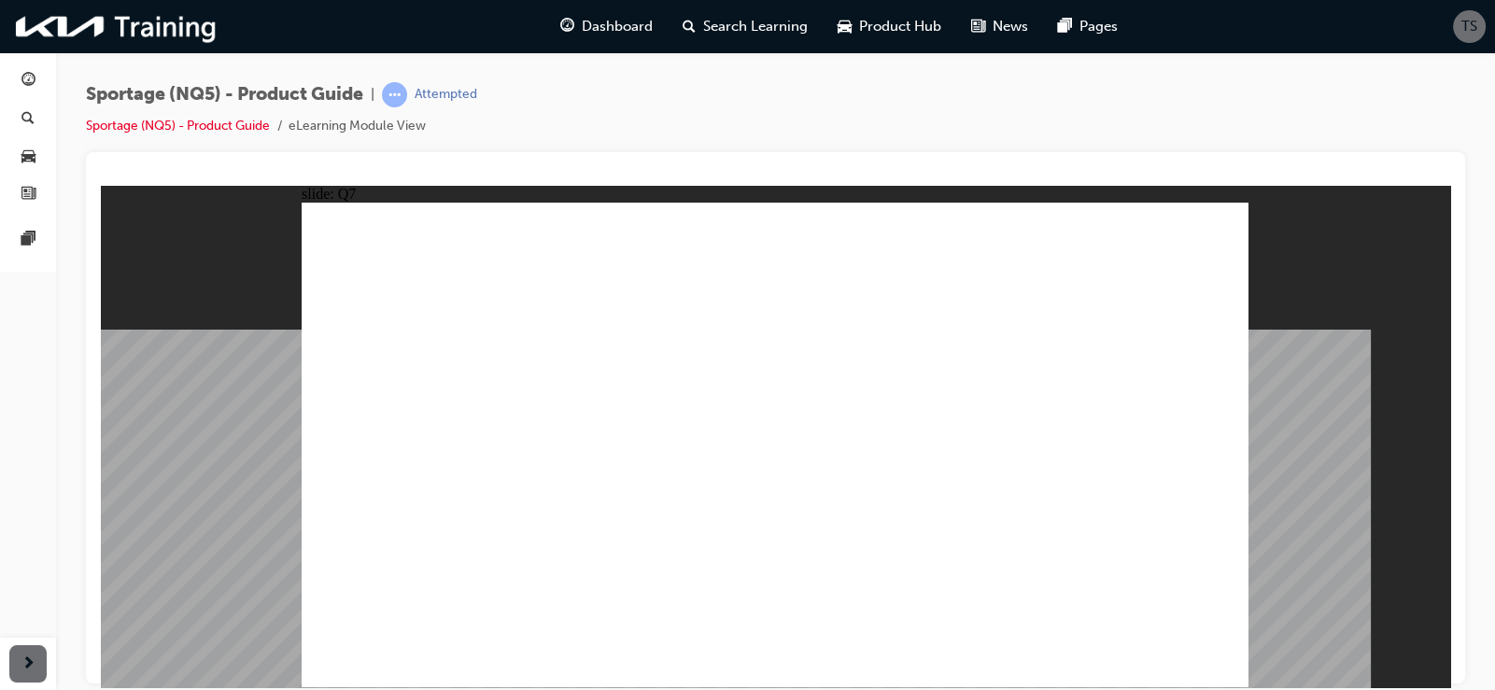
radio input "true"
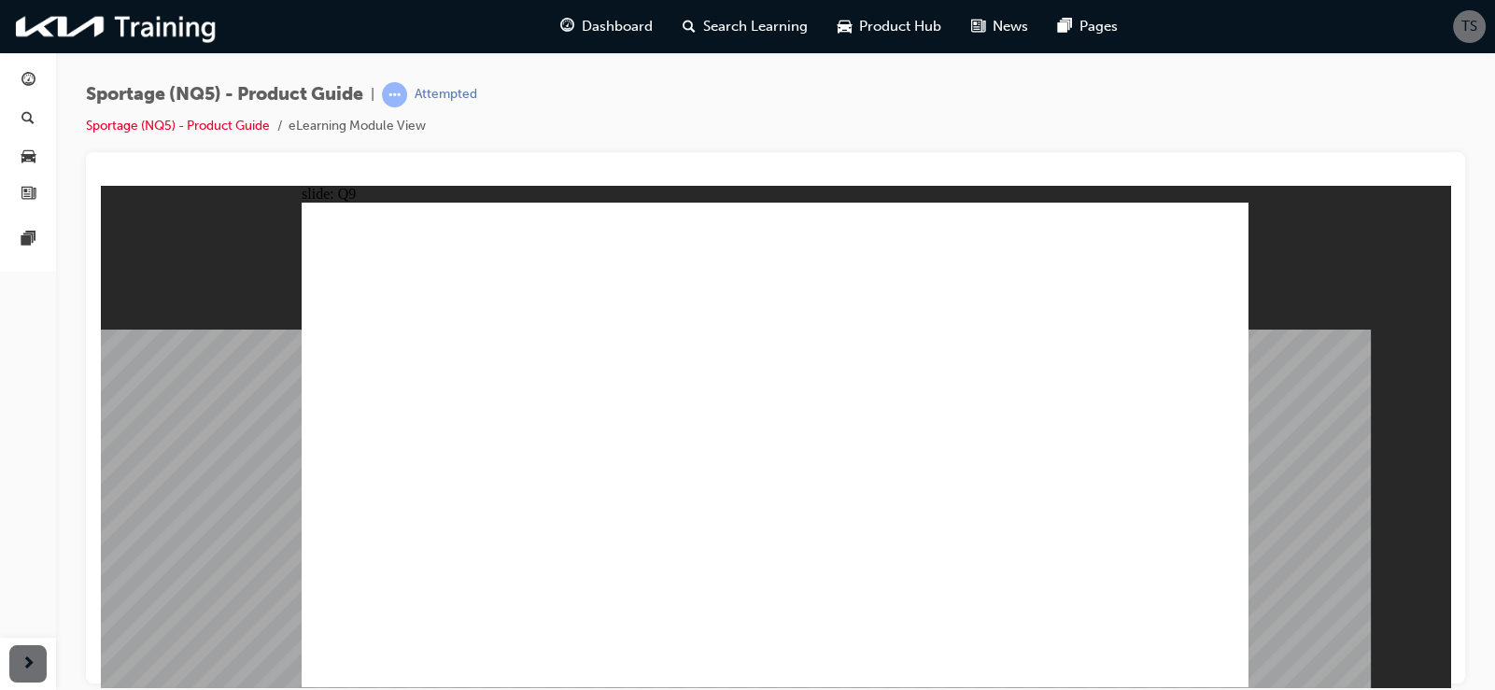
radio input "true"
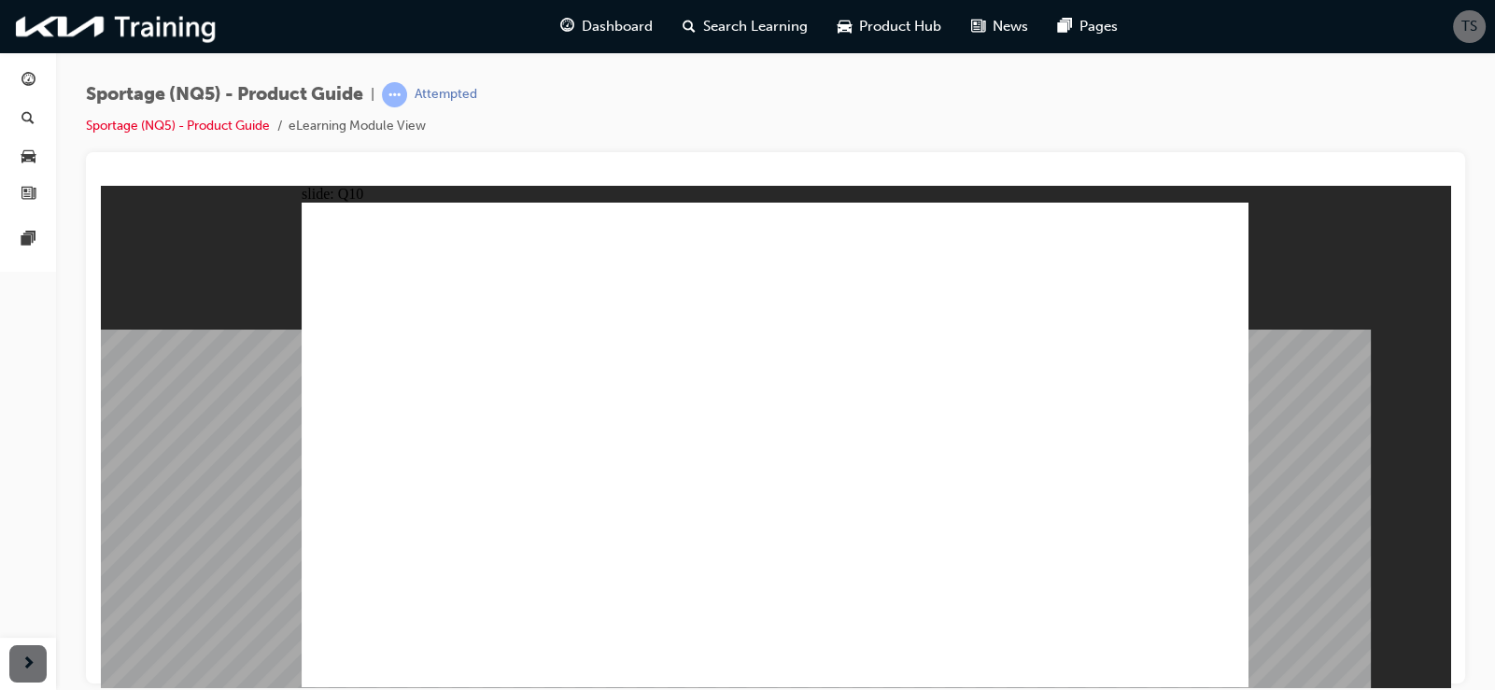
radio input "true"
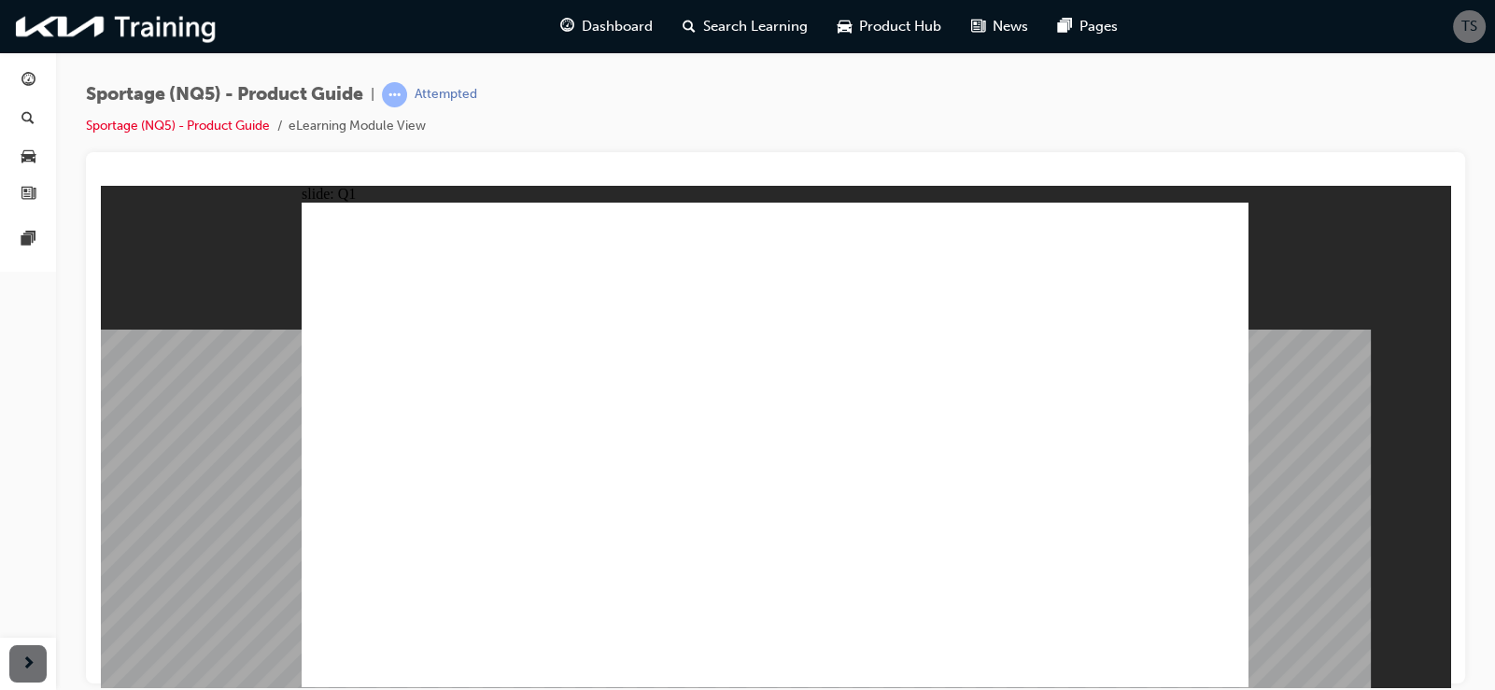
radio input "true"
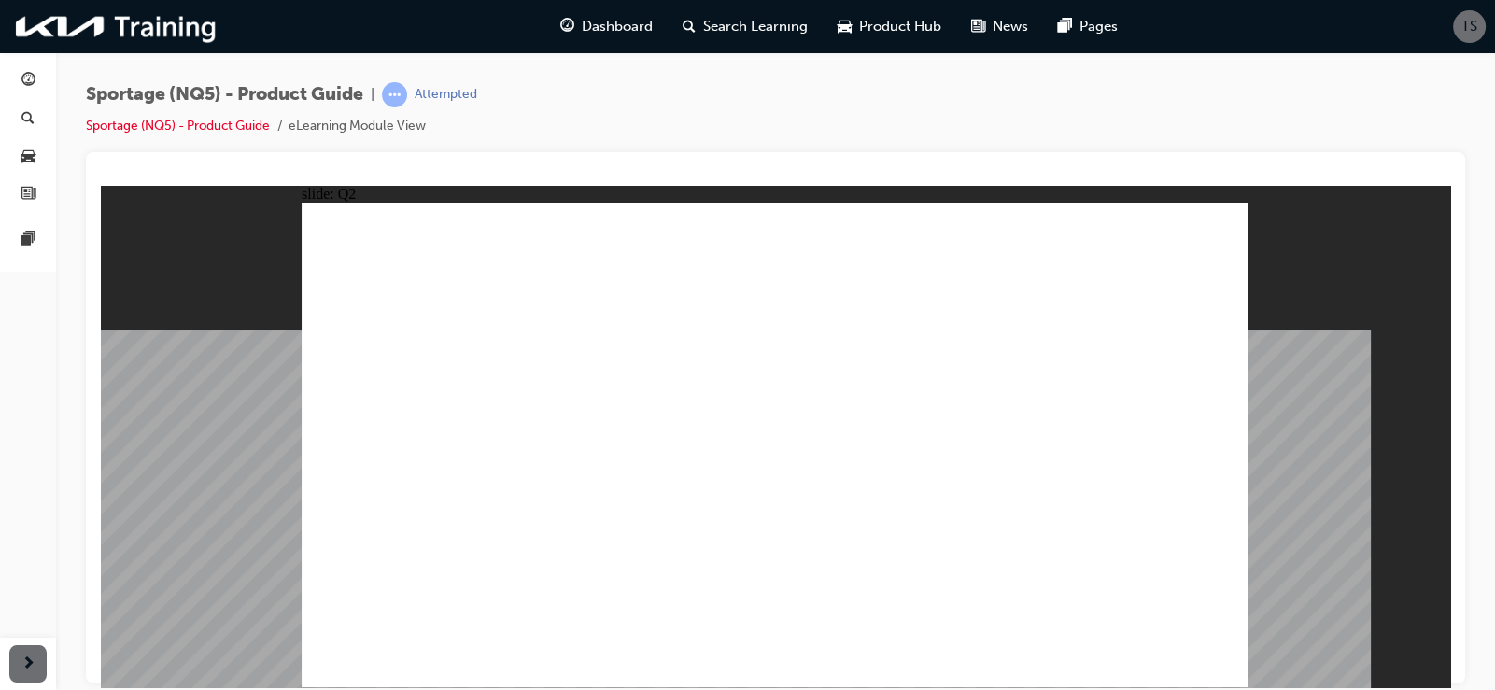
radio input "true"
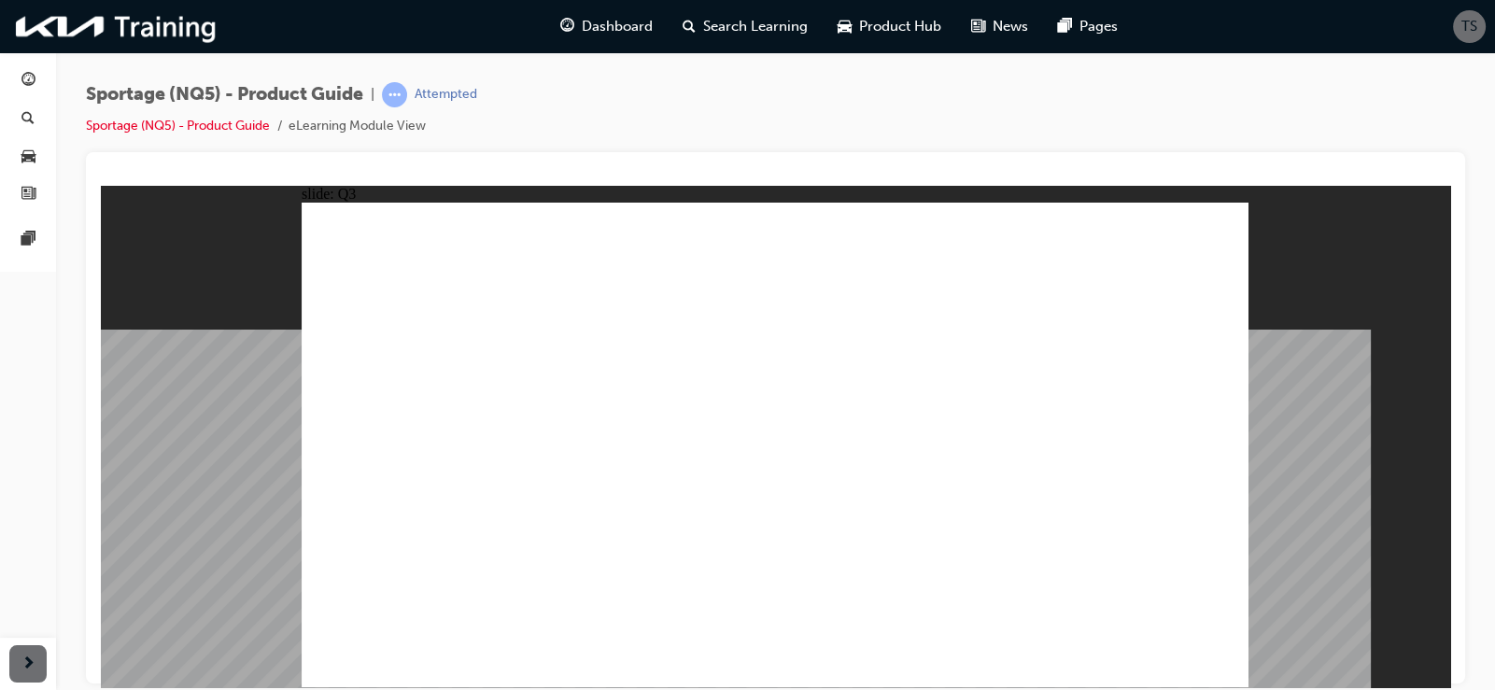
radio input "true"
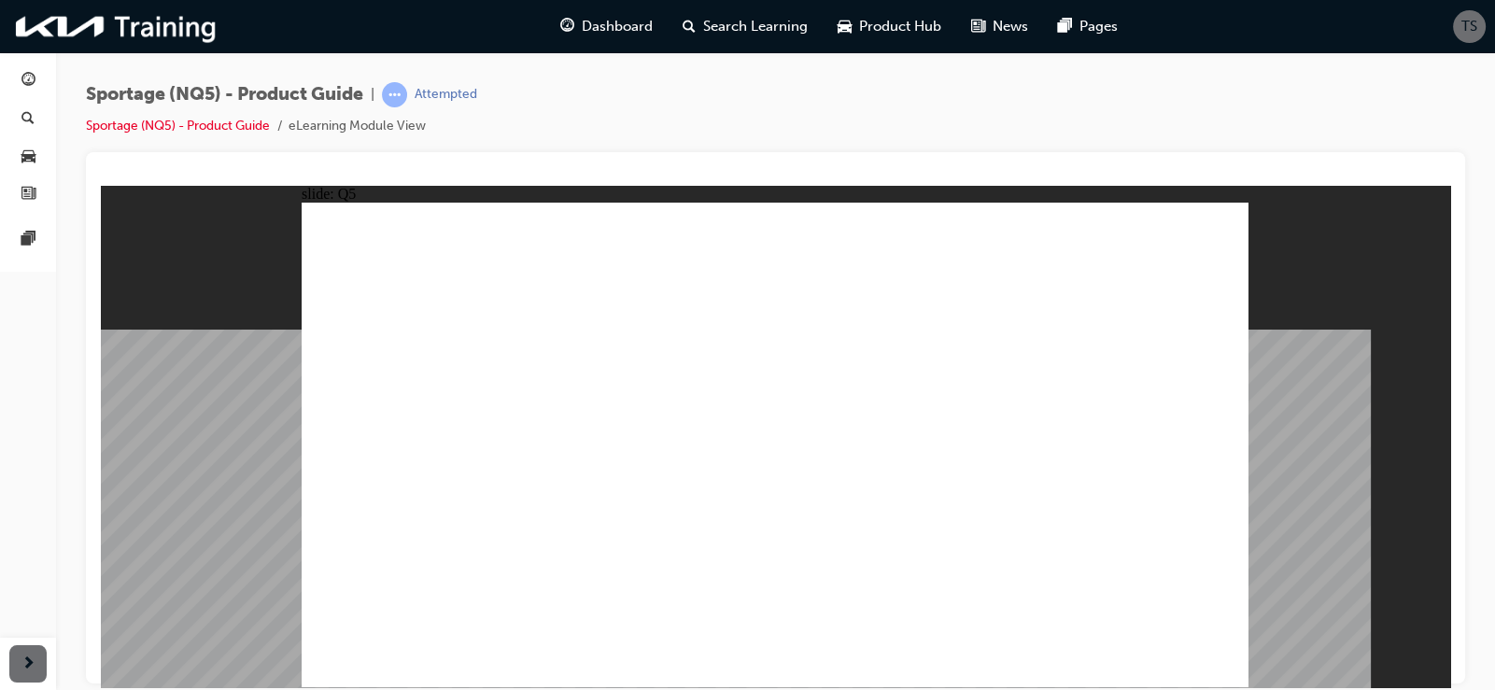
radio input "false"
radio input "true"
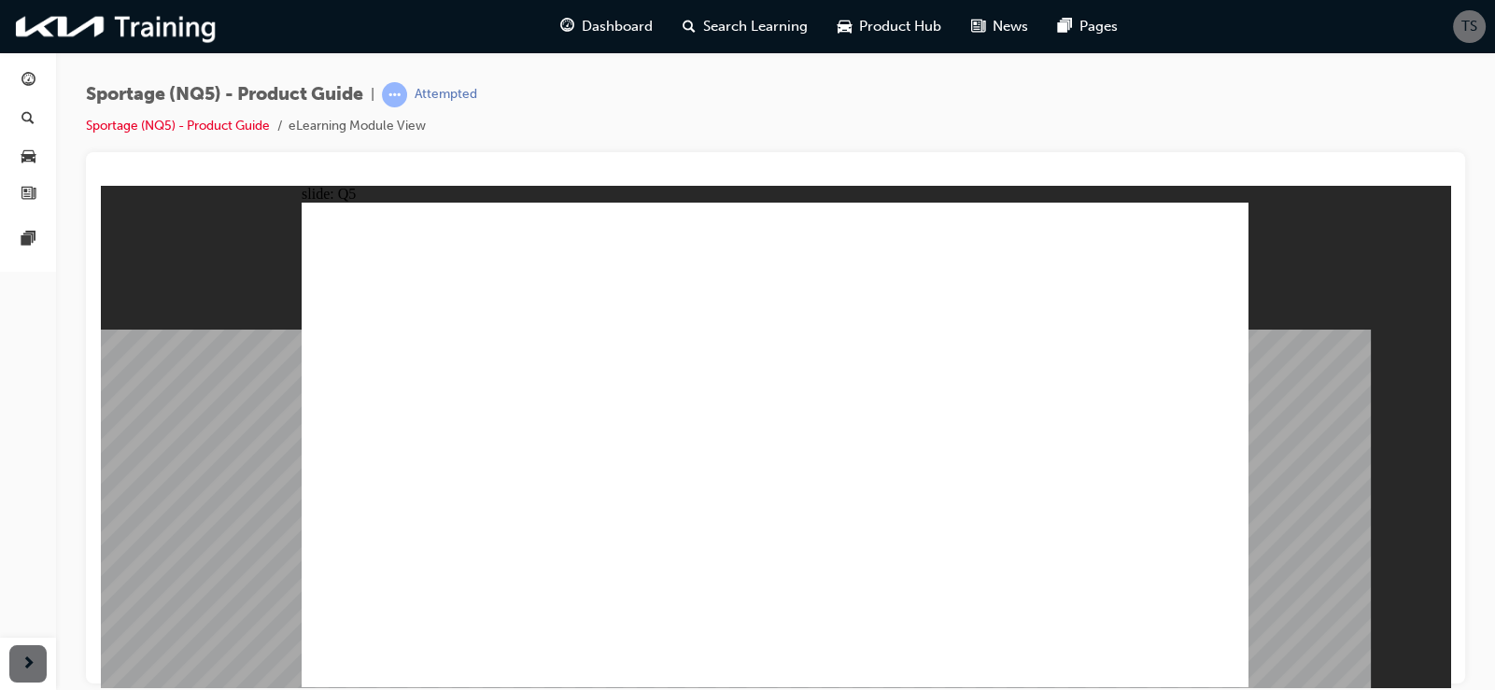
radio input "true"
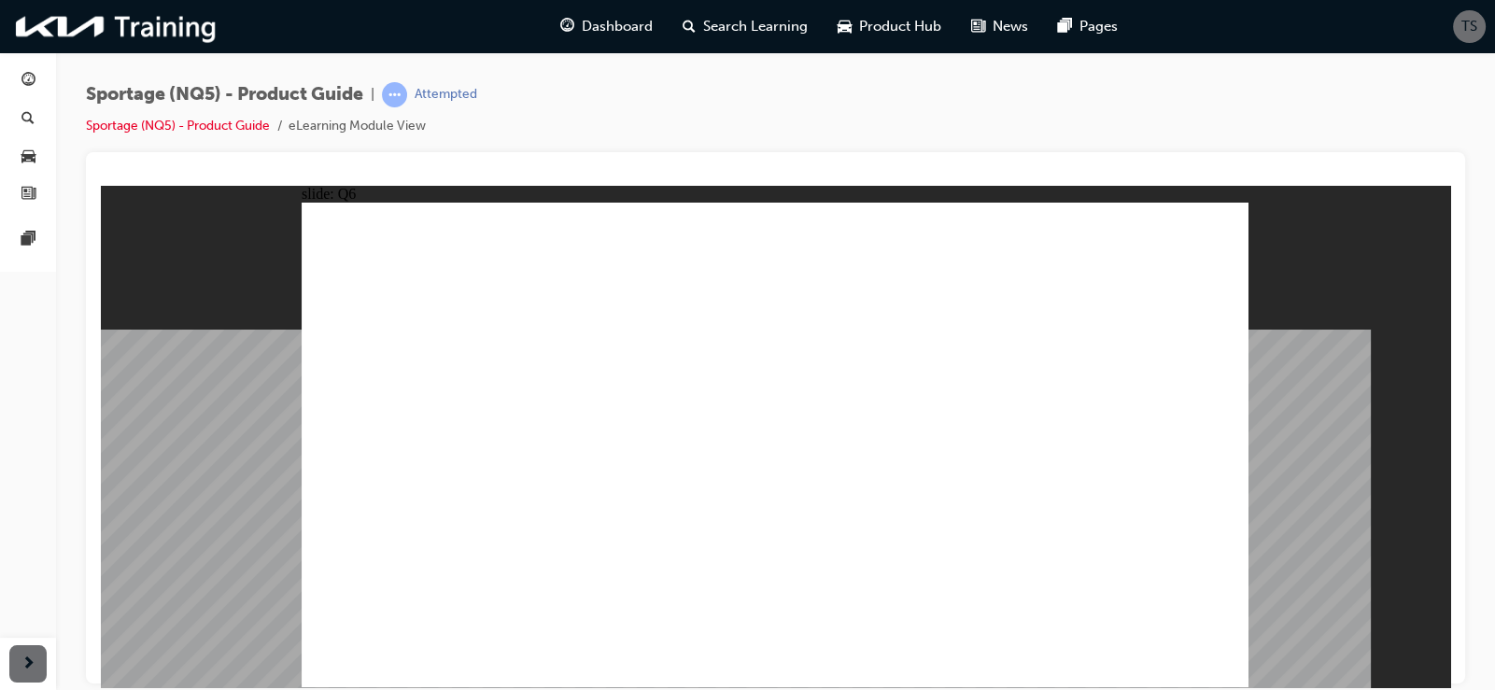
radio input "true"
click at [1156, 644] on div "Rectangle Group Rectangle 2 Line 2 Menu Resources Question 7 Line 3 Rectangle 3…" at bounding box center [775, 453] width 947 height 502
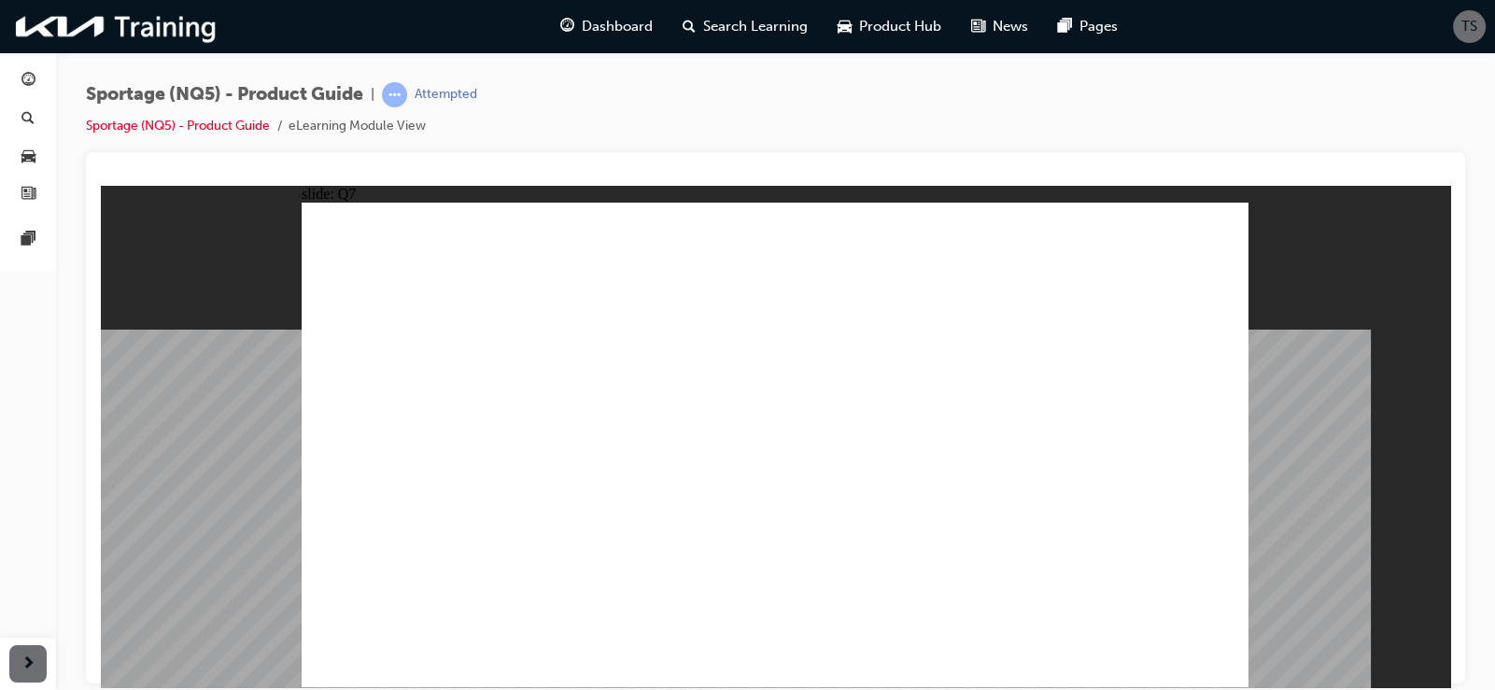
radio input "true"
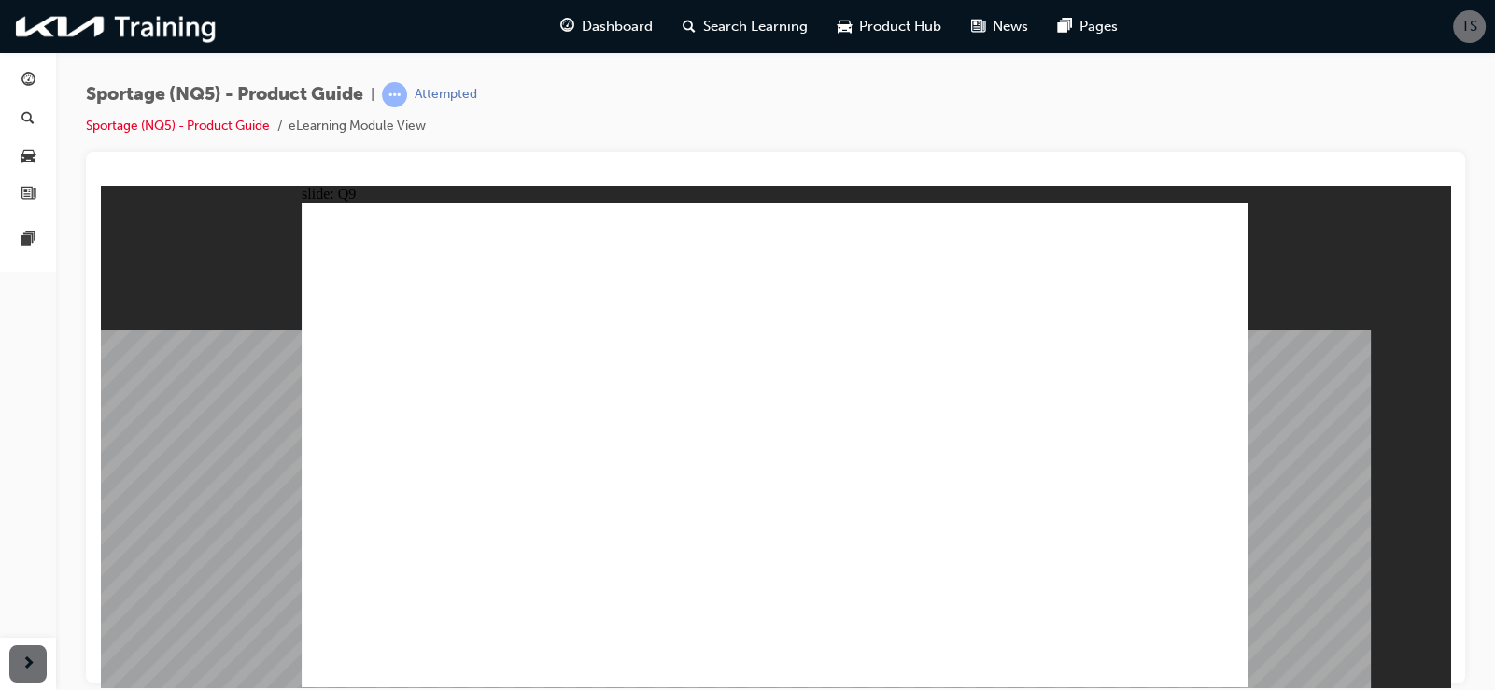
radio input "true"
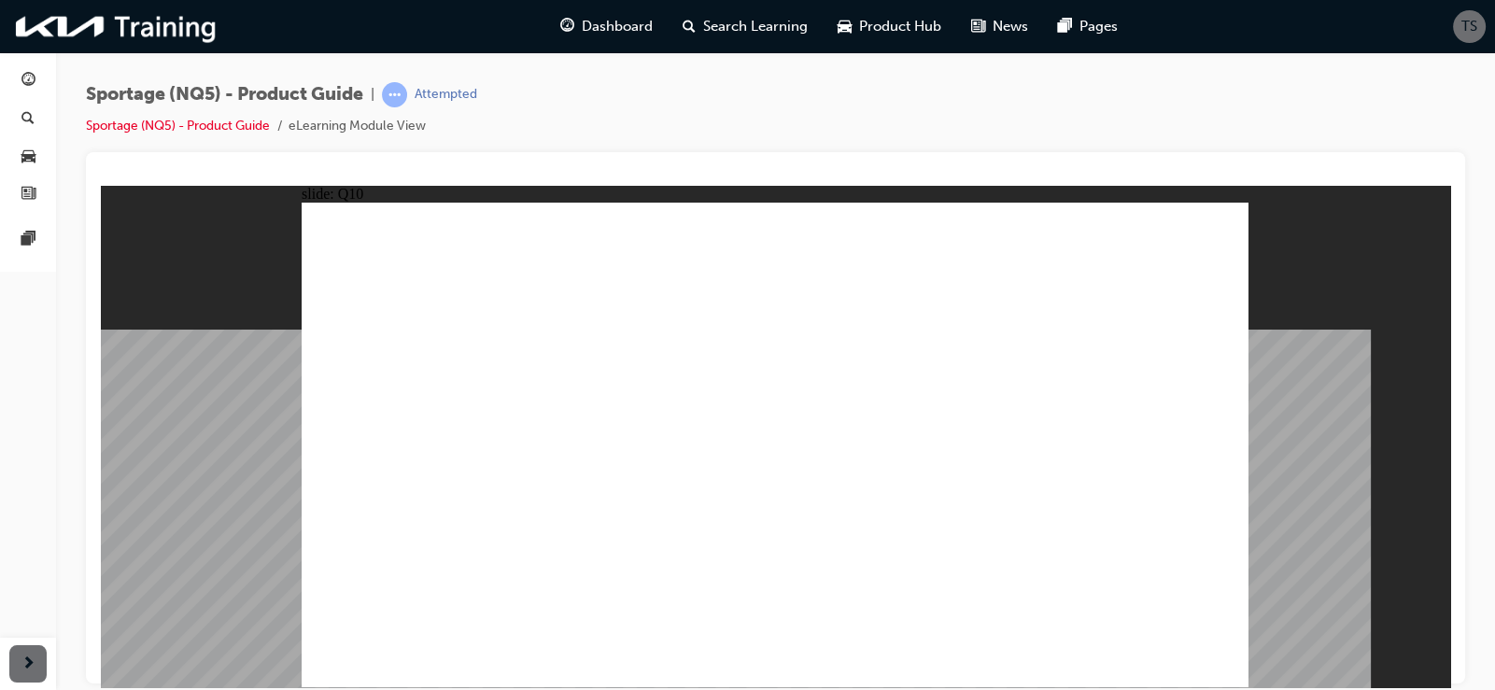
radio input "true"
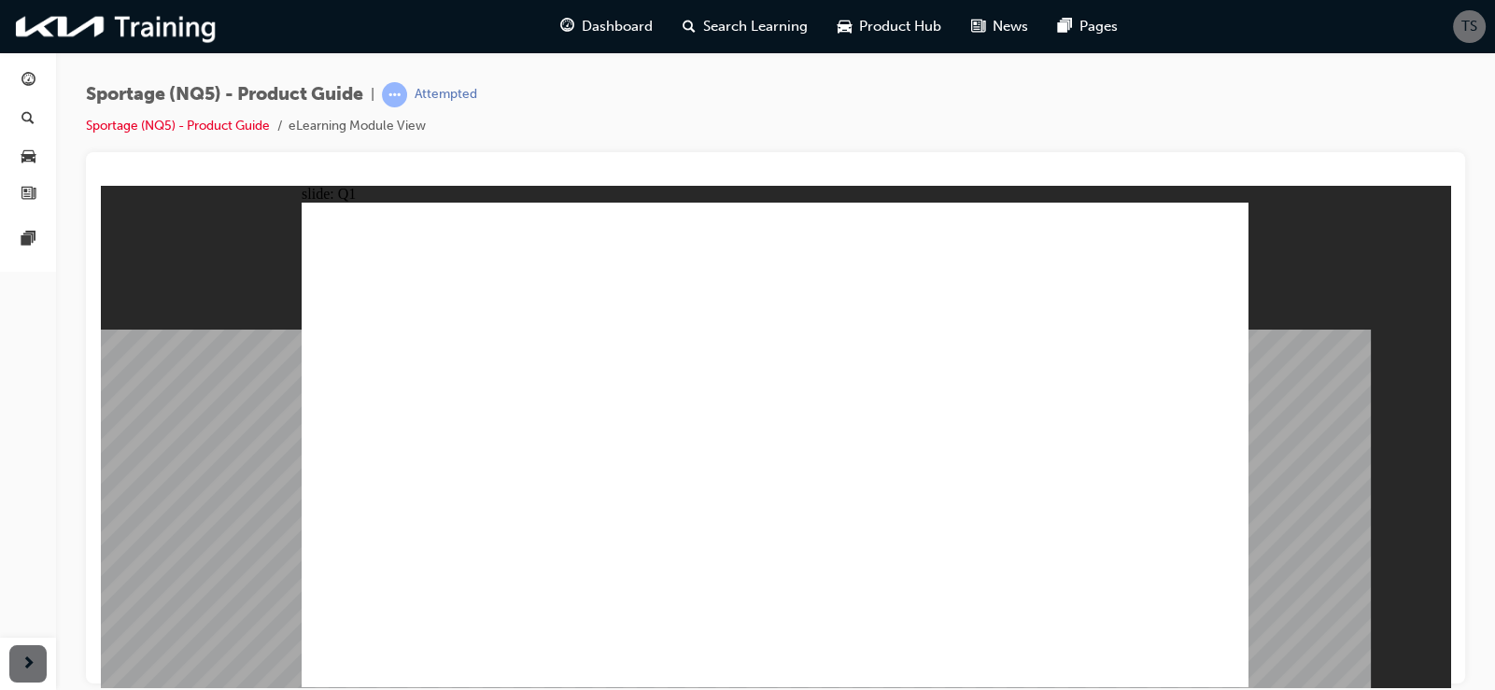
radio input "true"
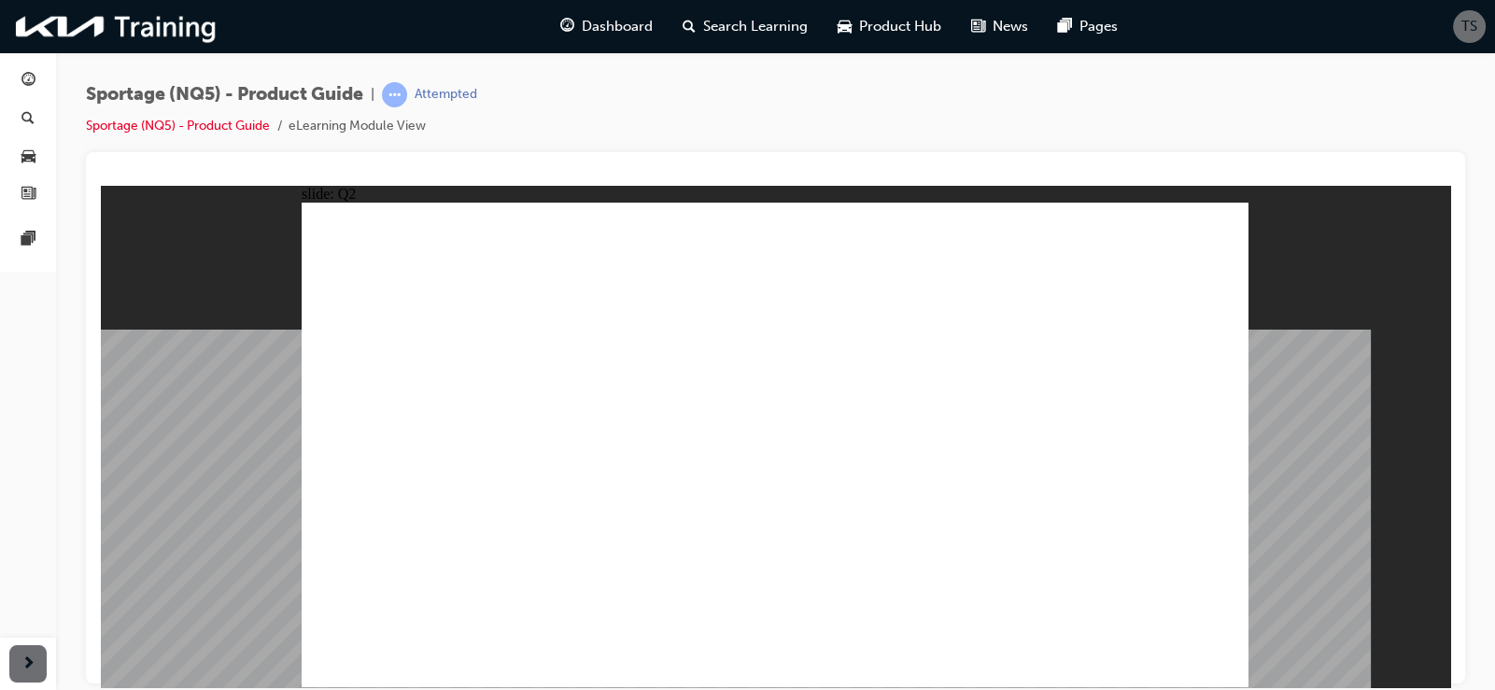
radio input "true"
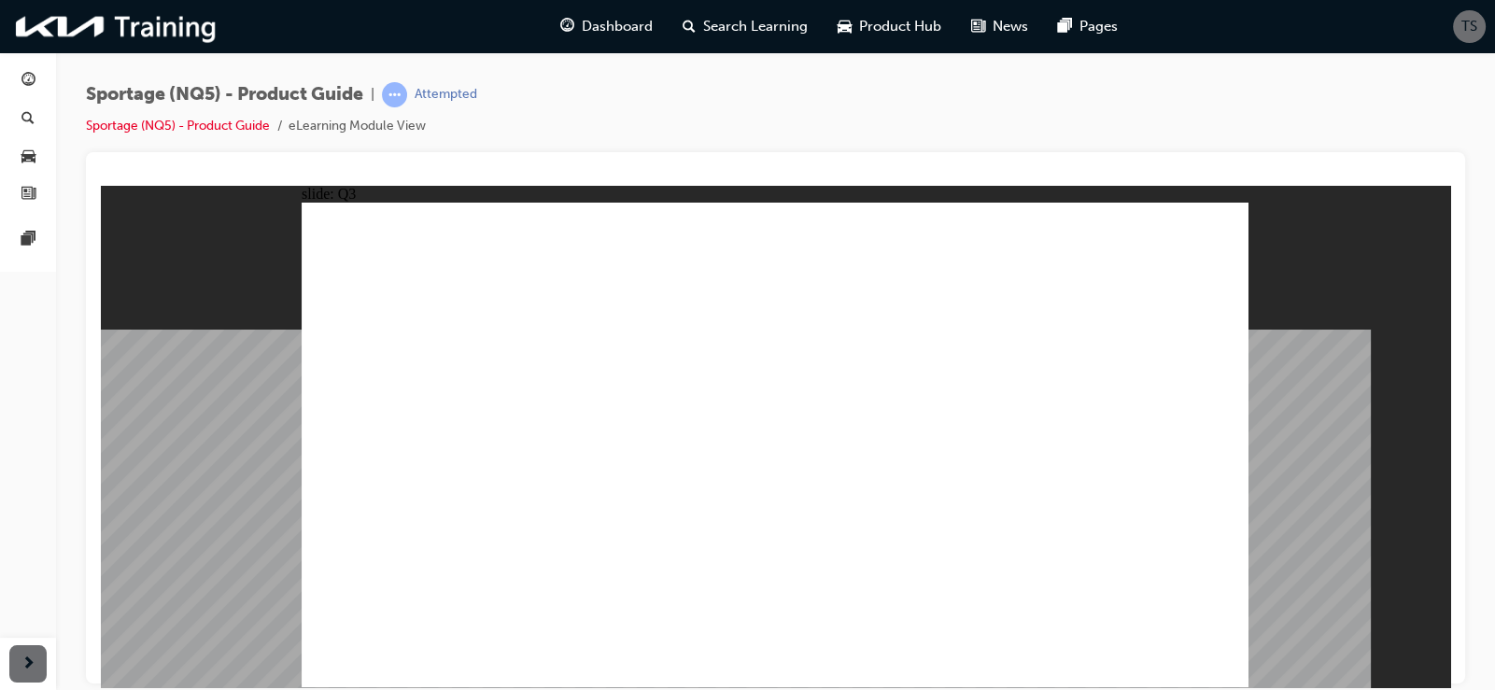
radio input "true"
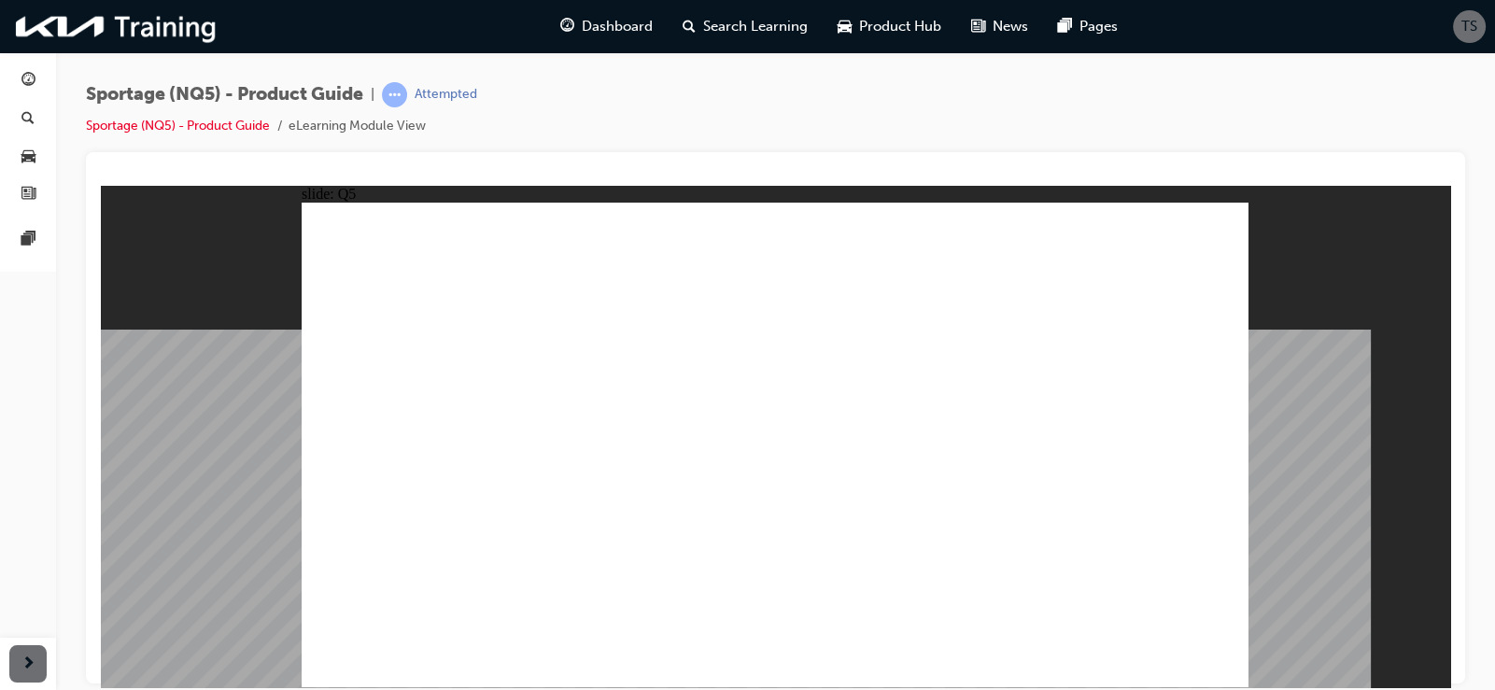
radio input "true"
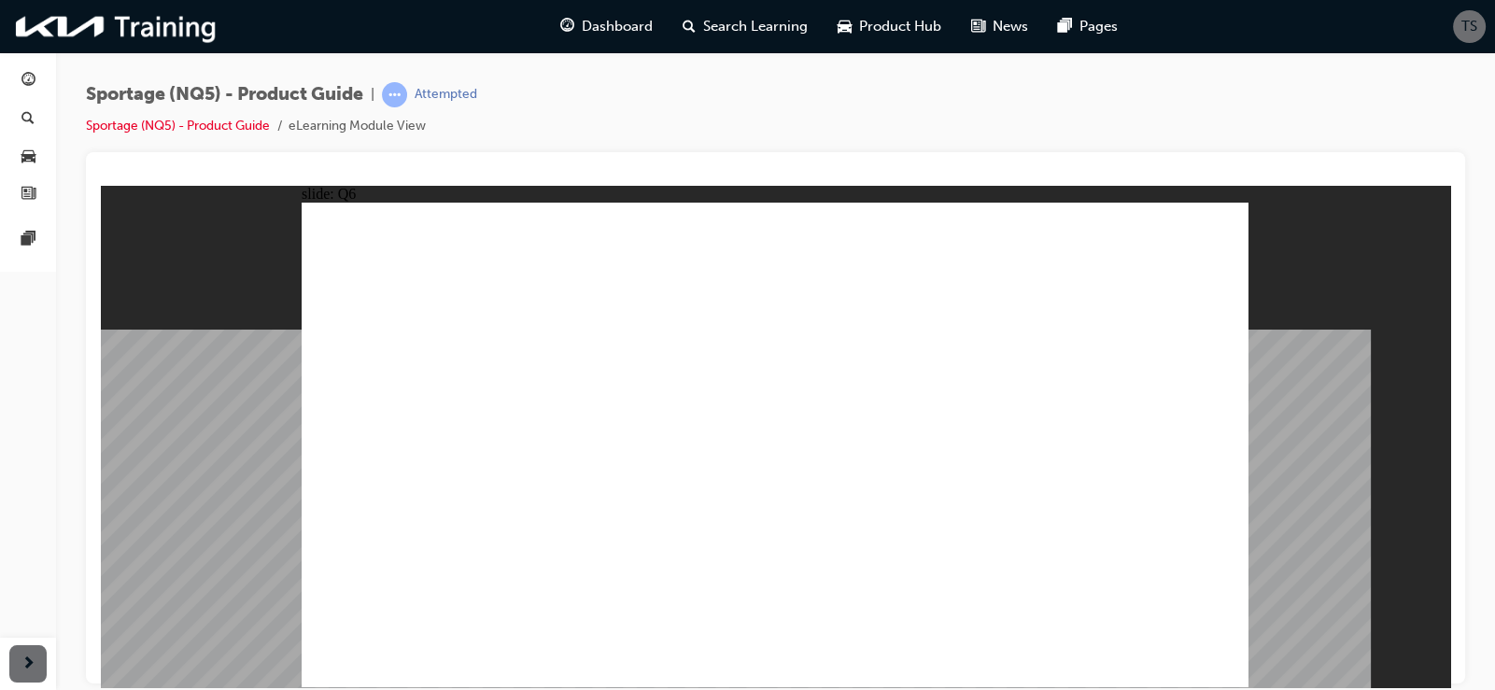
radio input "true"
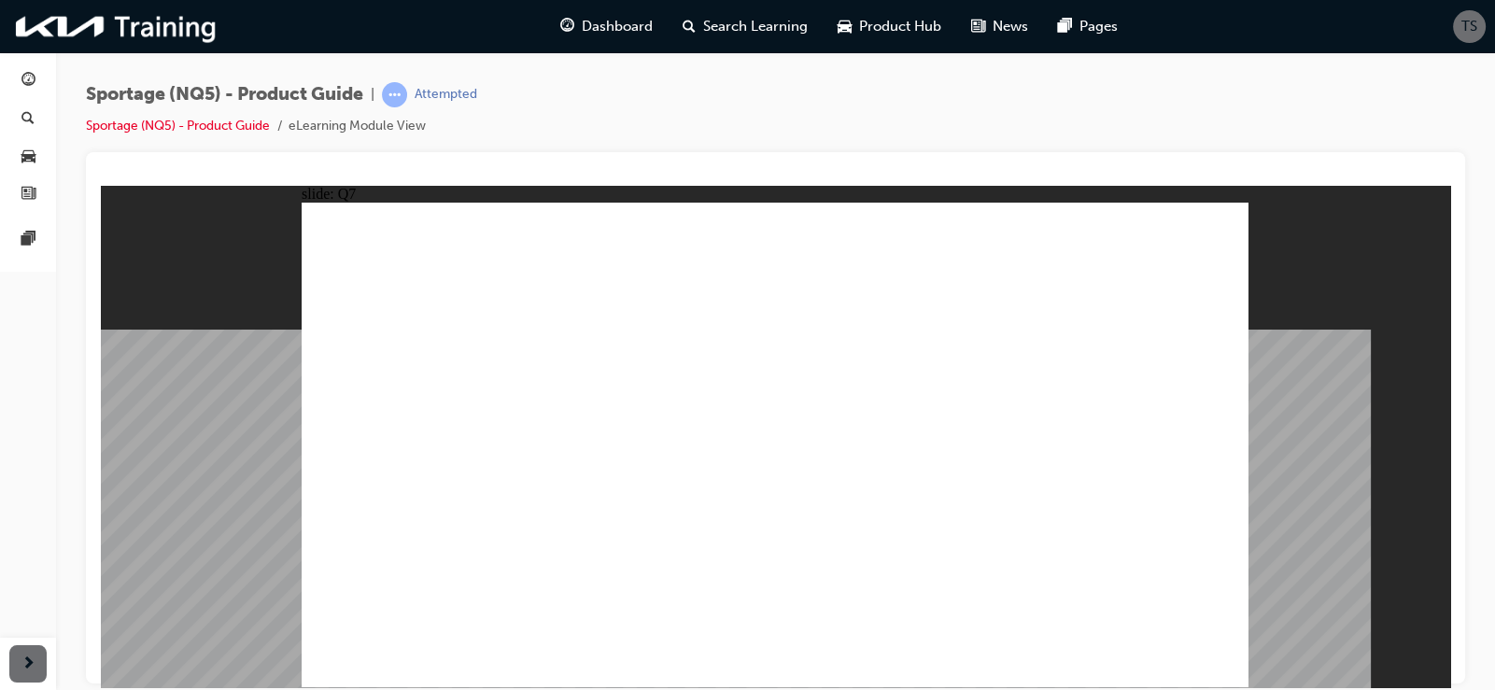
radio input "true"
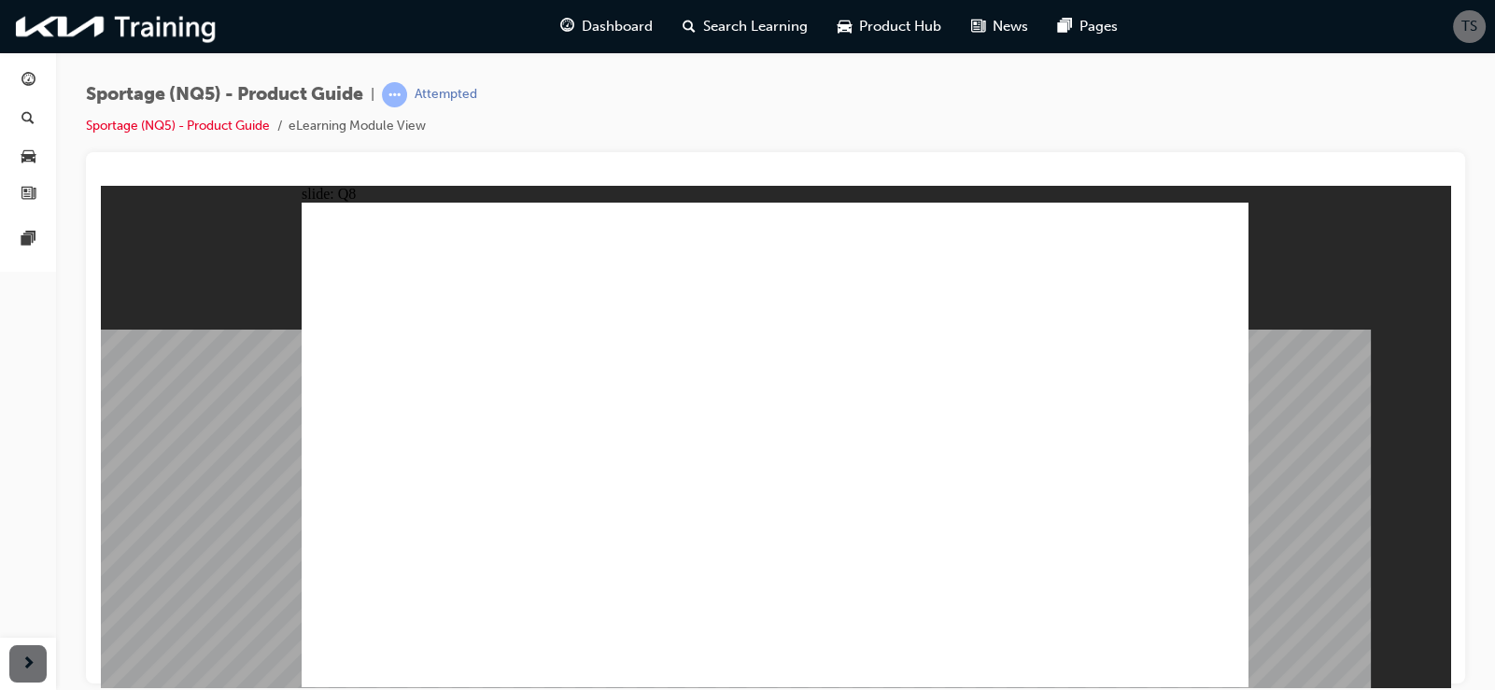
radio input "true"
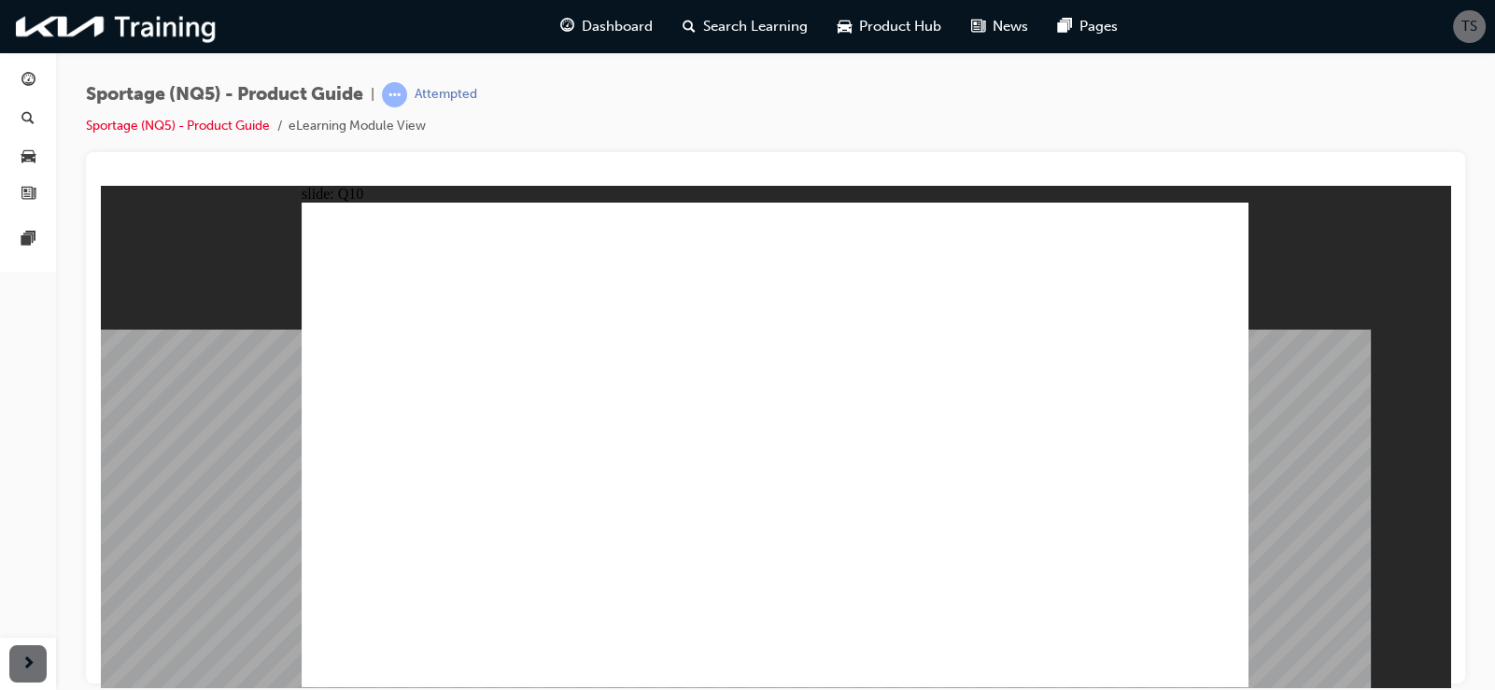
radio input "true"
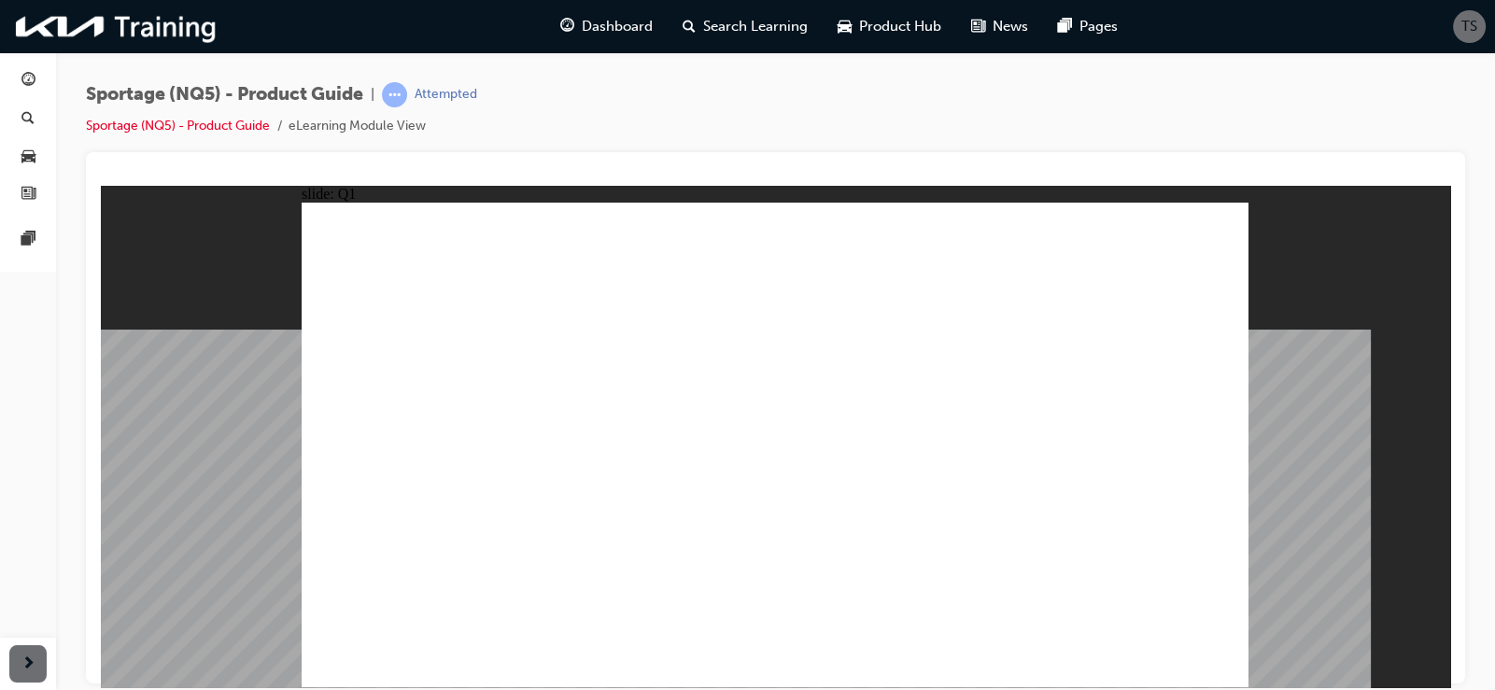
radio input "true"
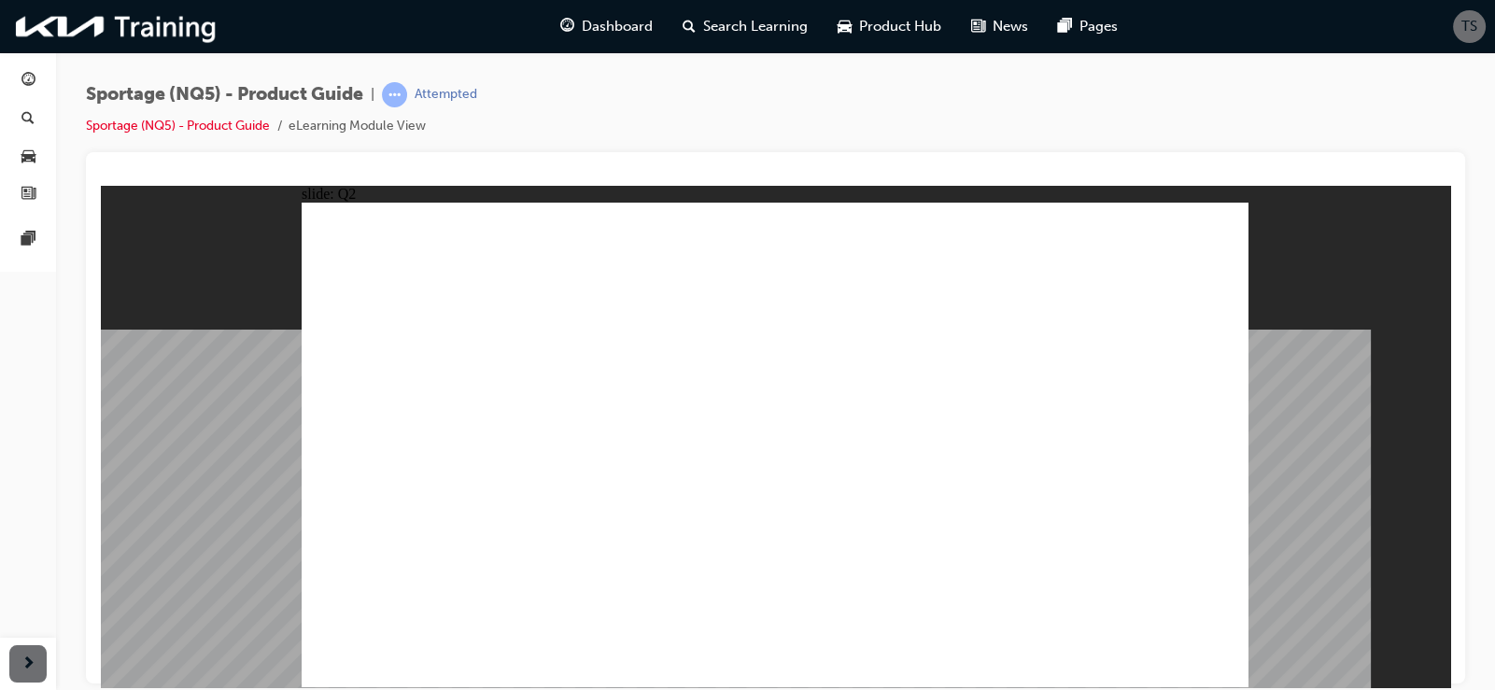
radio input "true"
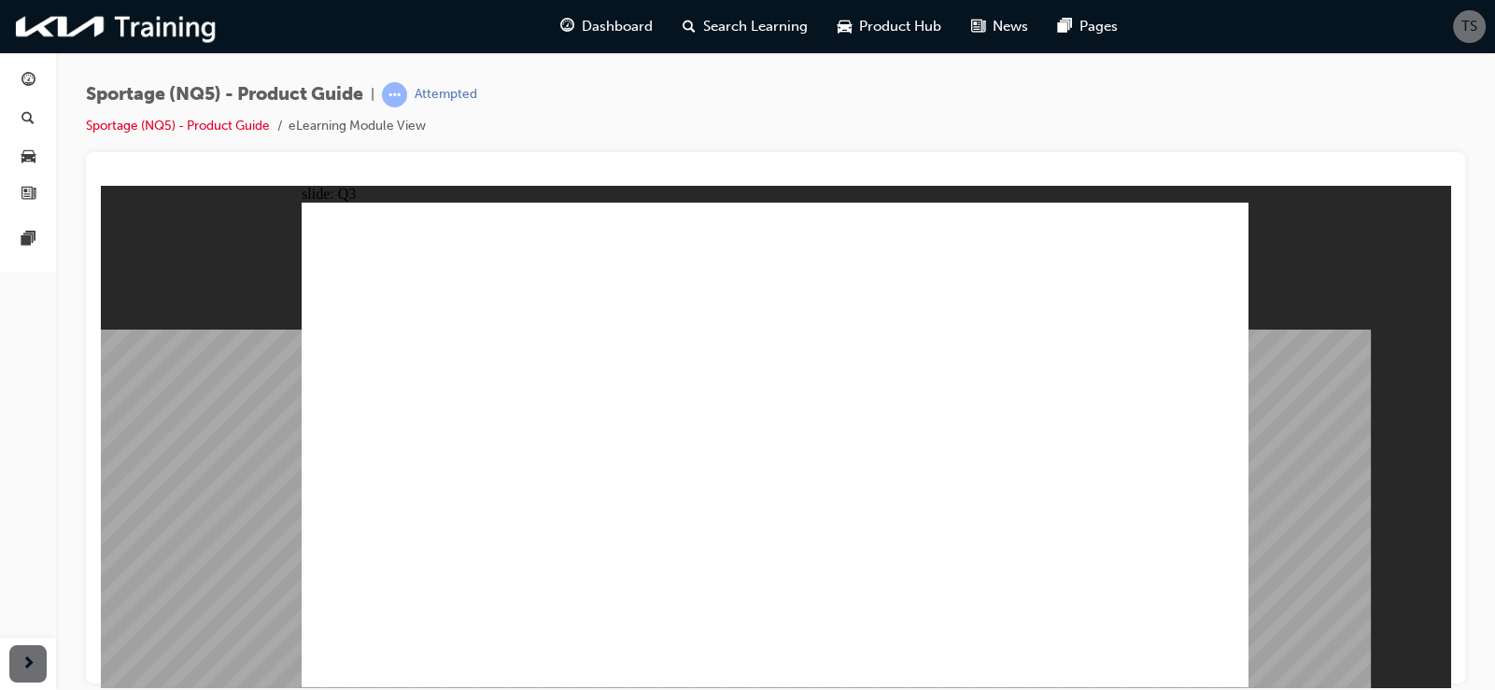
radio input "true"
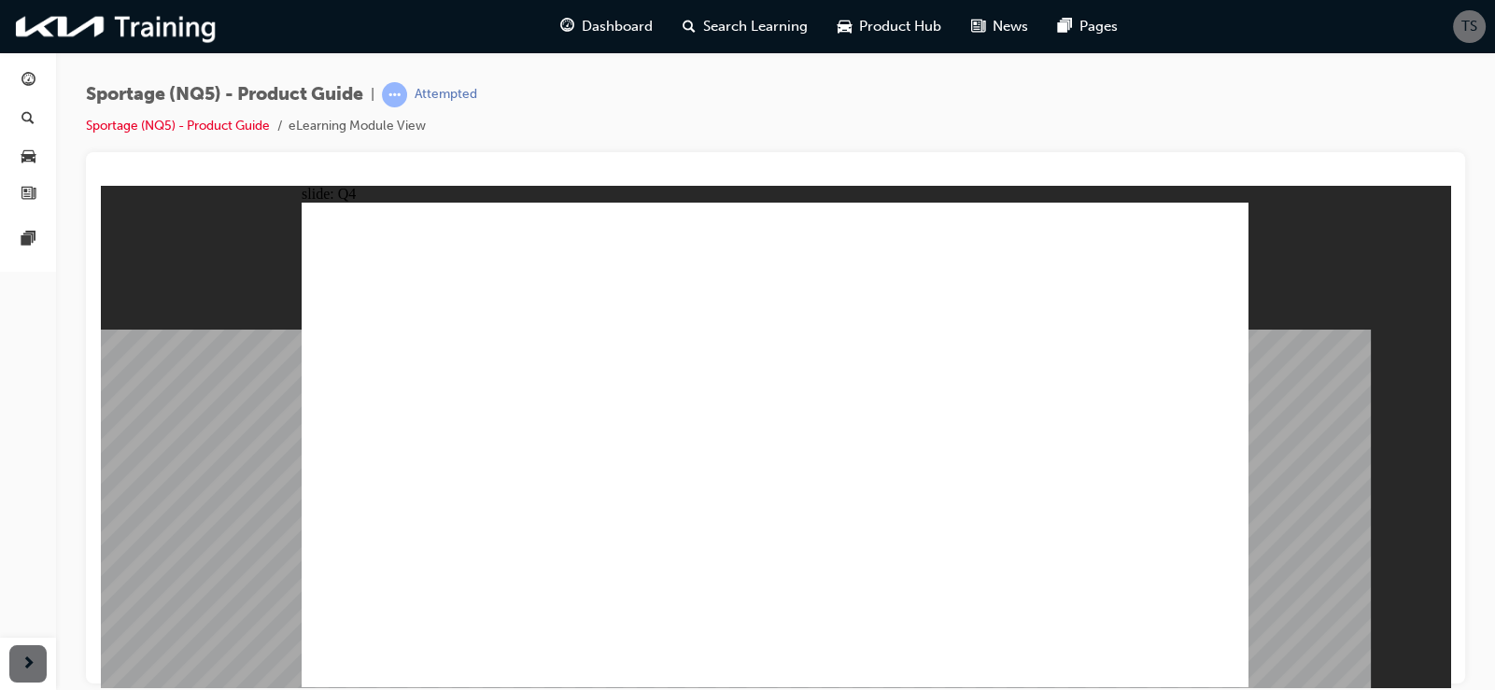
radio input "true"
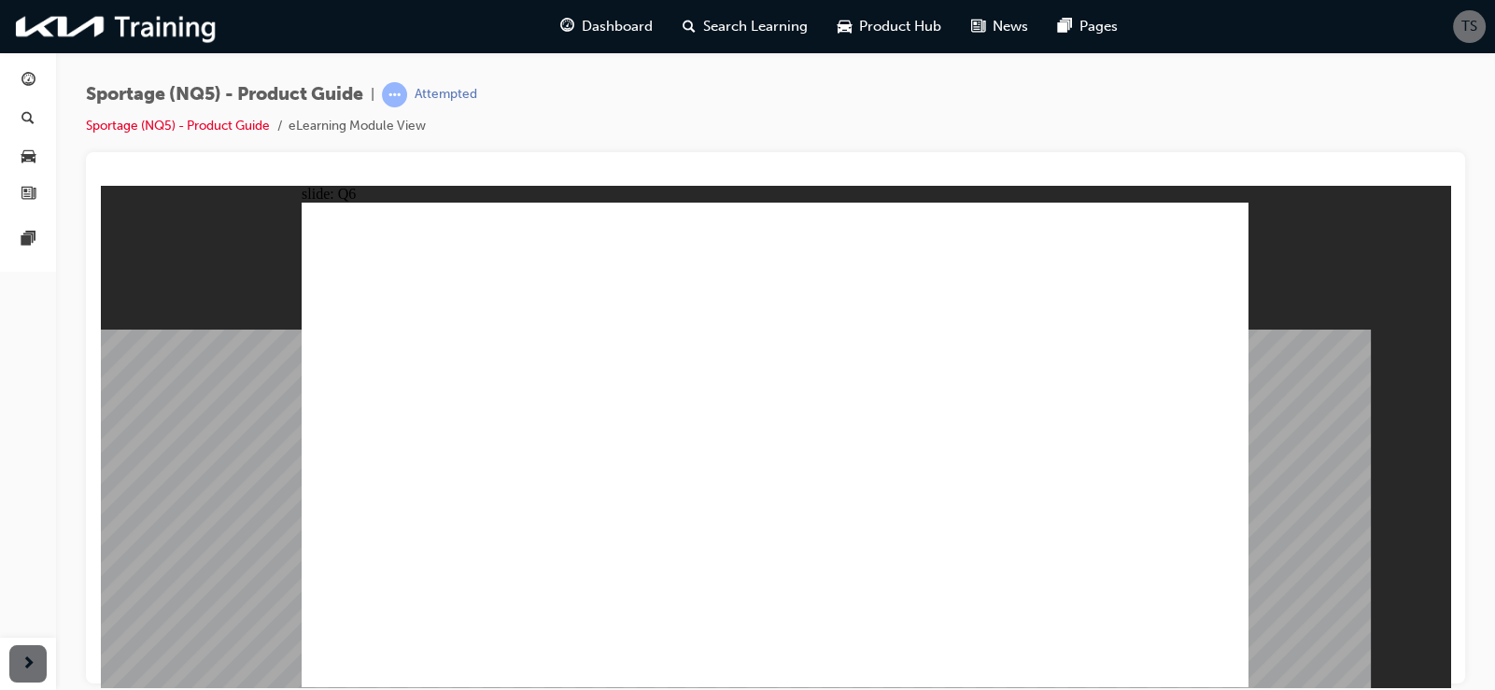
radio input "true"
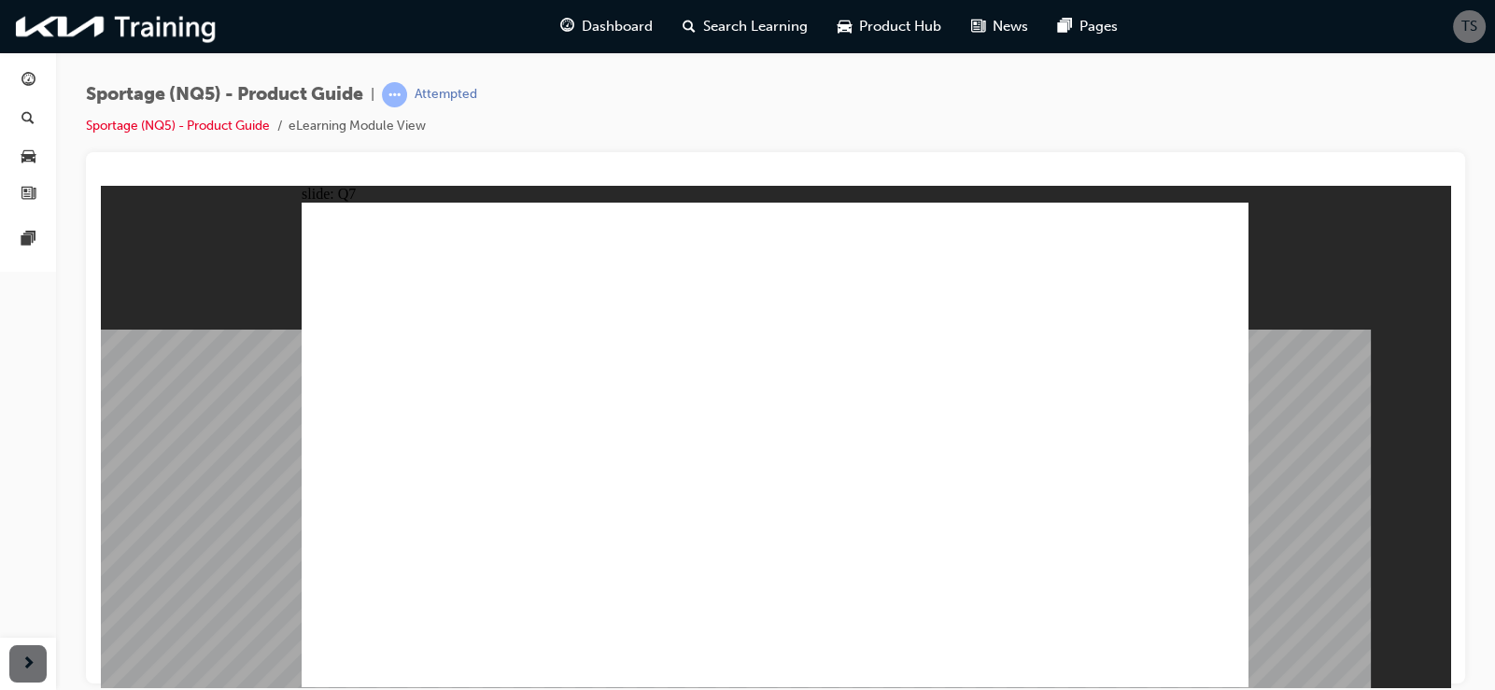
radio input "true"
drag, startPoint x: 909, startPoint y: 570, endPoint x: 976, endPoint y: 588, distance: 69.6
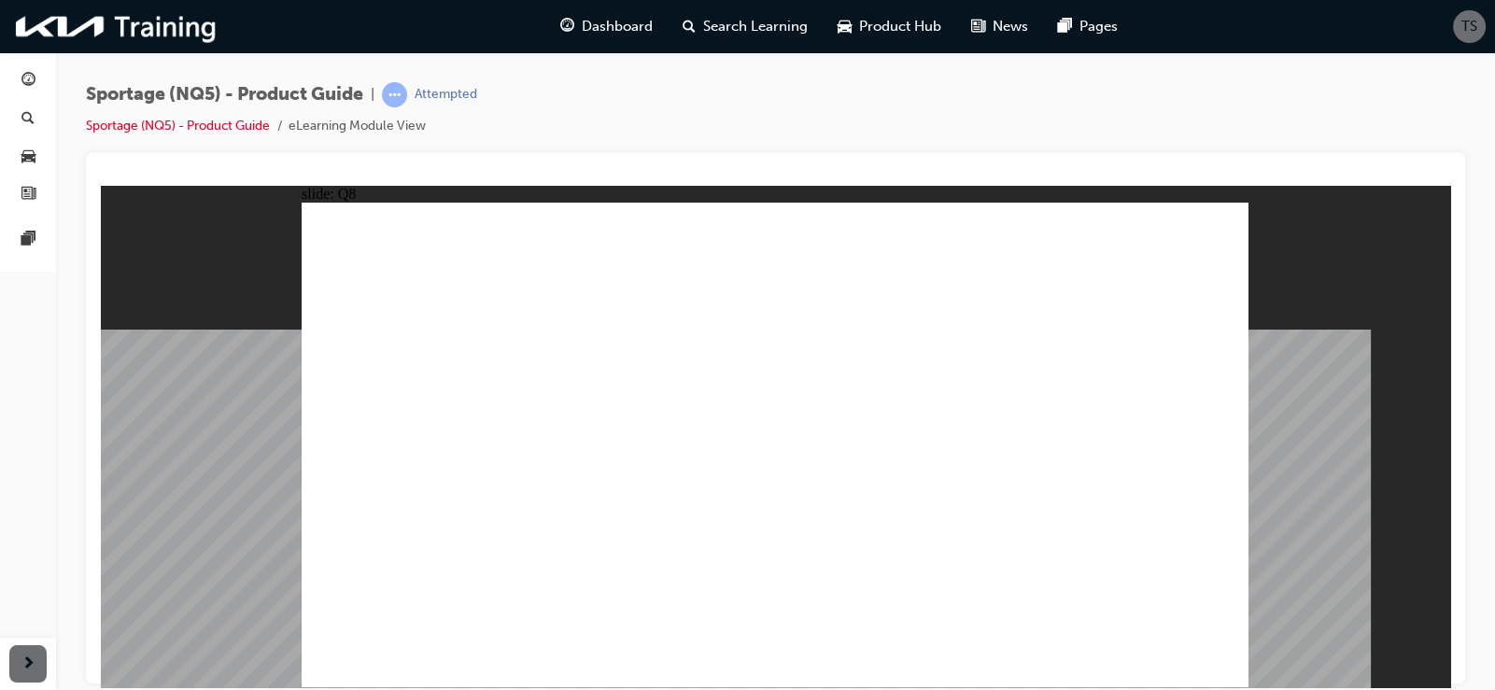
radio input "true"
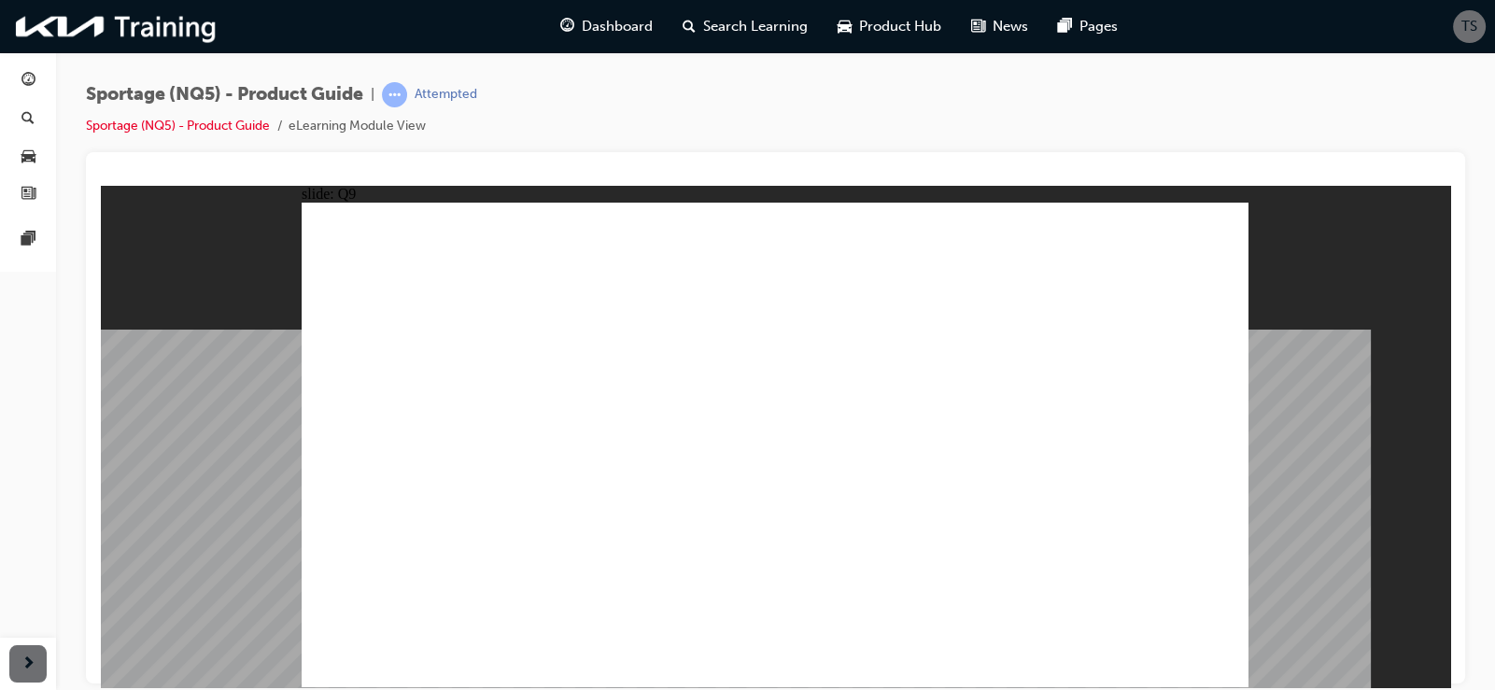
radio input "true"
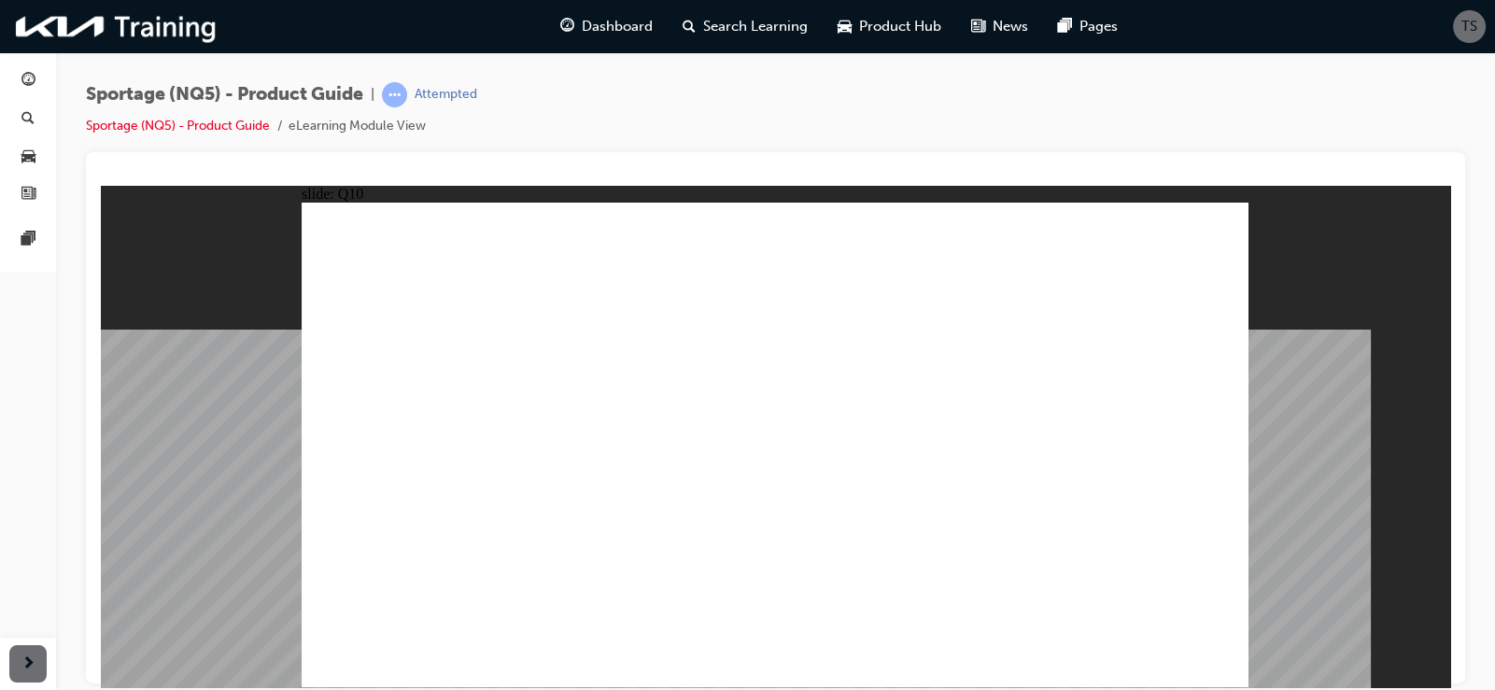
radio input "true"
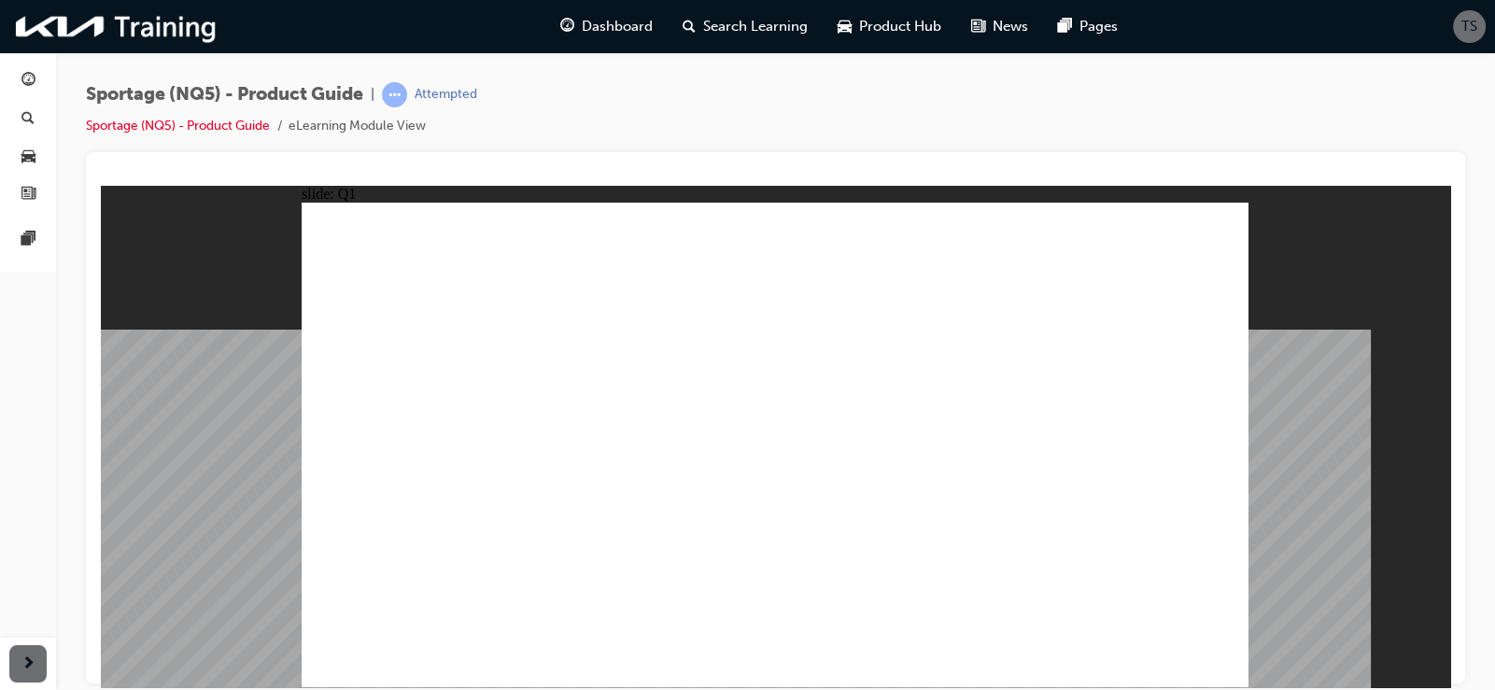
radio input "true"
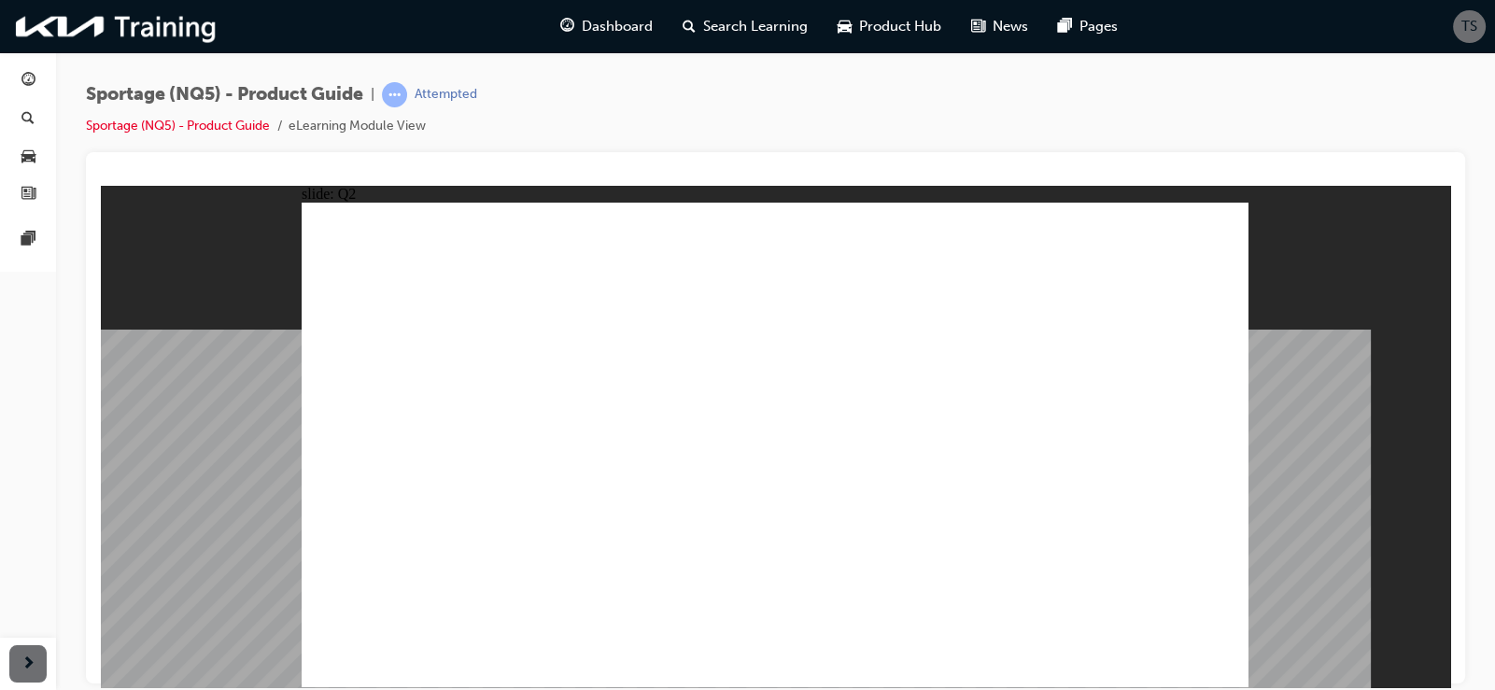
radio input "true"
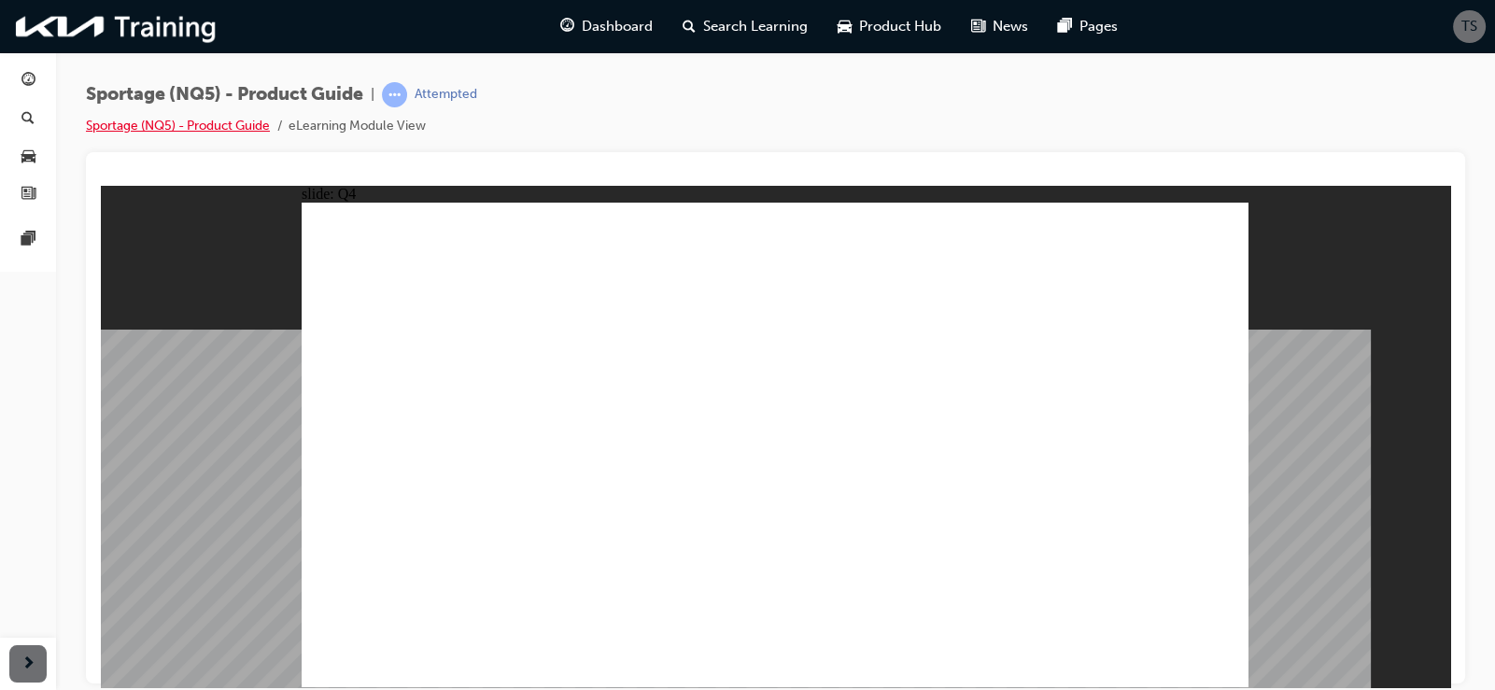
click at [256, 127] on link "Sportage (NQ5) - Product Guide" at bounding box center [178, 126] width 184 height 16
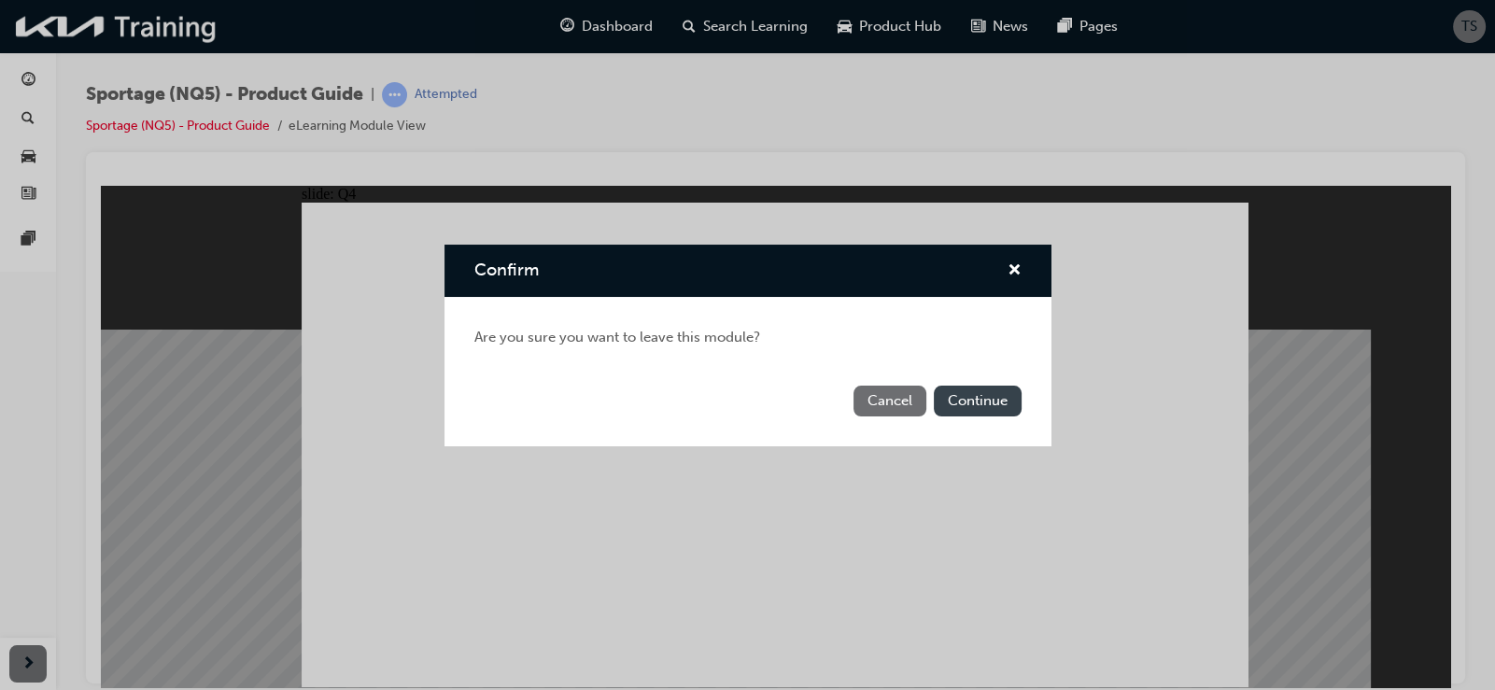
click at [957, 387] on button "Continue" at bounding box center [978, 401] width 88 height 31
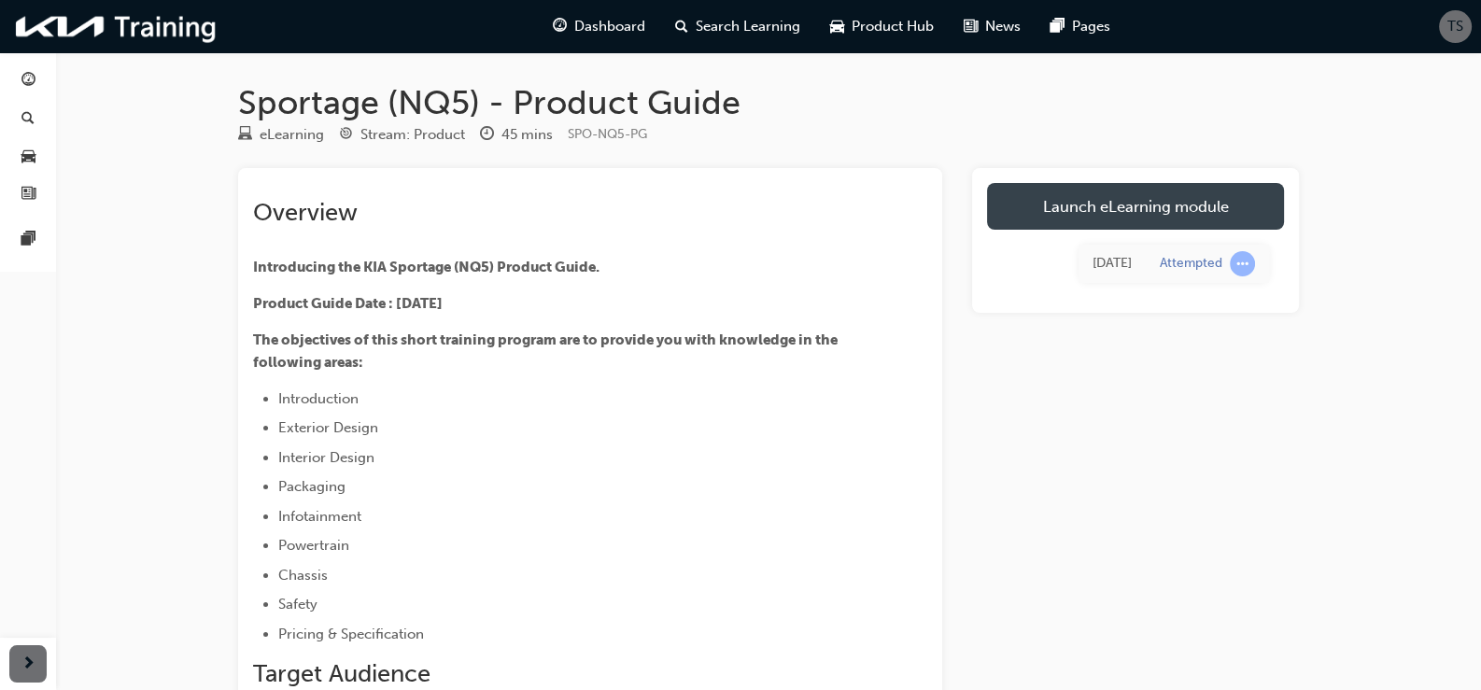
click at [1114, 204] on link "Launch eLearning module" at bounding box center [1135, 206] width 297 height 47
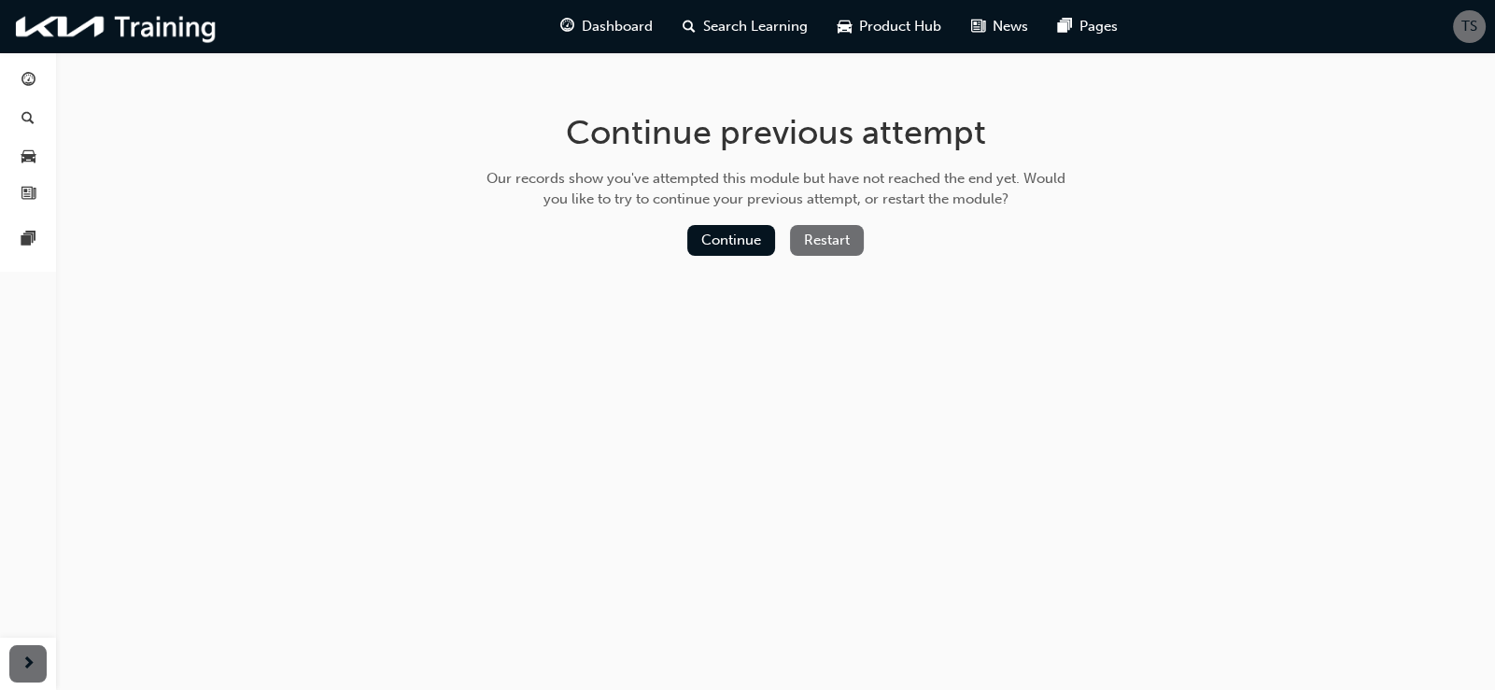
click at [827, 243] on button "Restart" at bounding box center [827, 240] width 74 height 31
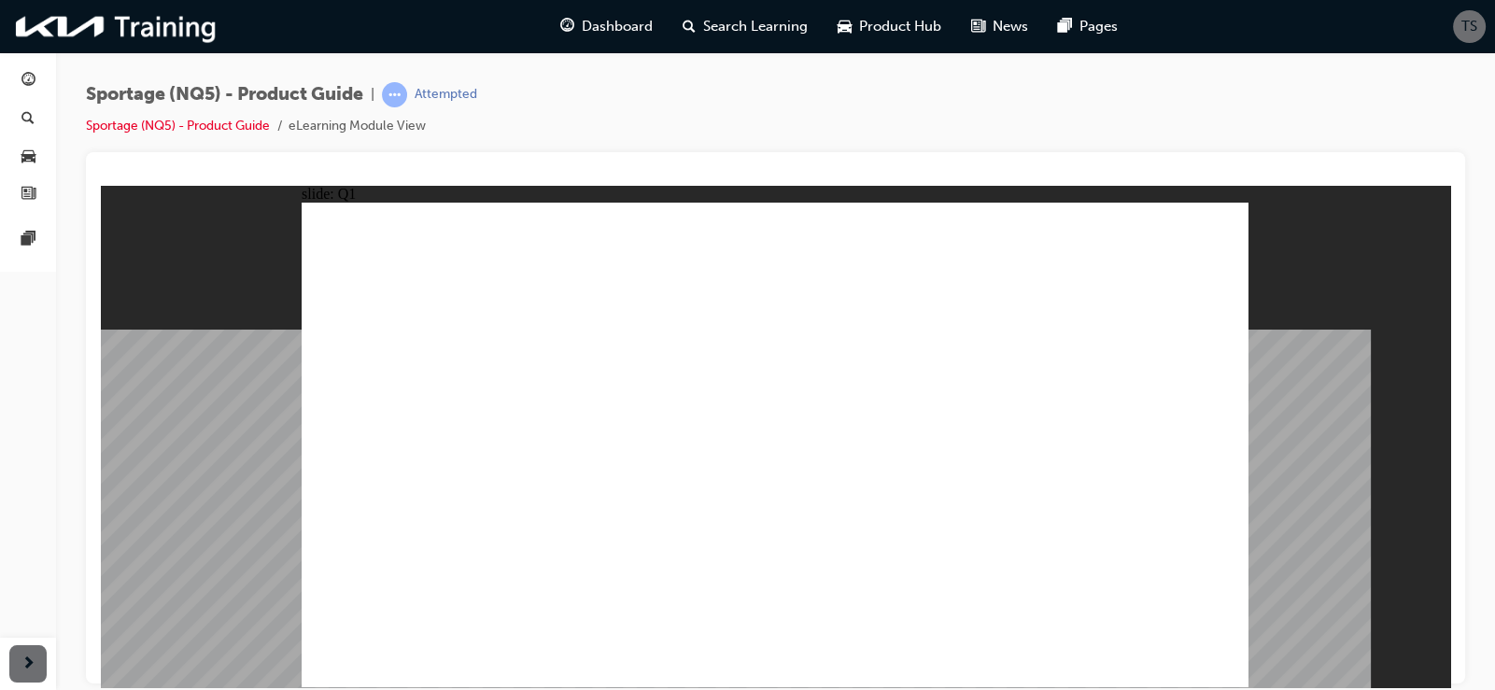
radio input "true"
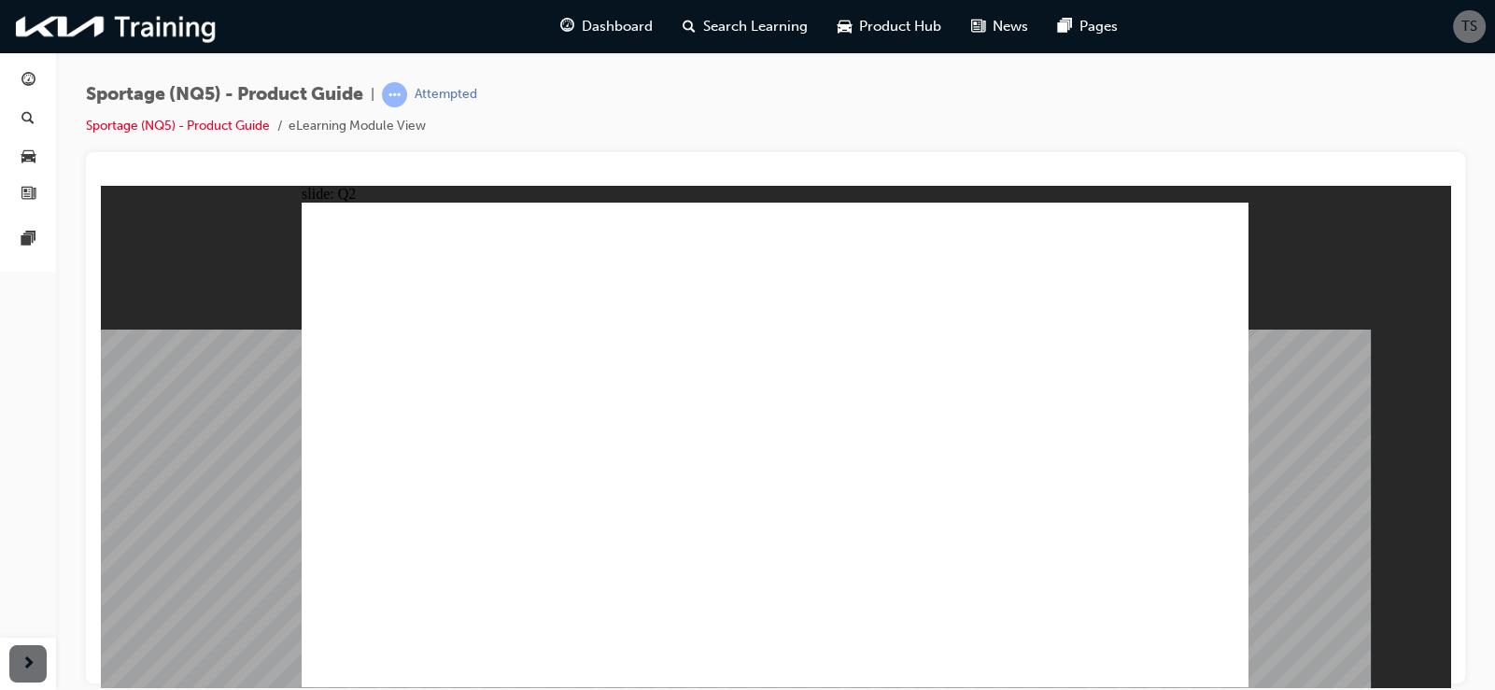
radio input "true"
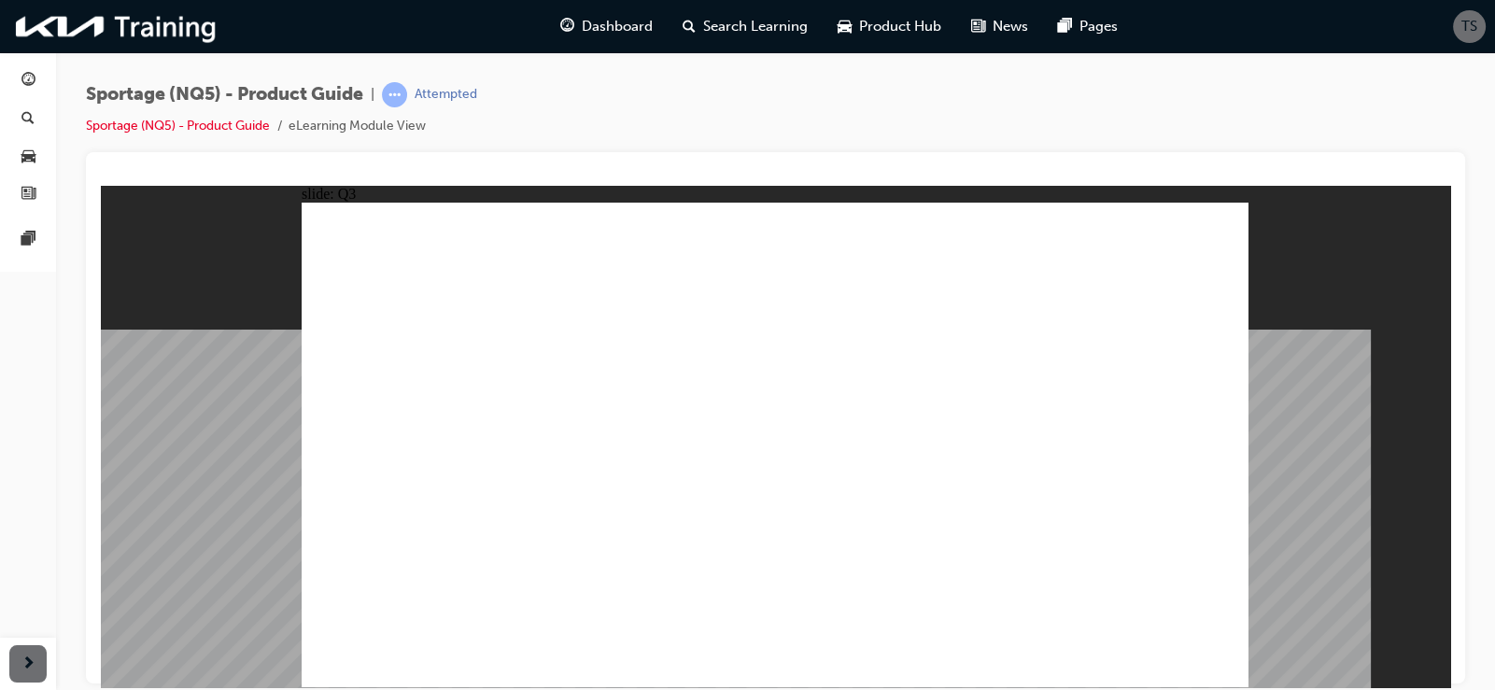
radio input "true"
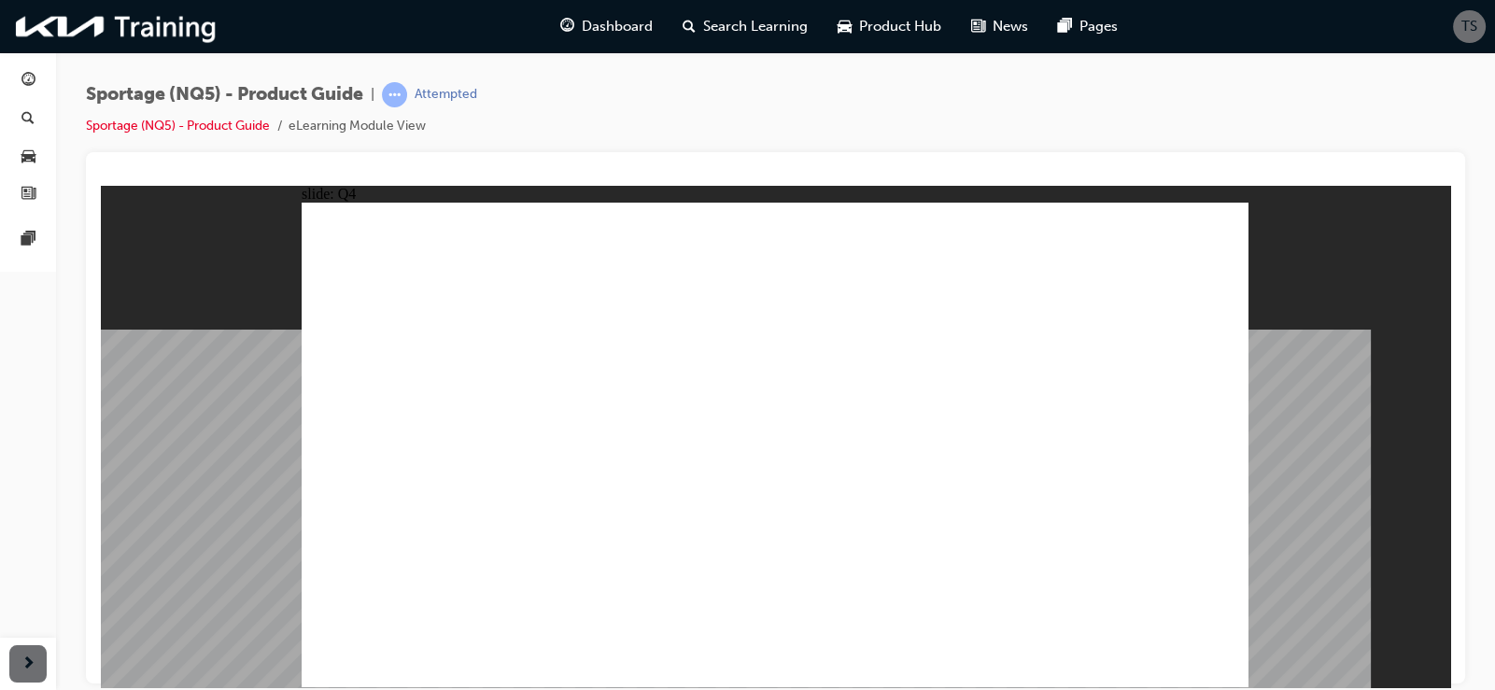
radio input "true"
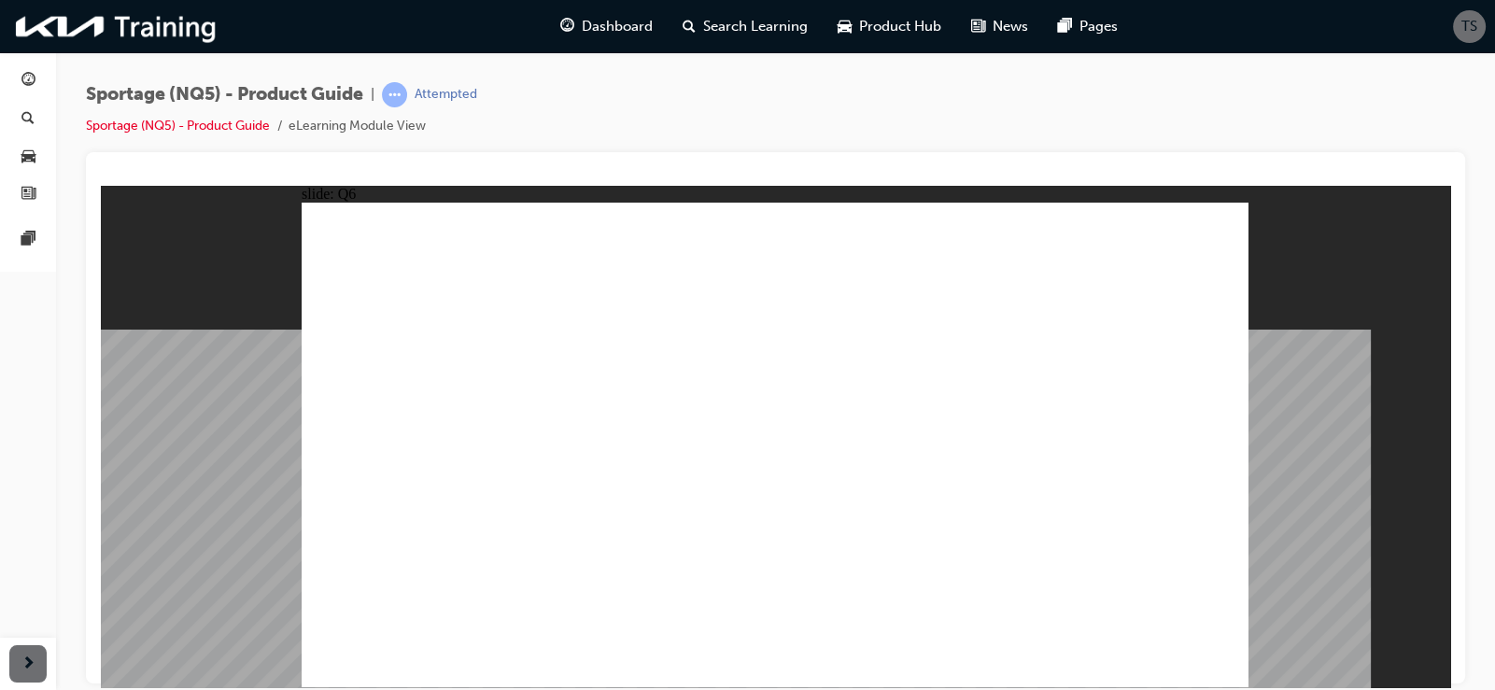
drag, startPoint x: 846, startPoint y: 488, endPoint x: 1126, endPoint y: 626, distance: 311.6
radio input "true"
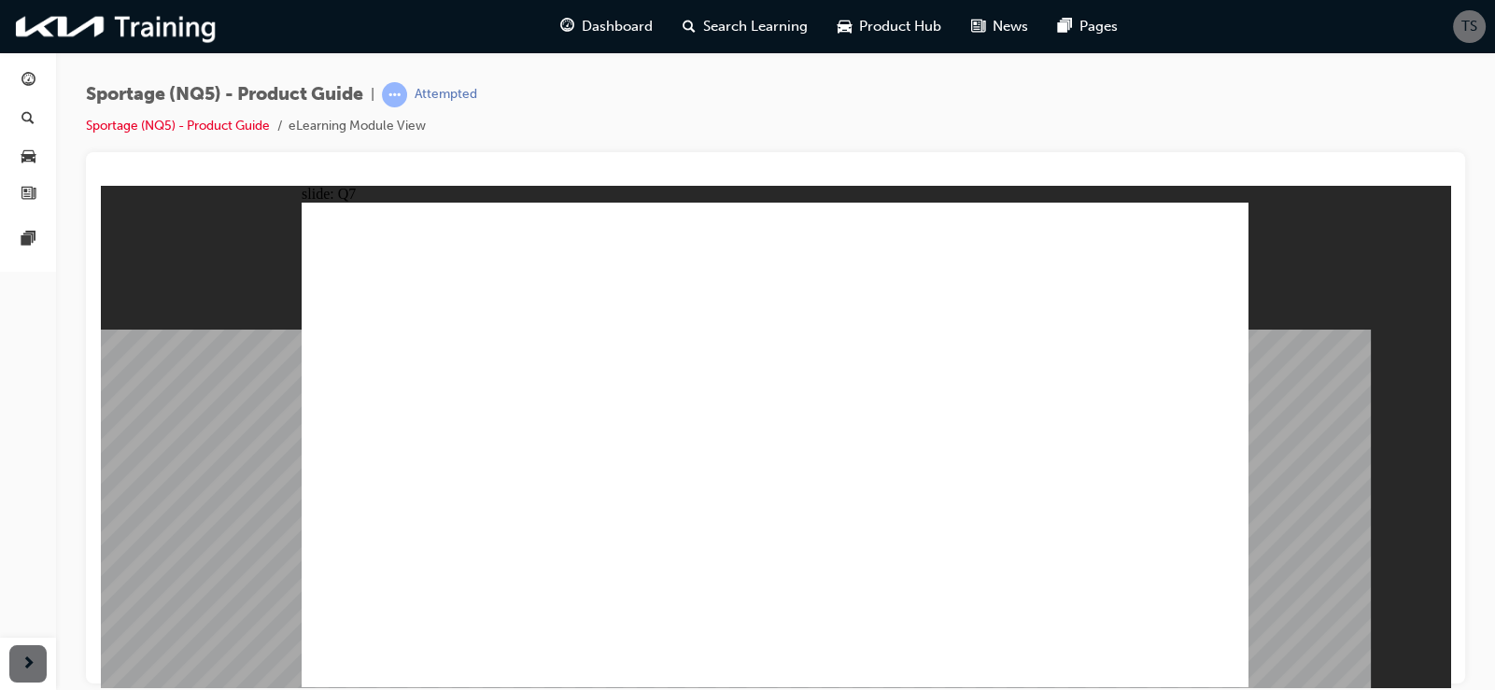
radio input "true"
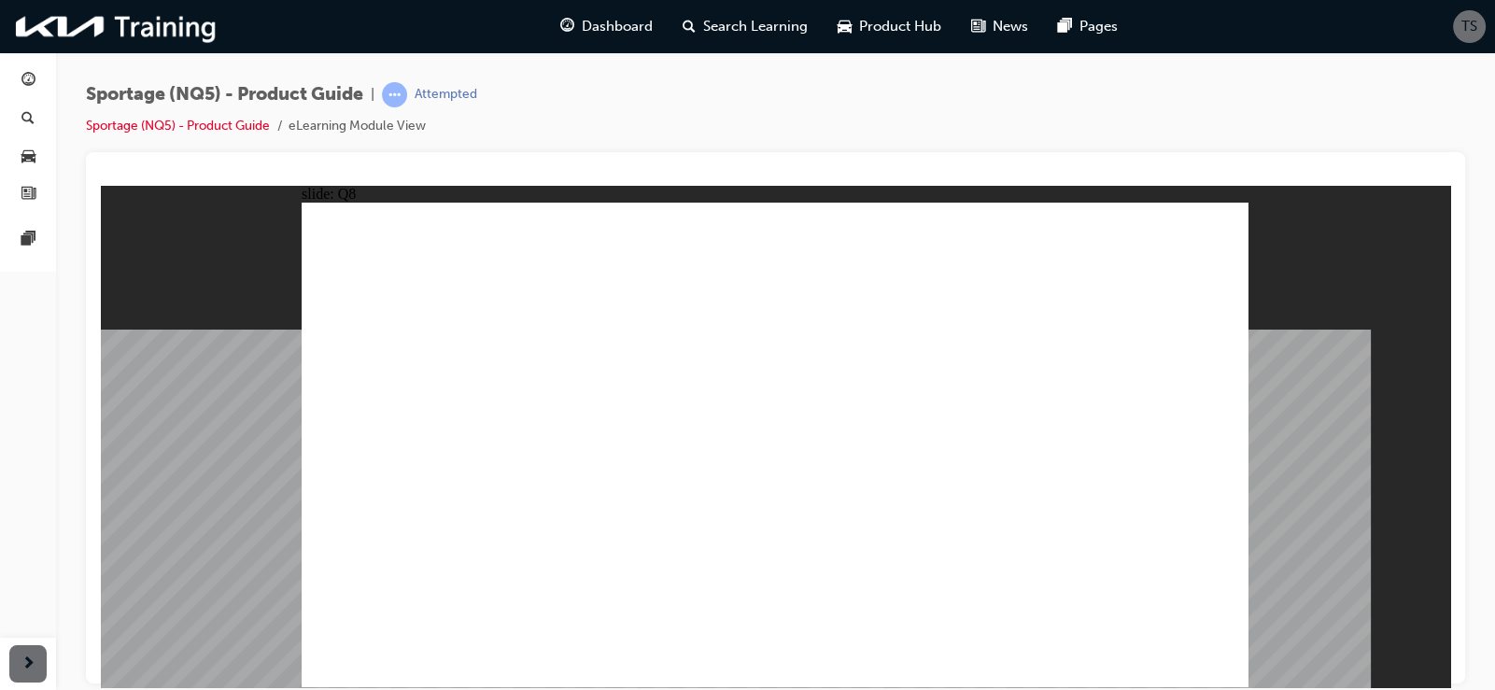
radio input "true"
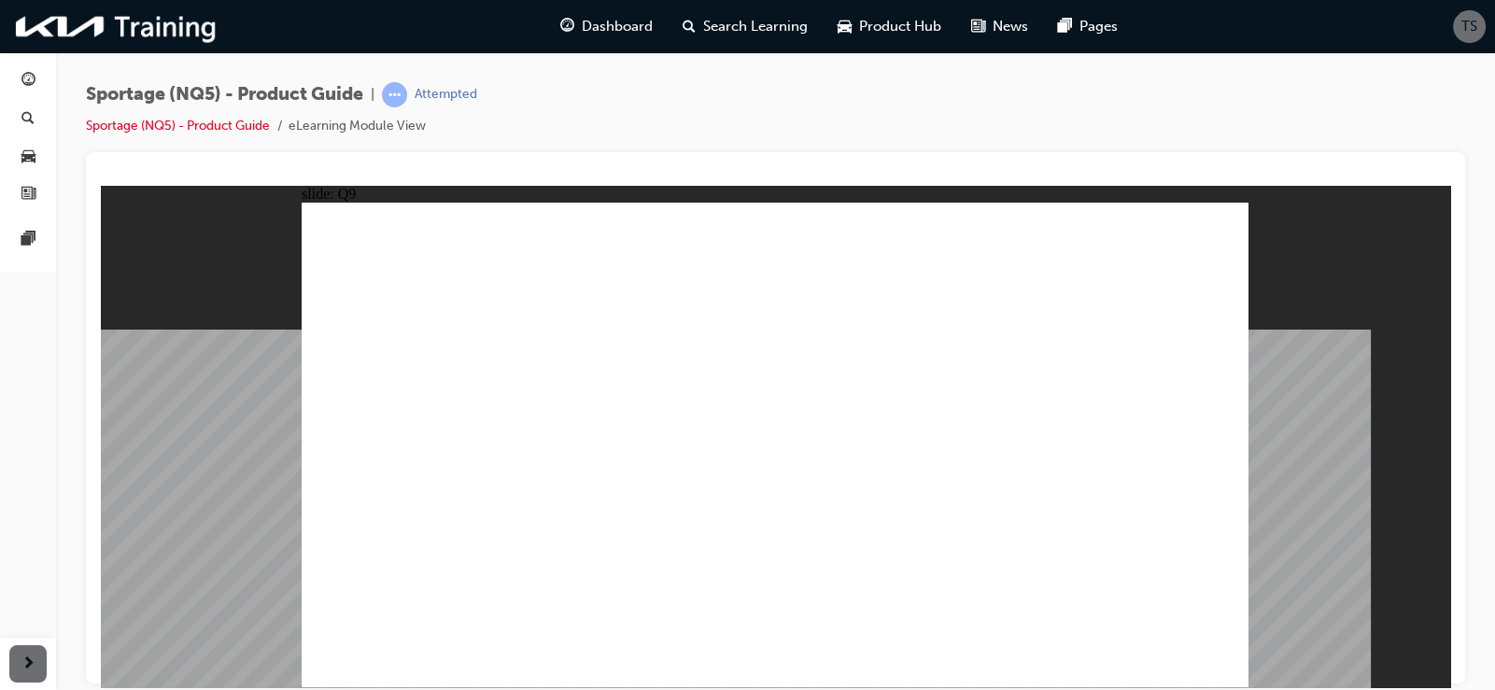
radio input "true"
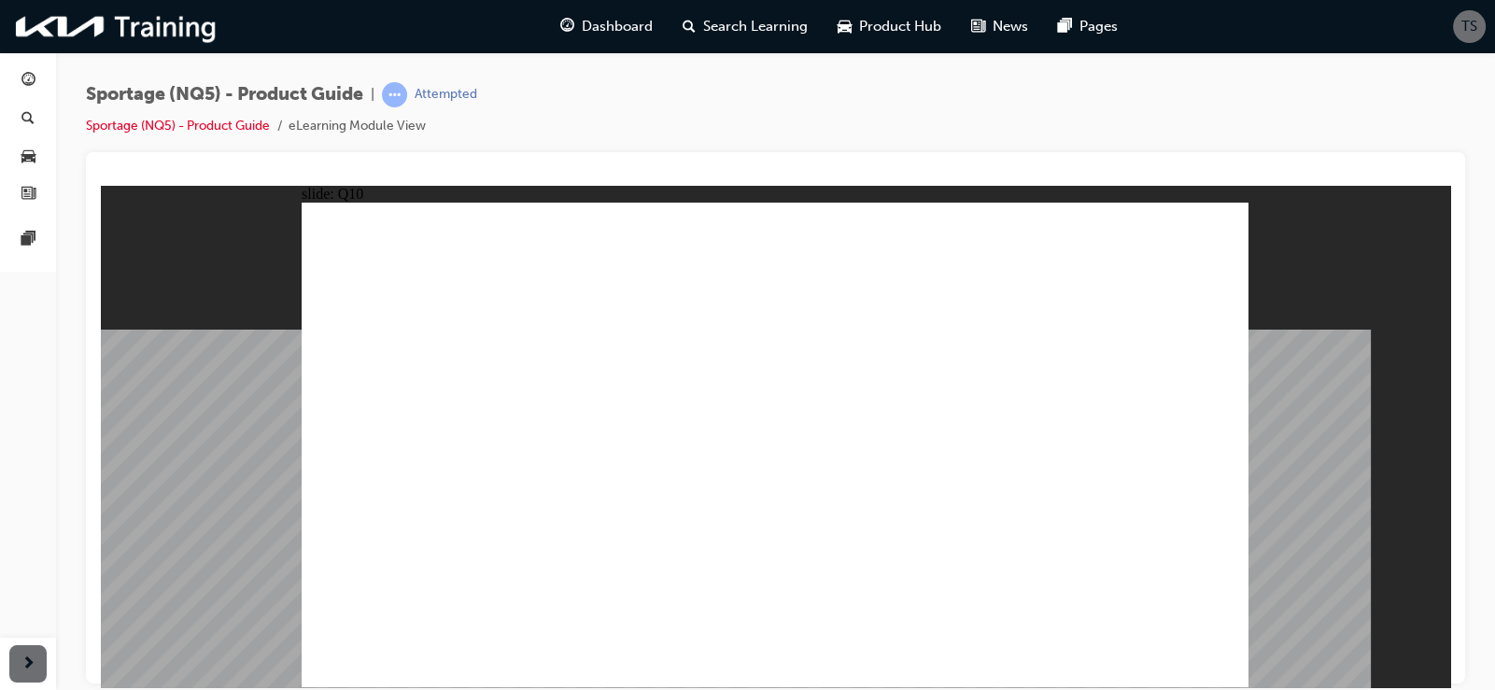
click at [32, 83] on span "guage-icon" at bounding box center [28, 81] width 14 height 17
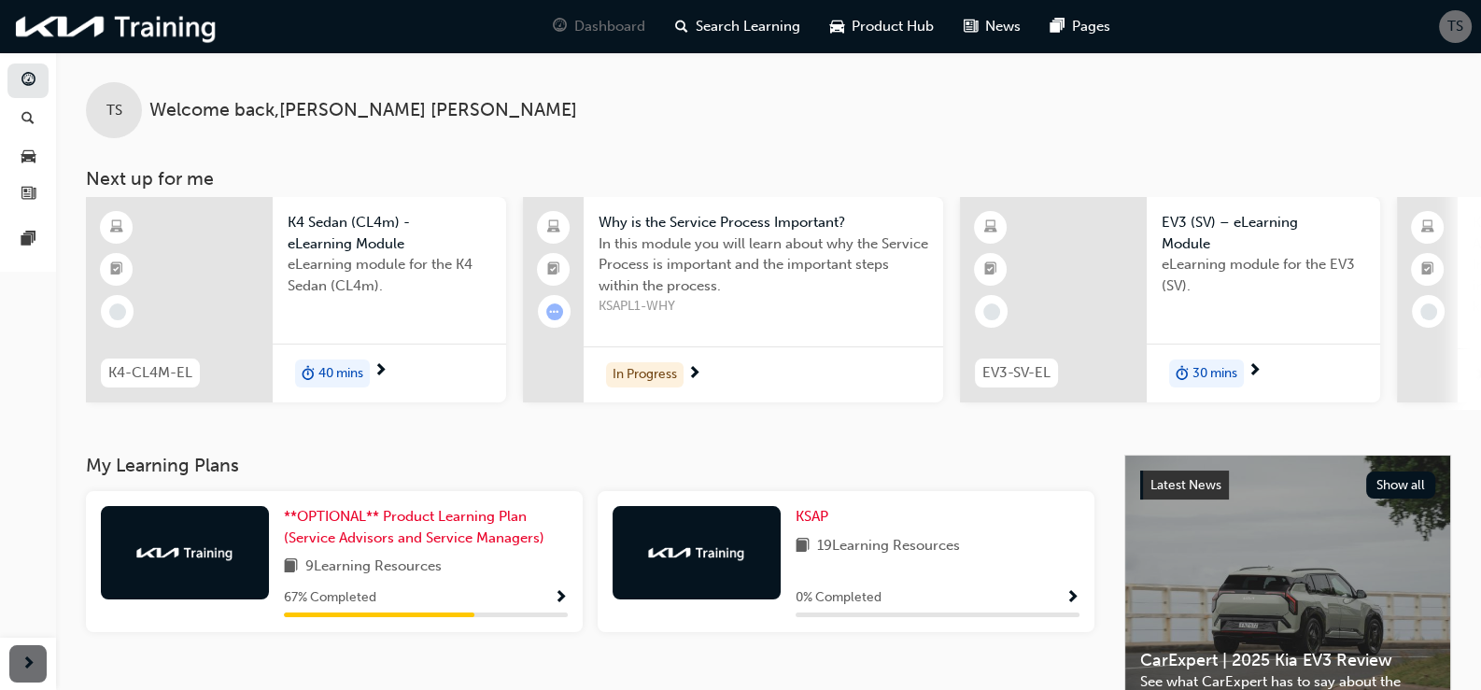
click at [365, 364] on div "40 mins" at bounding box center [332, 374] width 75 height 28
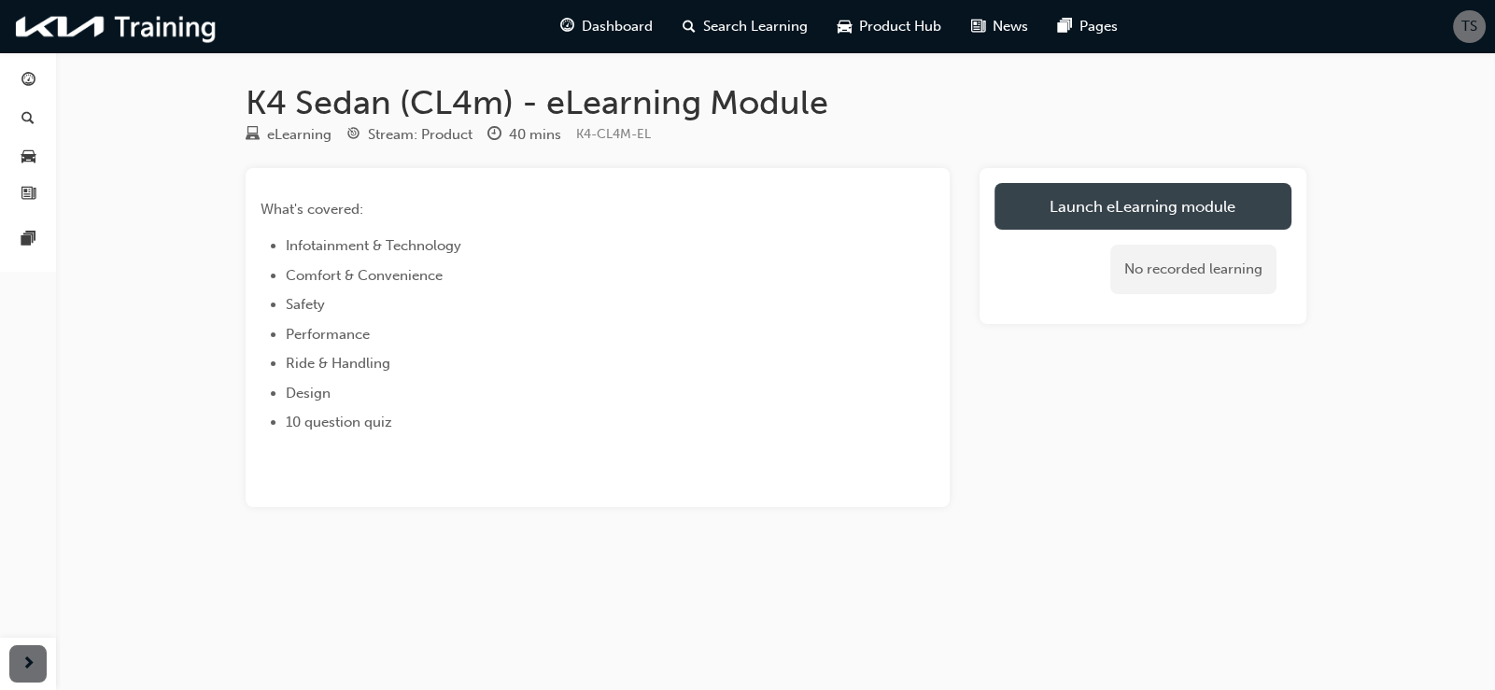
click at [1163, 202] on link "Launch eLearning module" at bounding box center [1143, 206] width 297 height 47
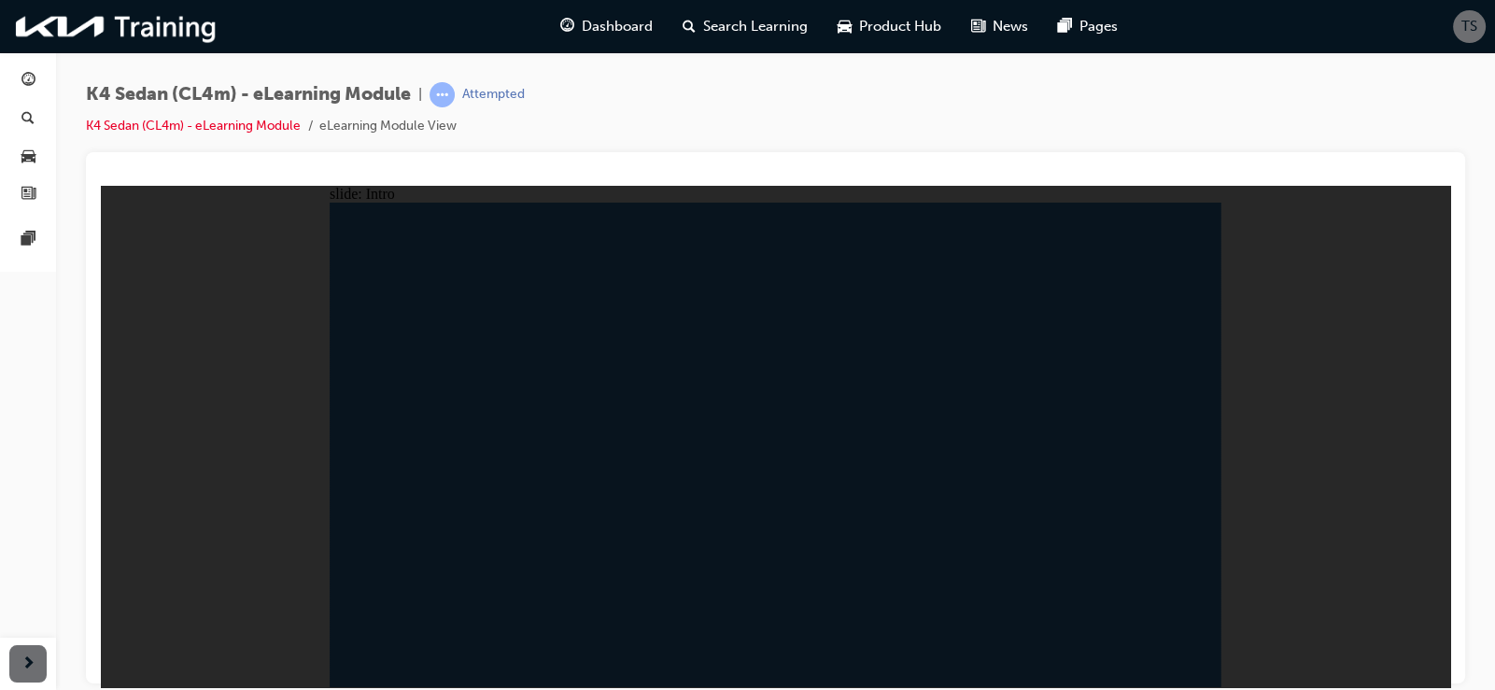
drag, startPoint x: 1200, startPoint y: 648, endPoint x: 1191, endPoint y: 659, distance: 13.9
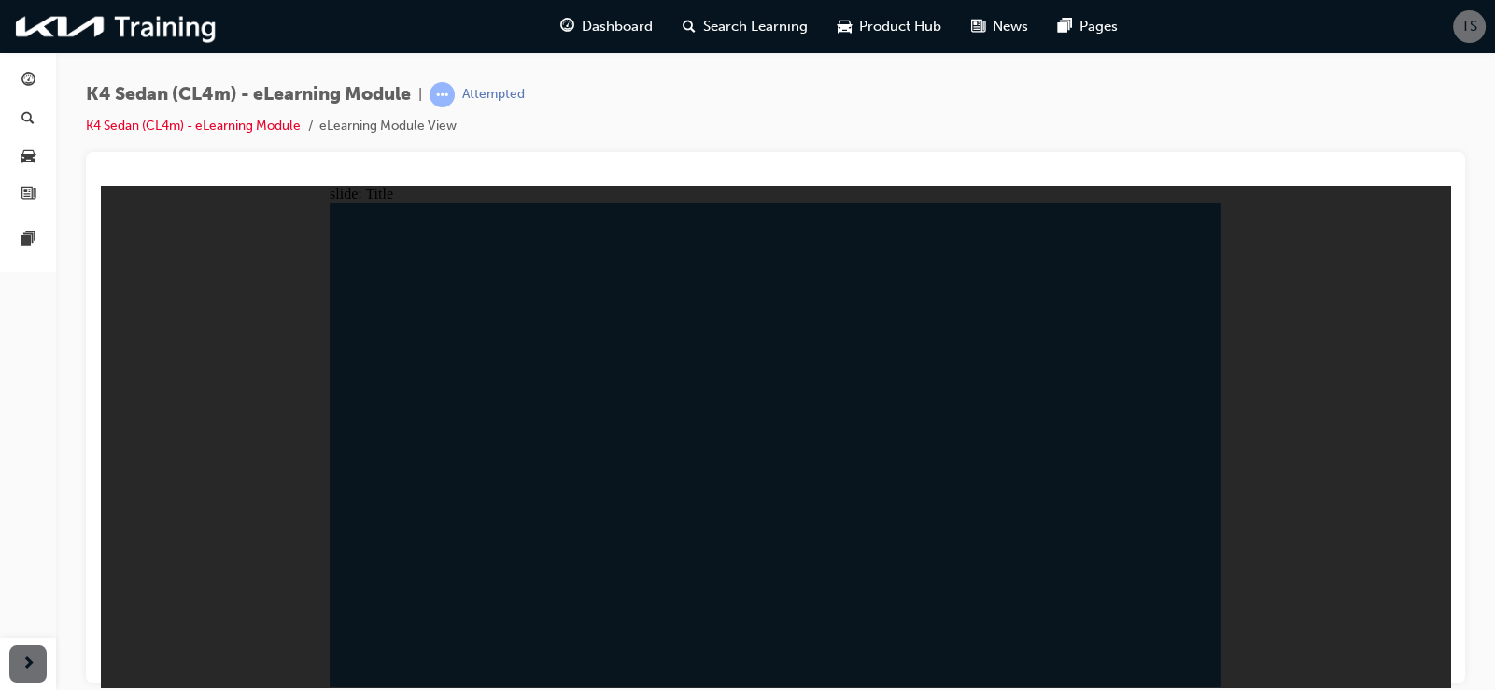
radio input "true"
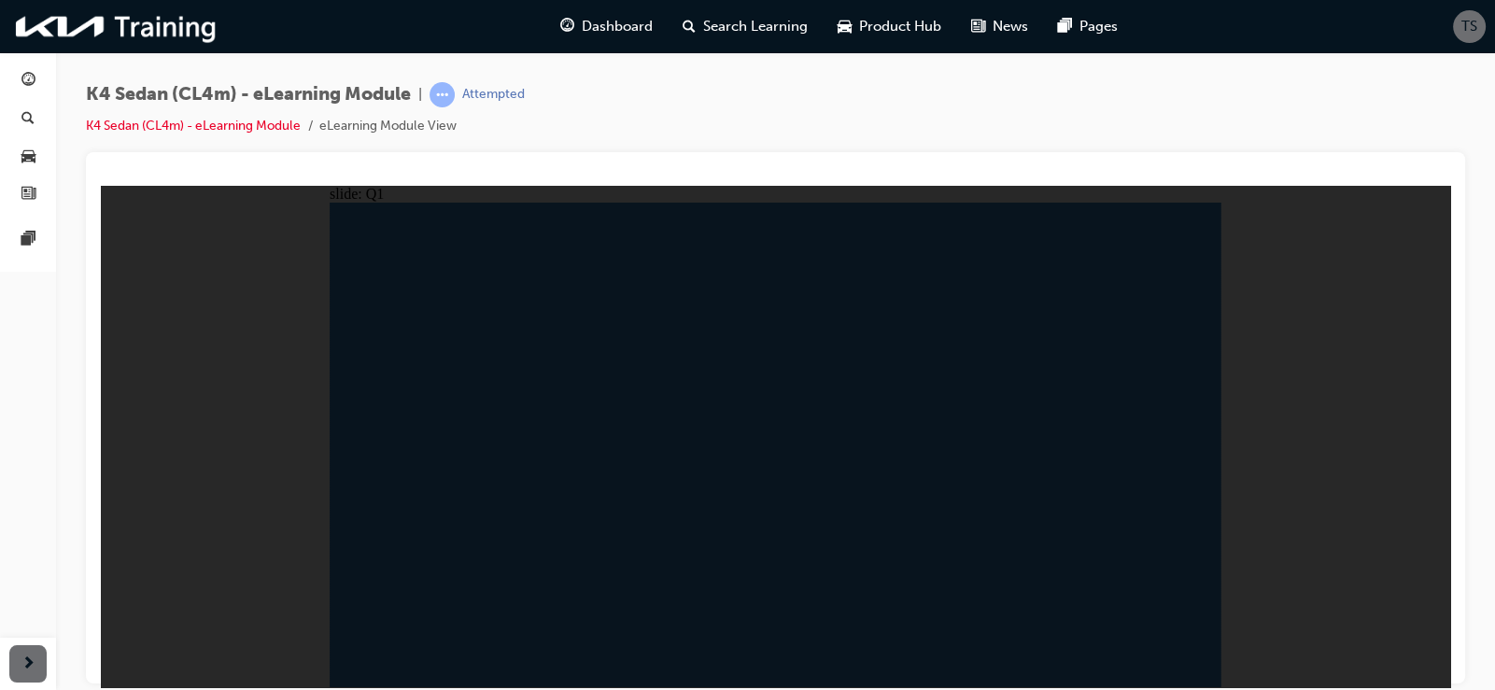
radio input "true"
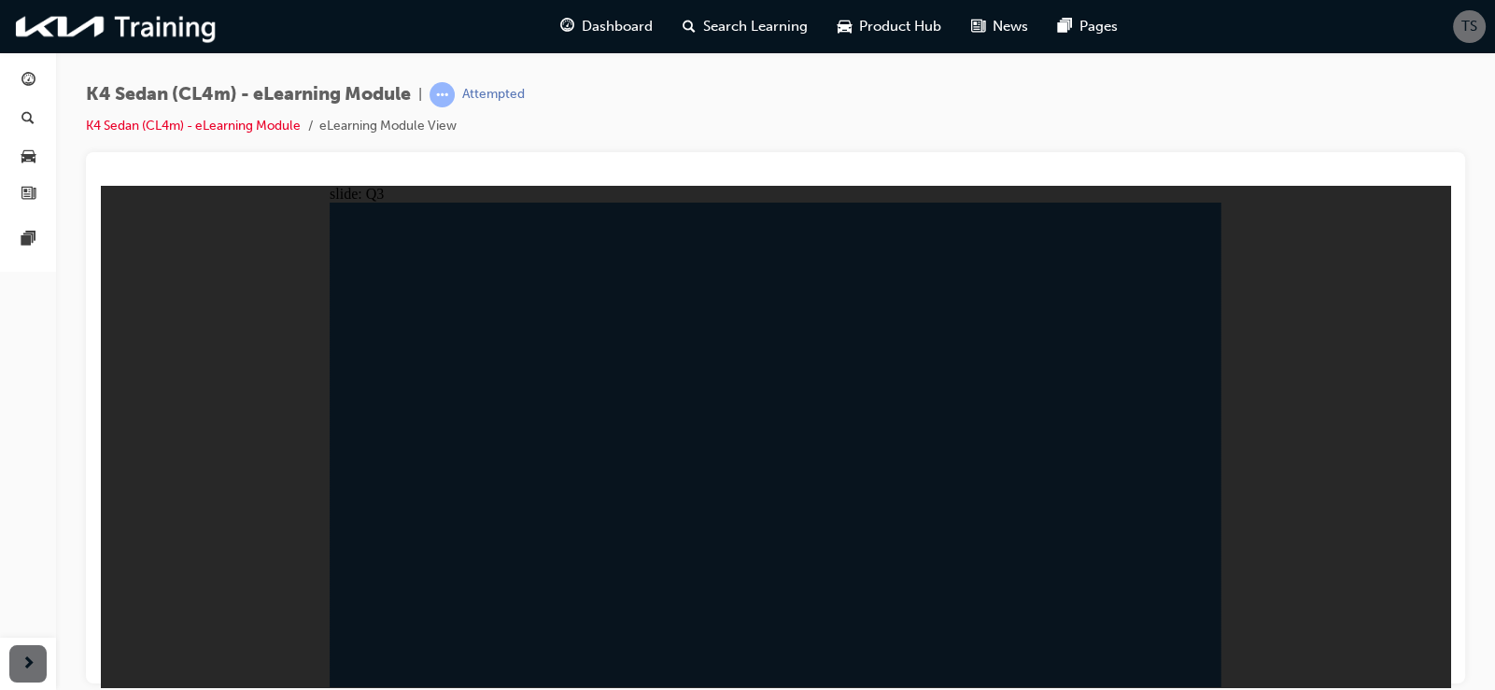
radio input "true"
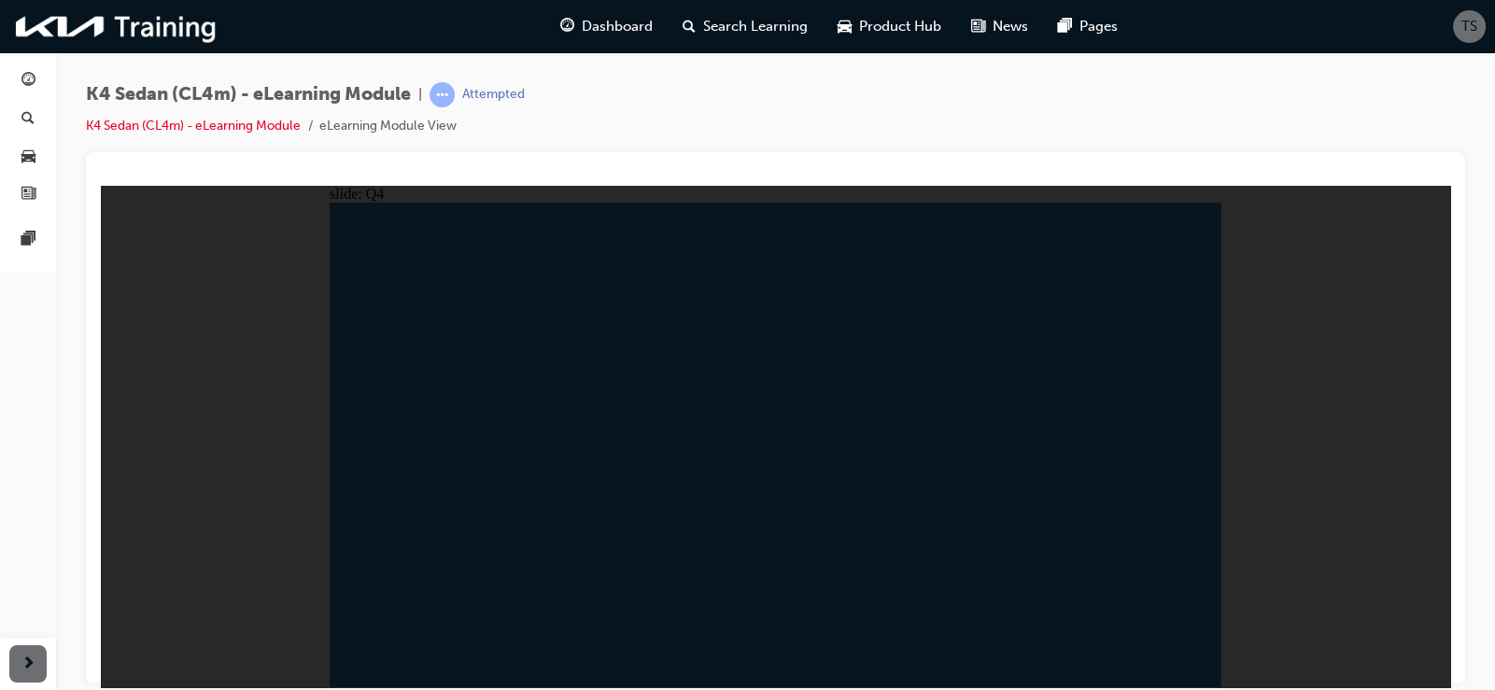
radio input "true"
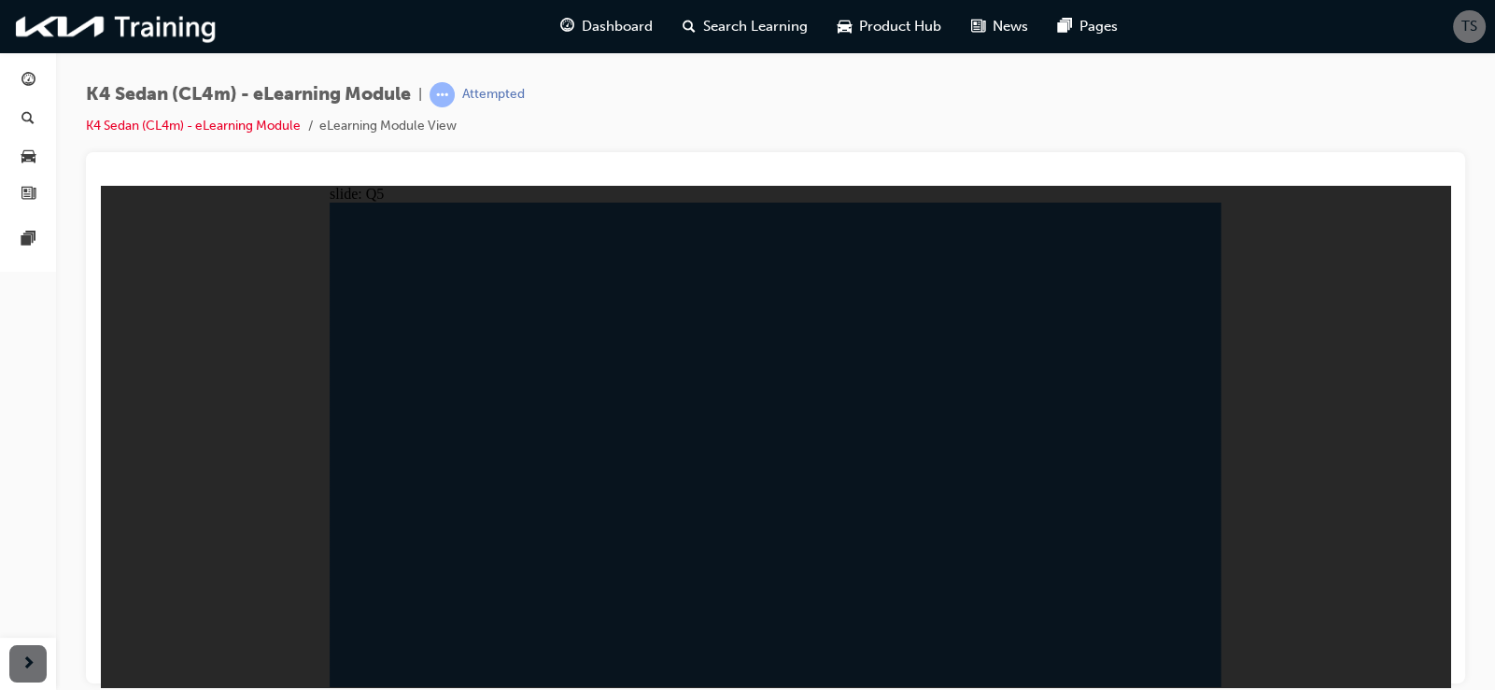
radio input "true"
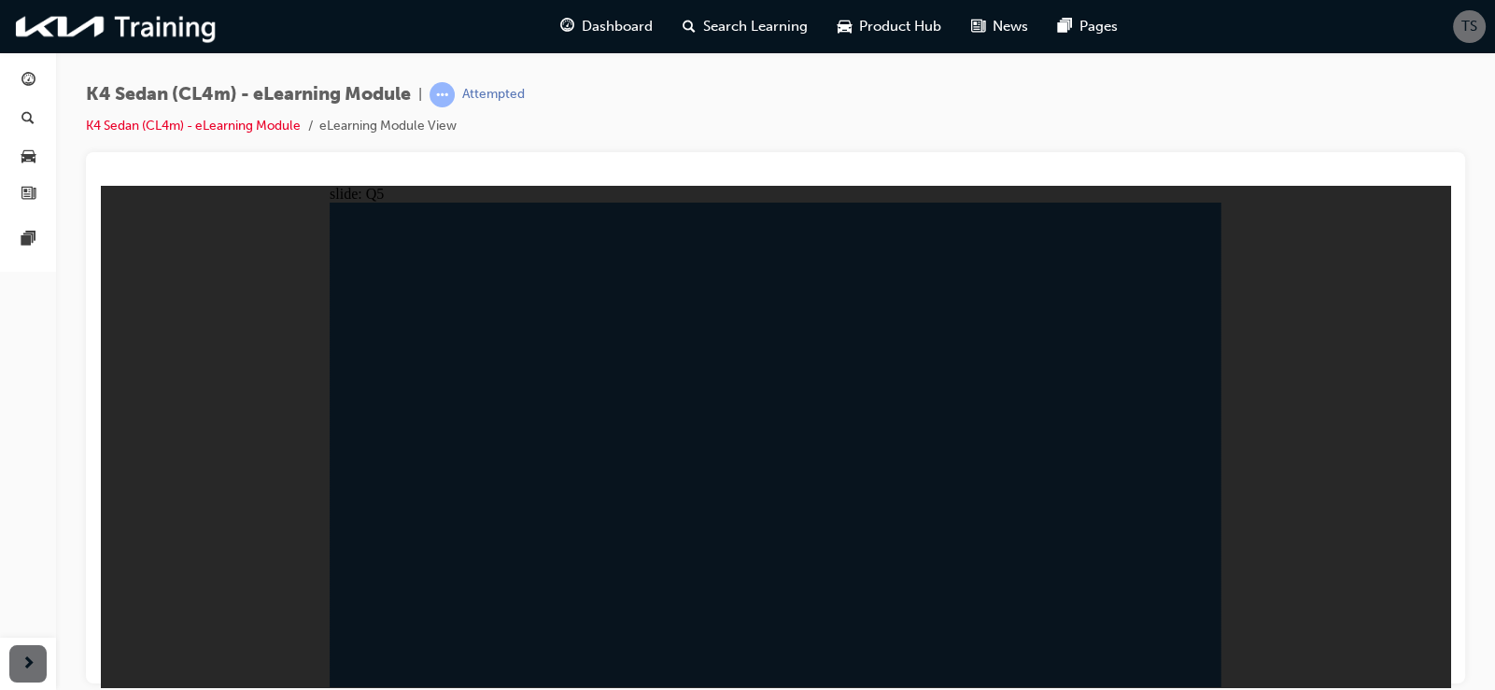
radio input "true"
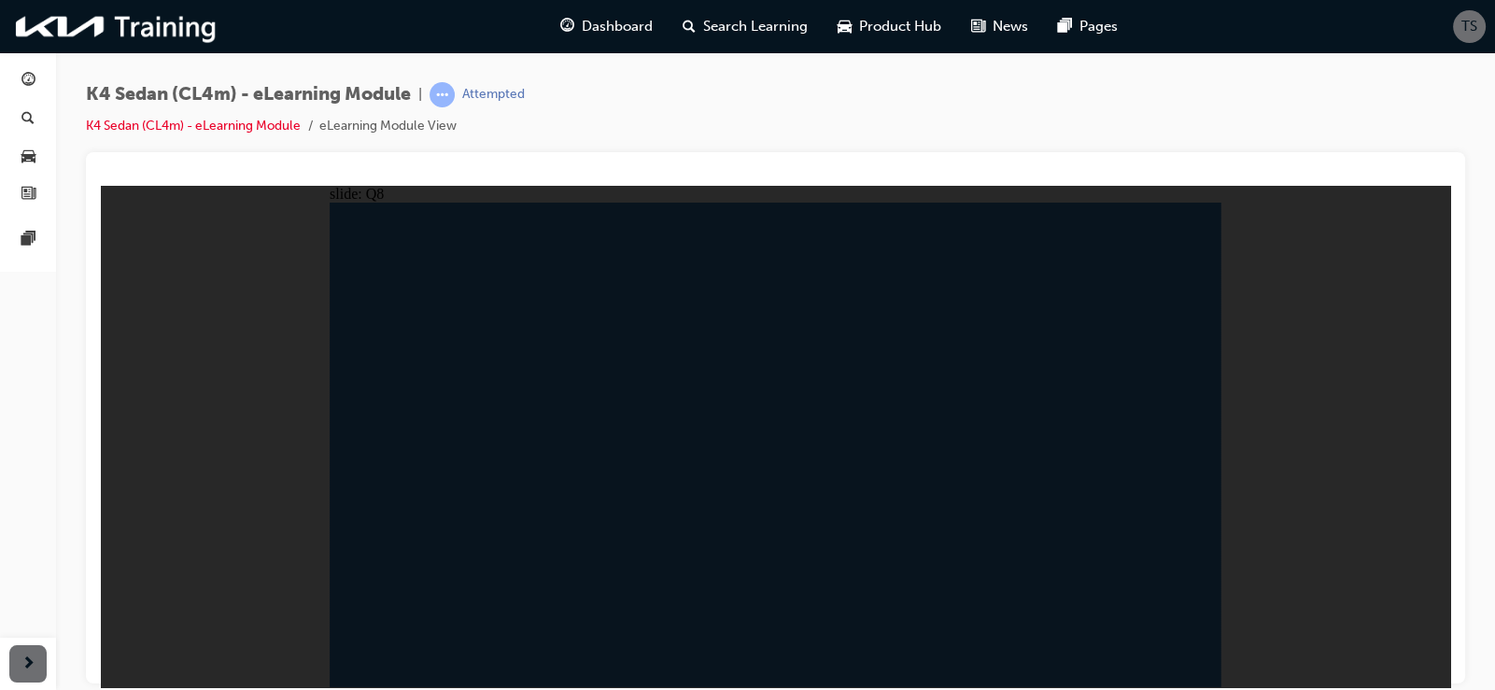
radio input "true"
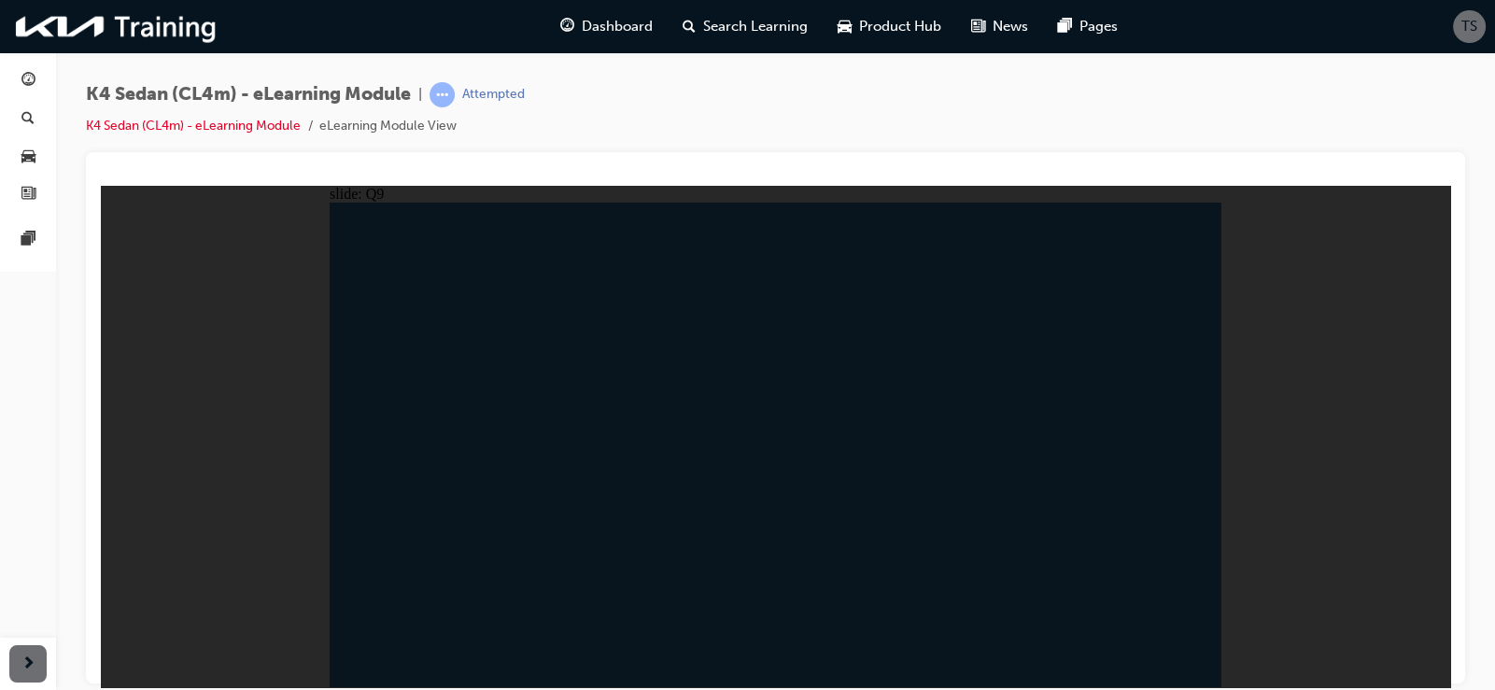
radio input "true"
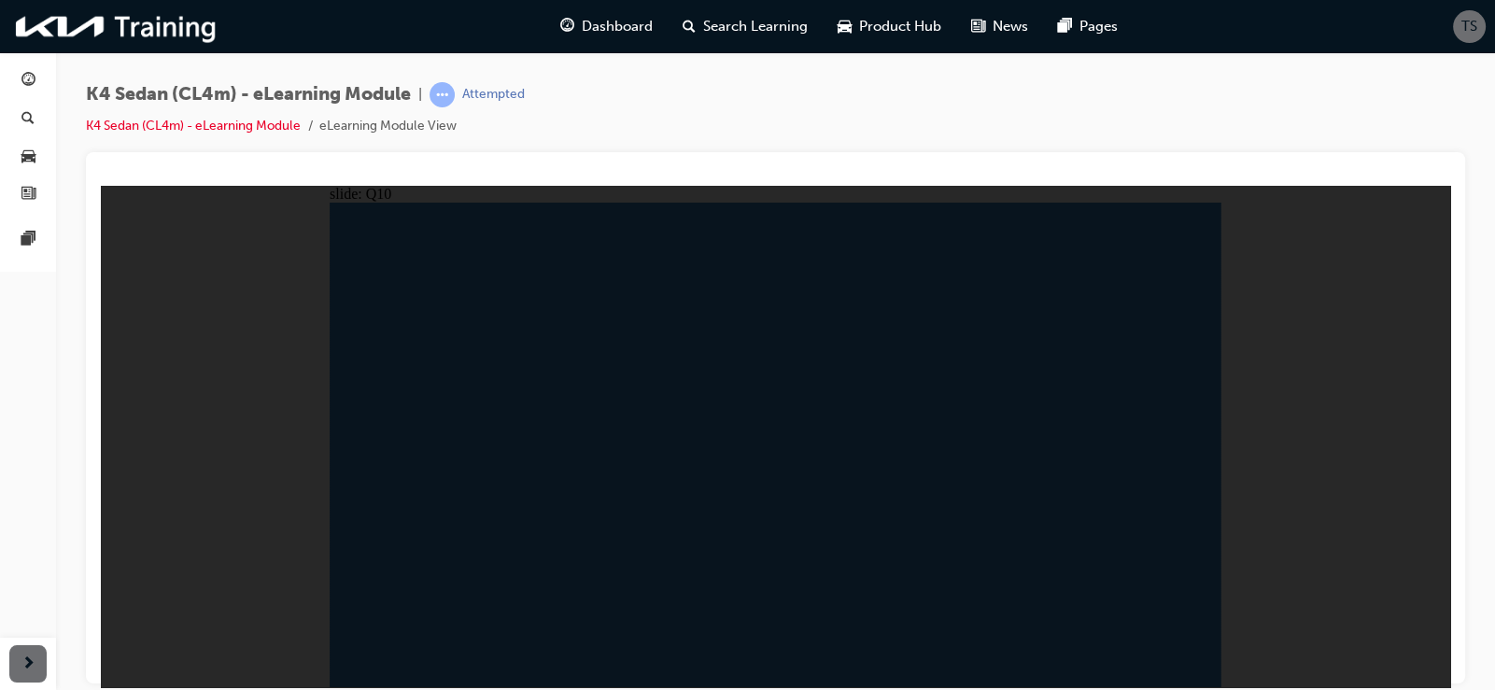
click at [27, 73] on span "guage-icon" at bounding box center [28, 81] width 14 height 17
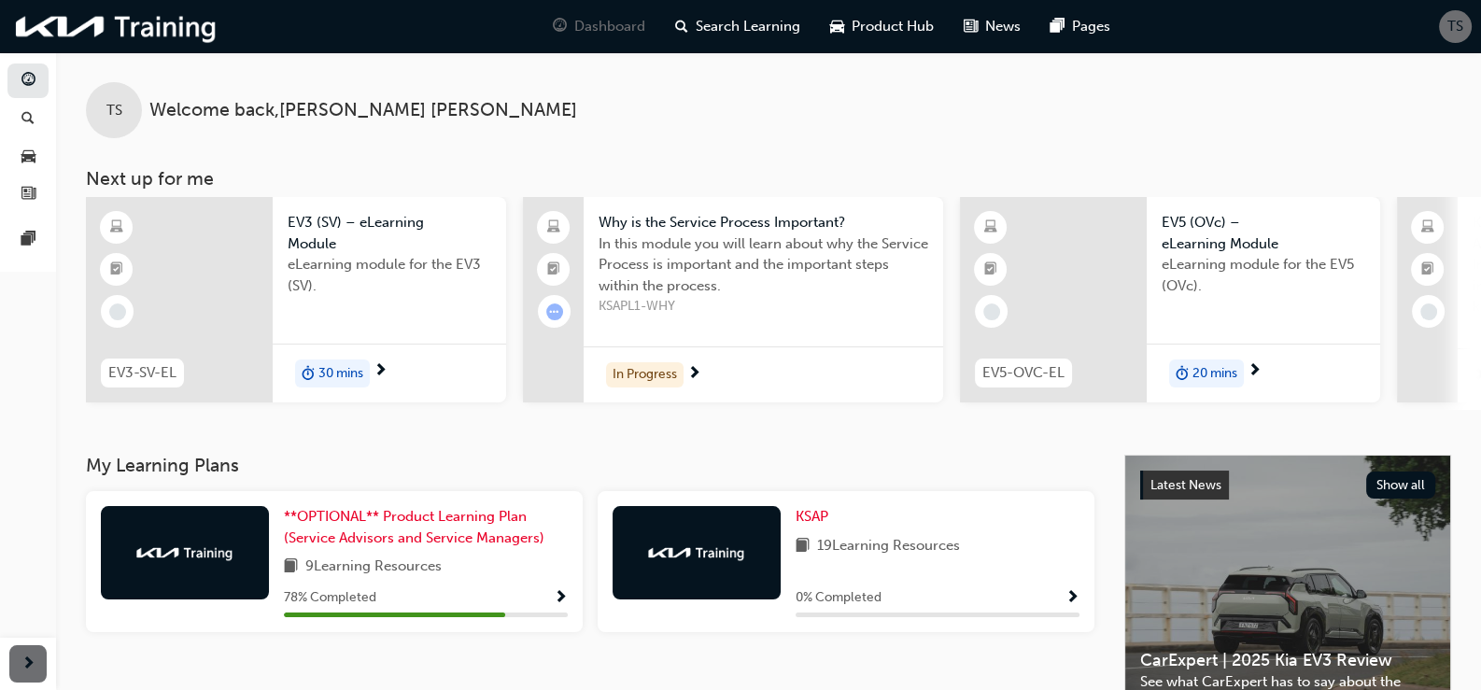
click at [559, 596] on span "Show Progress" at bounding box center [561, 598] width 14 height 17
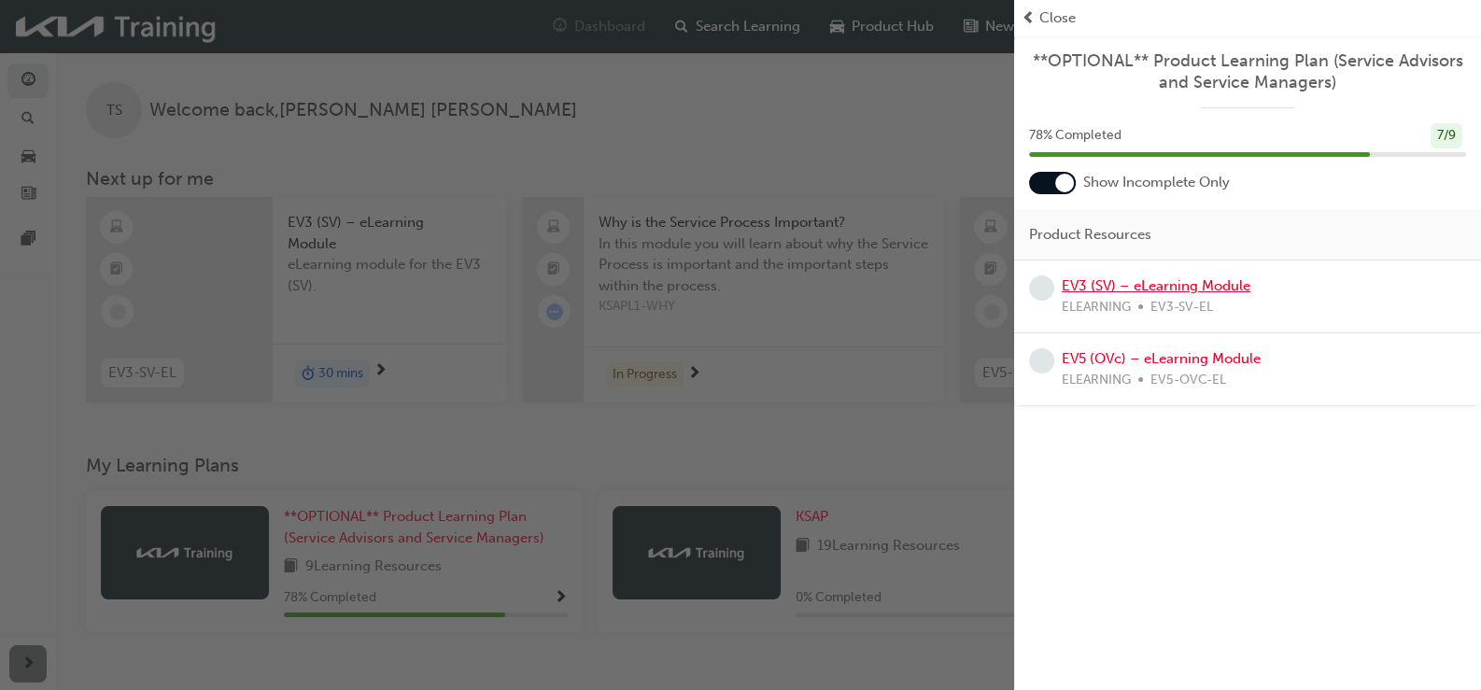
click at [1130, 278] on link "EV3 (SV) – eLearning Module" at bounding box center [1156, 285] width 189 height 17
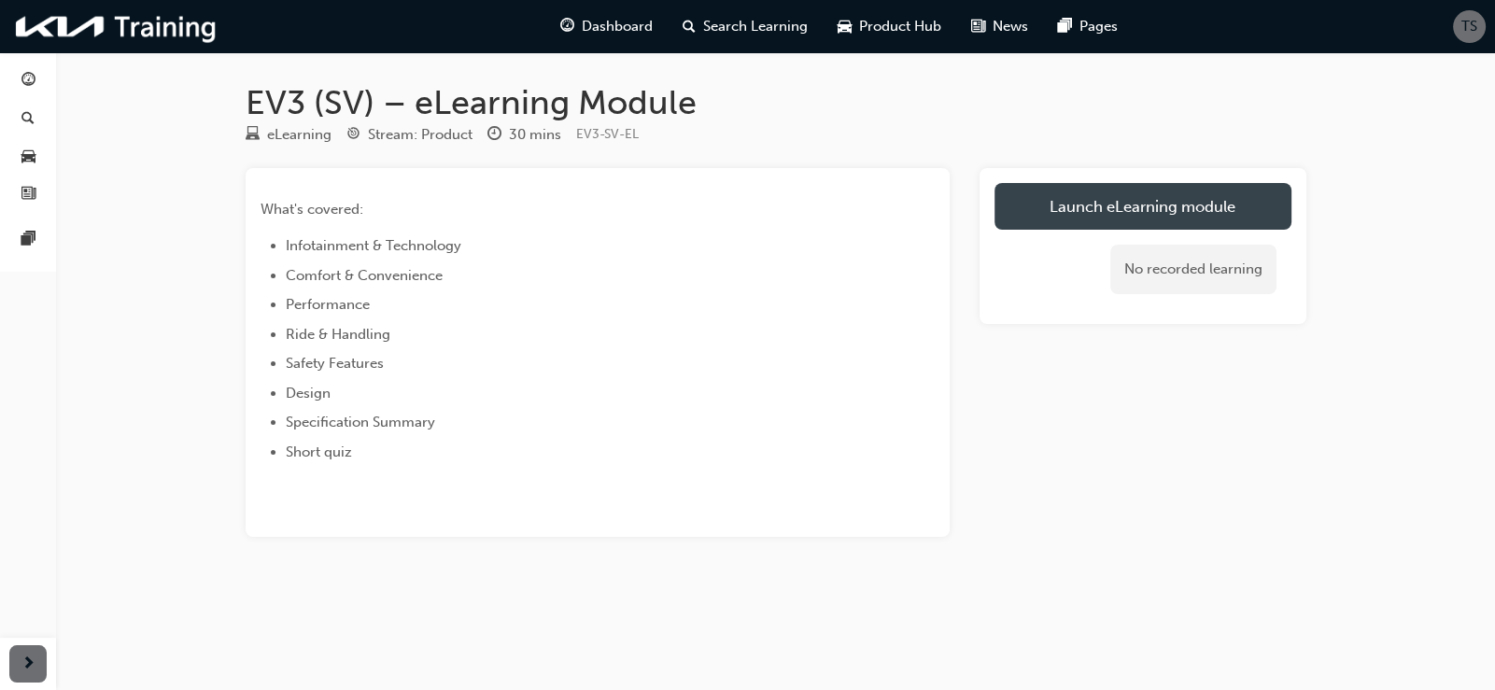
click at [1074, 196] on link "Launch eLearning module" at bounding box center [1143, 206] width 297 height 47
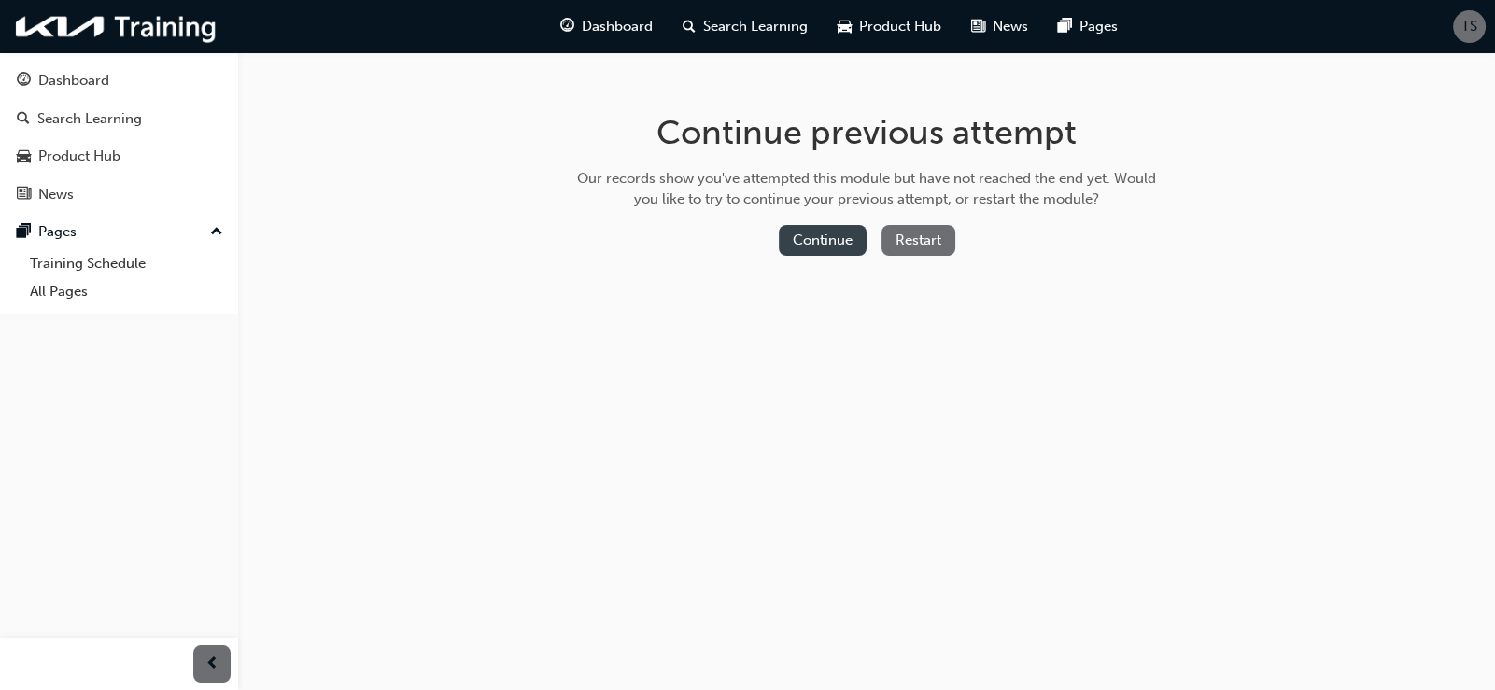
click at [810, 244] on button "Continue" at bounding box center [823, 240] width 88 height 31
